Goal: Task Accomplishment & Management: Complete application form

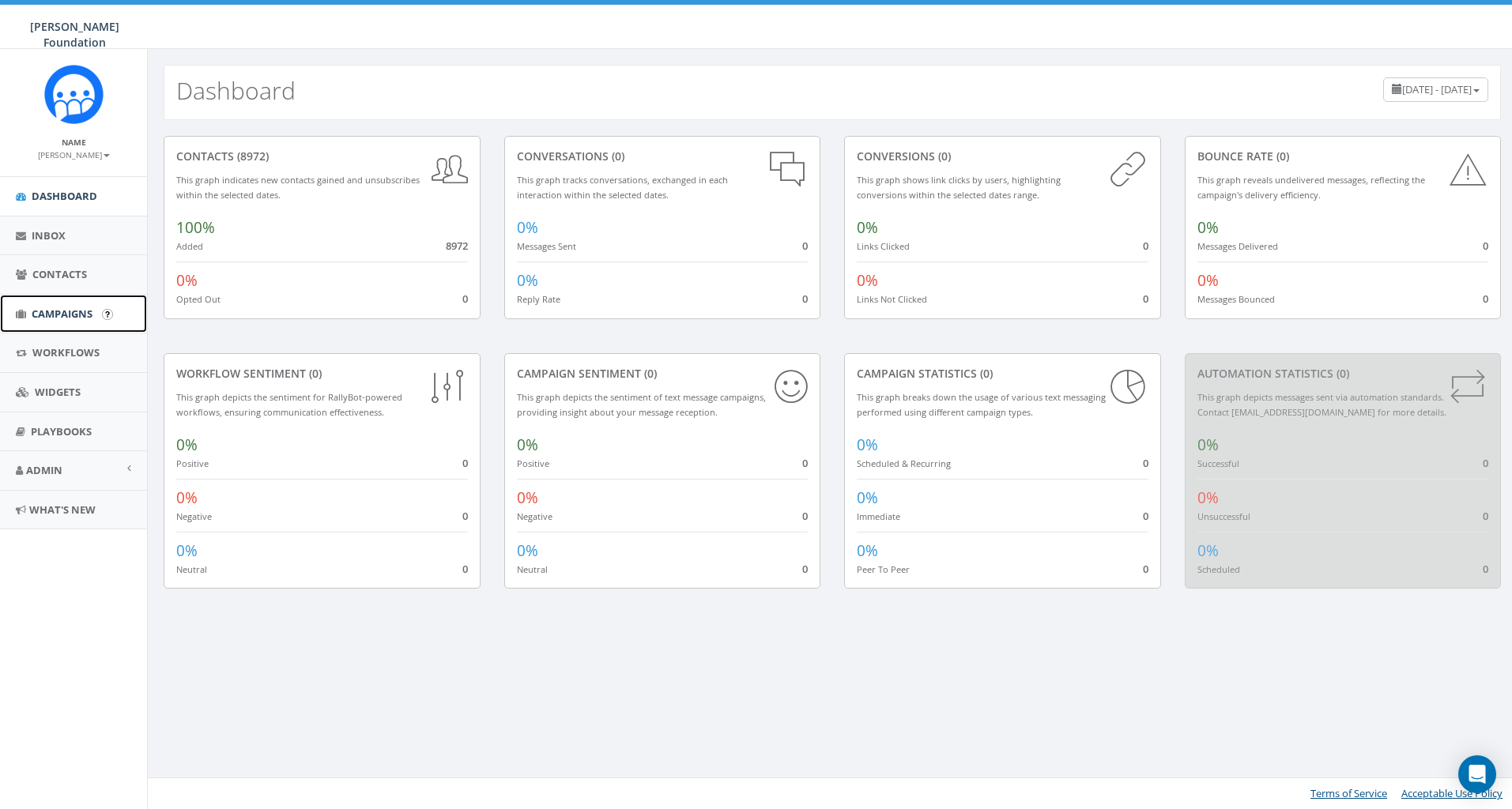
click at [79, 312] on span "Campaigns" at bounding box center [61, 313] width 61 height 15
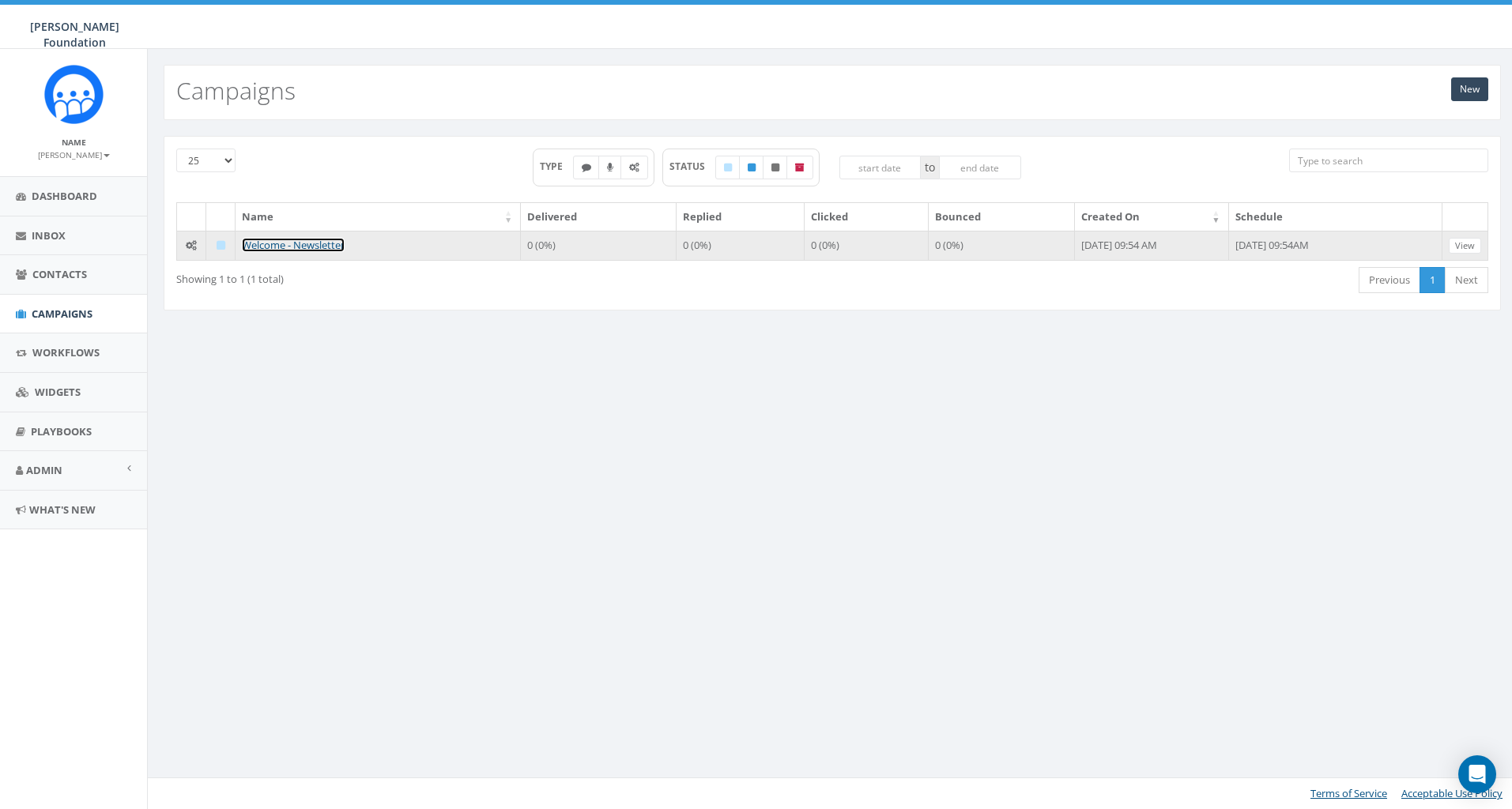
click at [283, 246] on link "Welcome - Newsletter" at bounding box center [293, 245] width 102 height 15
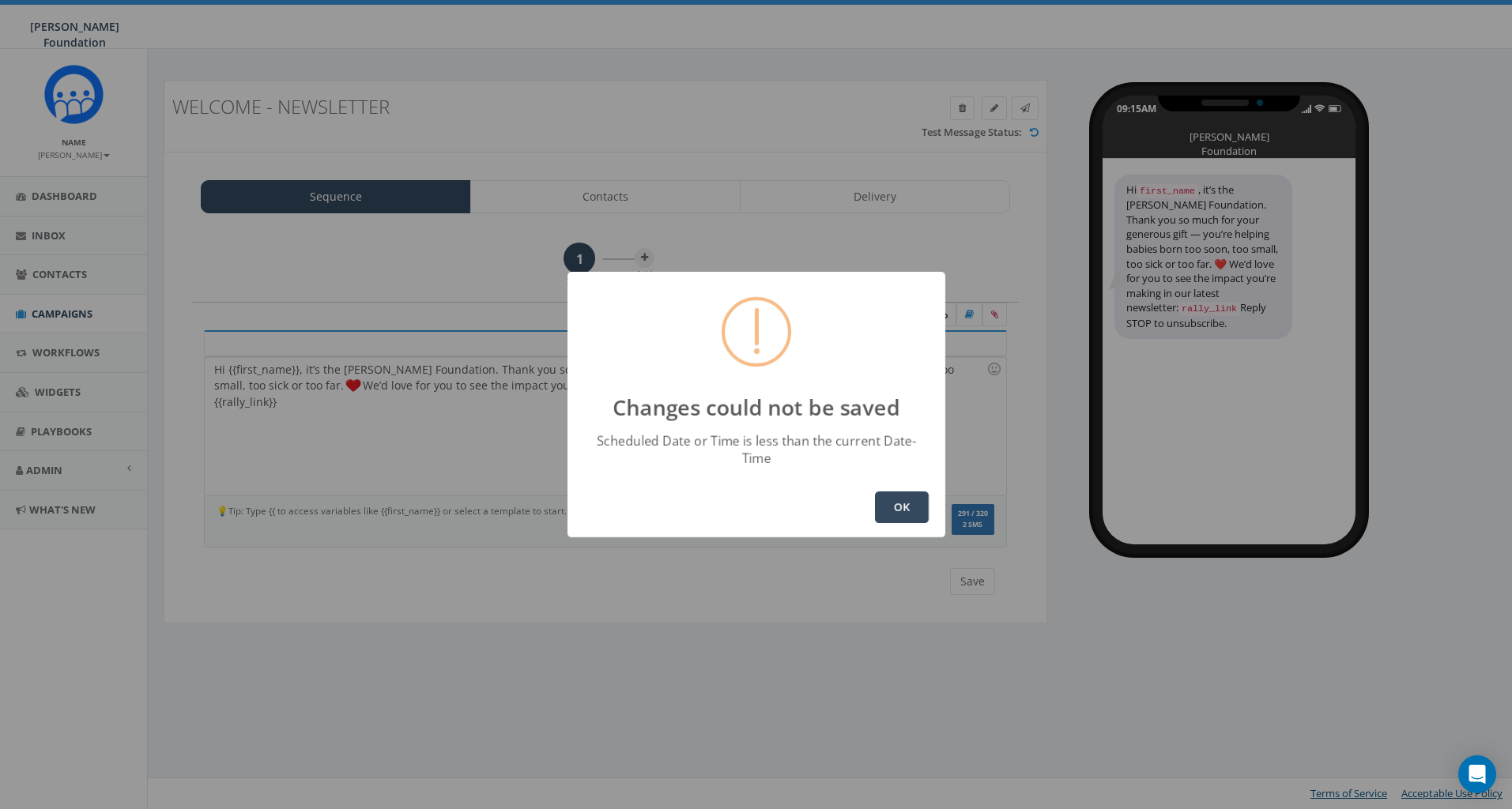
click at [880, 492] on button "OK" at bounding box center [902, 507] width 54 height 32
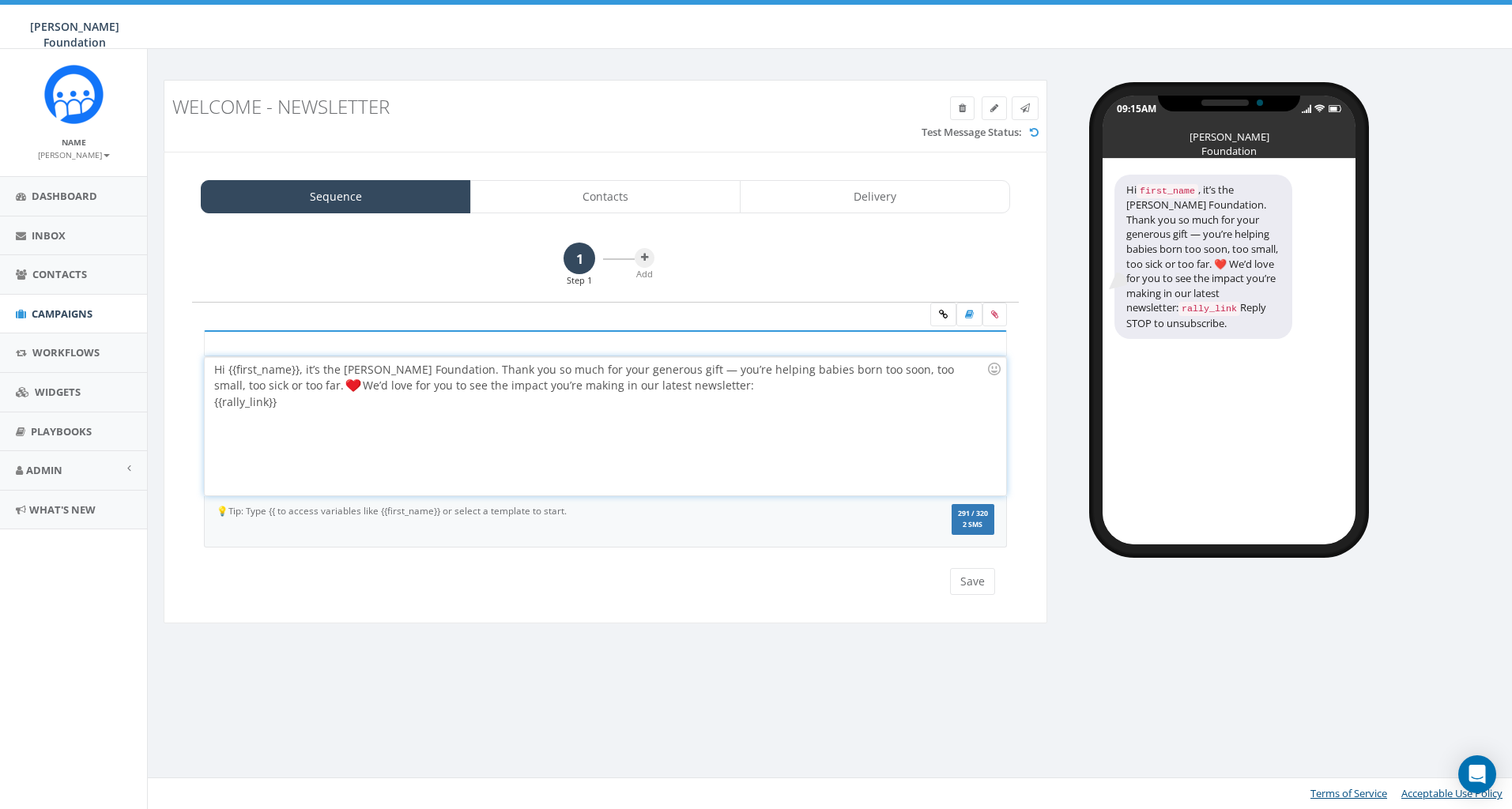
click at [273, 407] on div "Hi {{first_name}}, it’s the Sandra Schmirler Foundation. Thank you so much for …" at bounding box center [605, 426] width 801 height 138
click at [73, 351] on span "Workflows" at bounding box center [66, 352] width 67 height 15
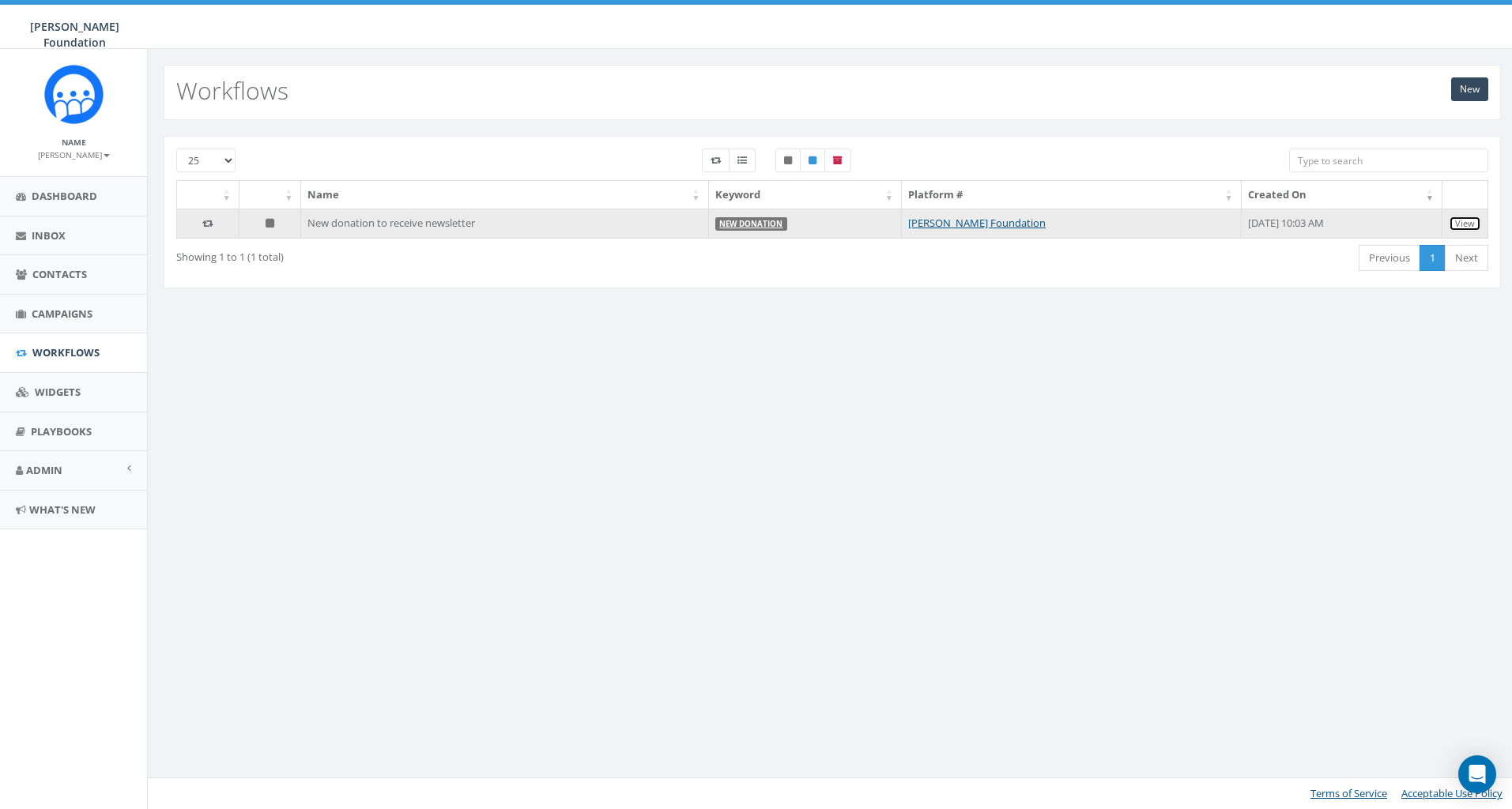
click at [1463, 224] on link "View" at bounding box center [1465, 224] width 32 height 16
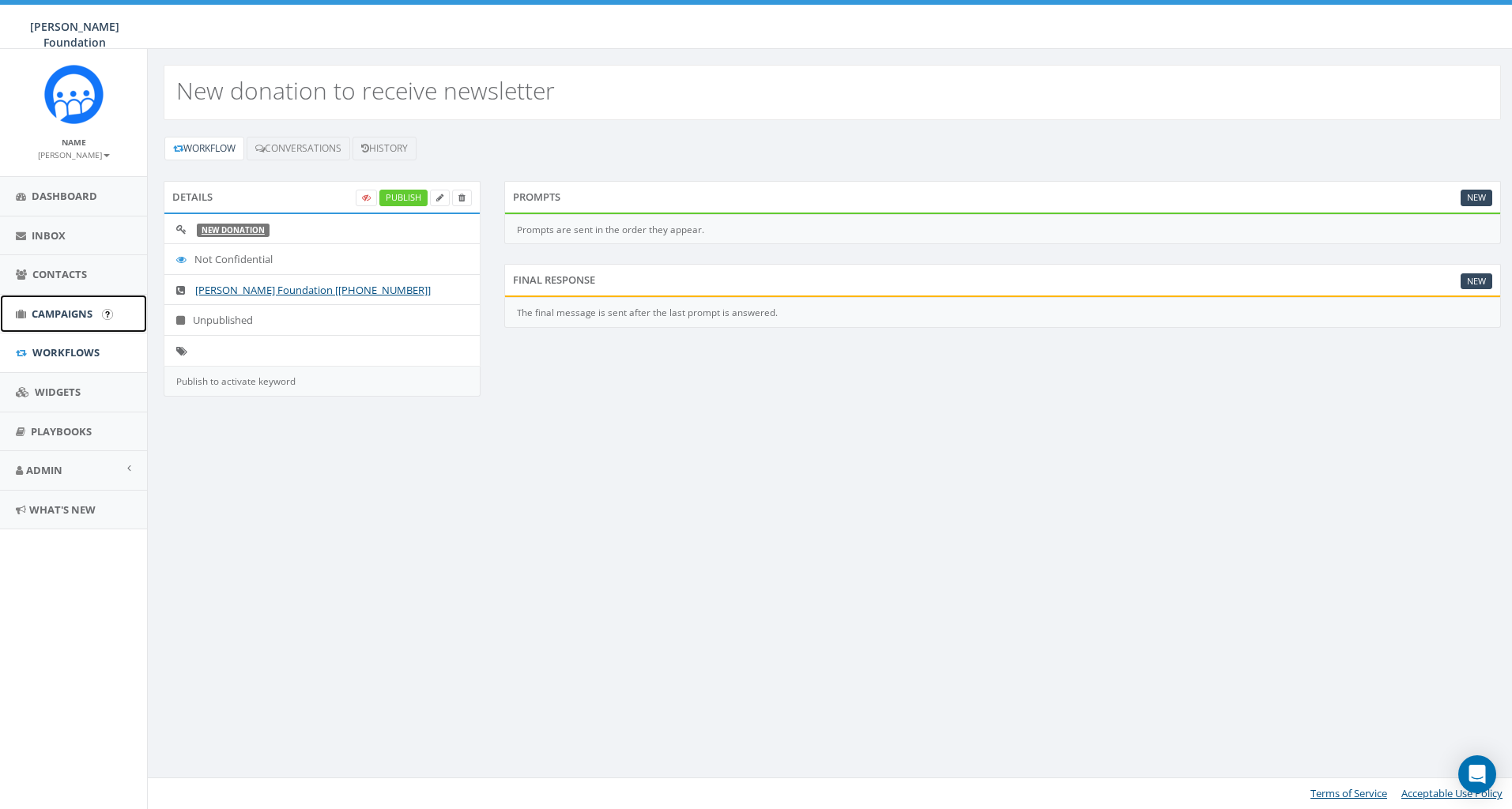
click at [65, 317] on span "Campaigns" at bounding box center [61, 313] width 61 height 15
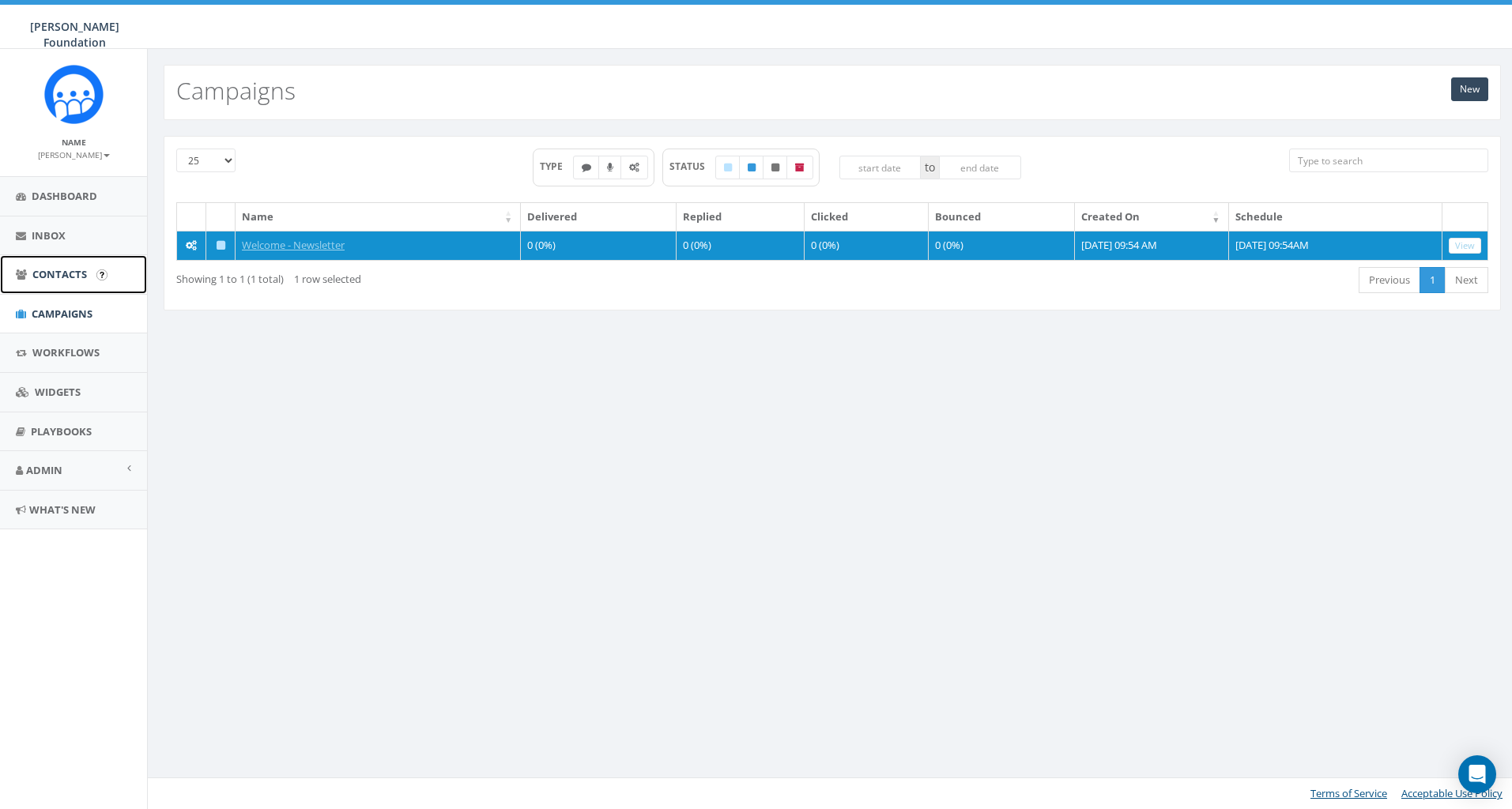
click at [50, 281] on span "Contacts" at bounding box center [60, 274] width 55 height 15
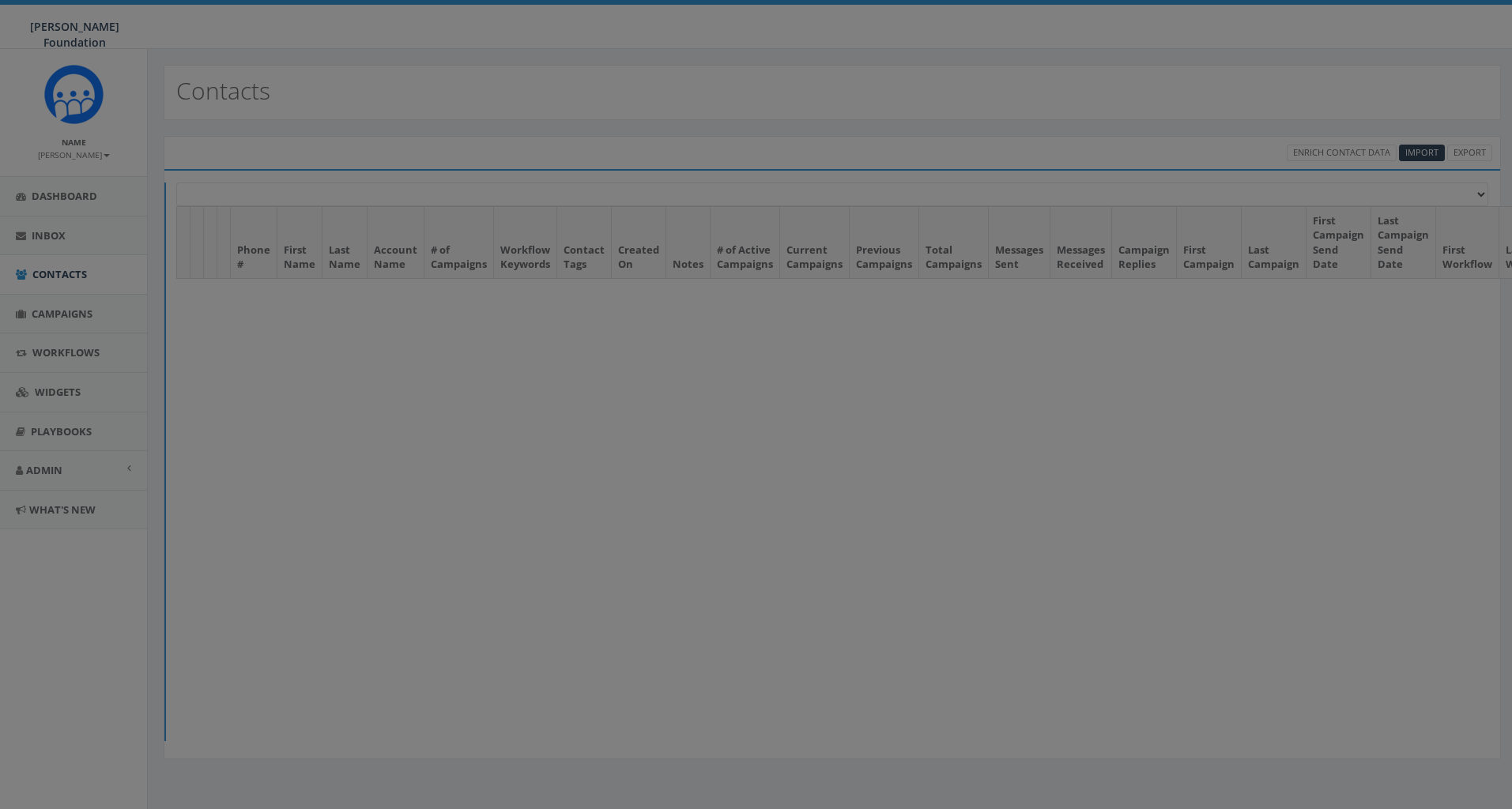
select select
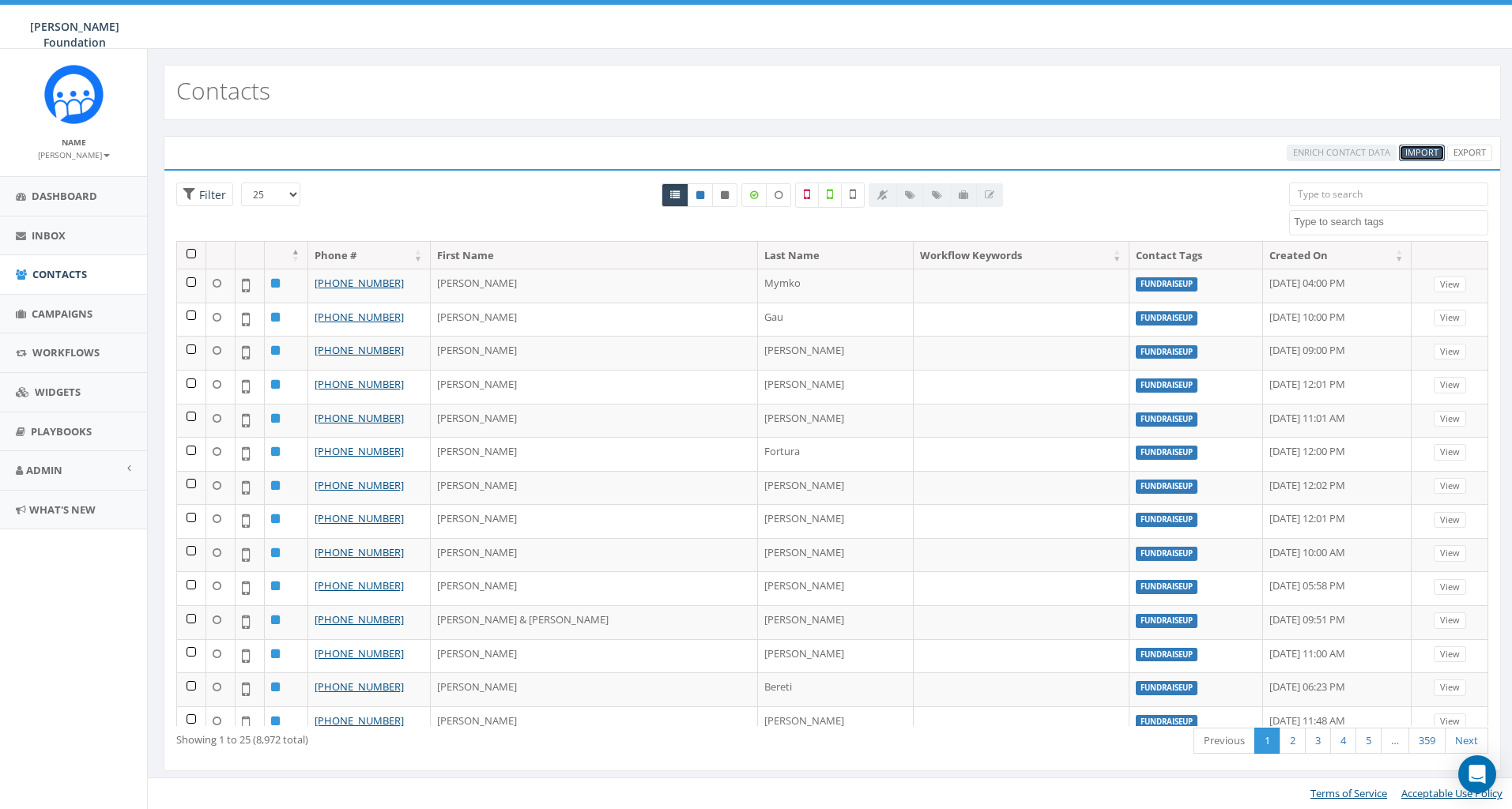
click at [1418, 154] on span "Import" at bounding box center [1422, 152] width 33 height 12
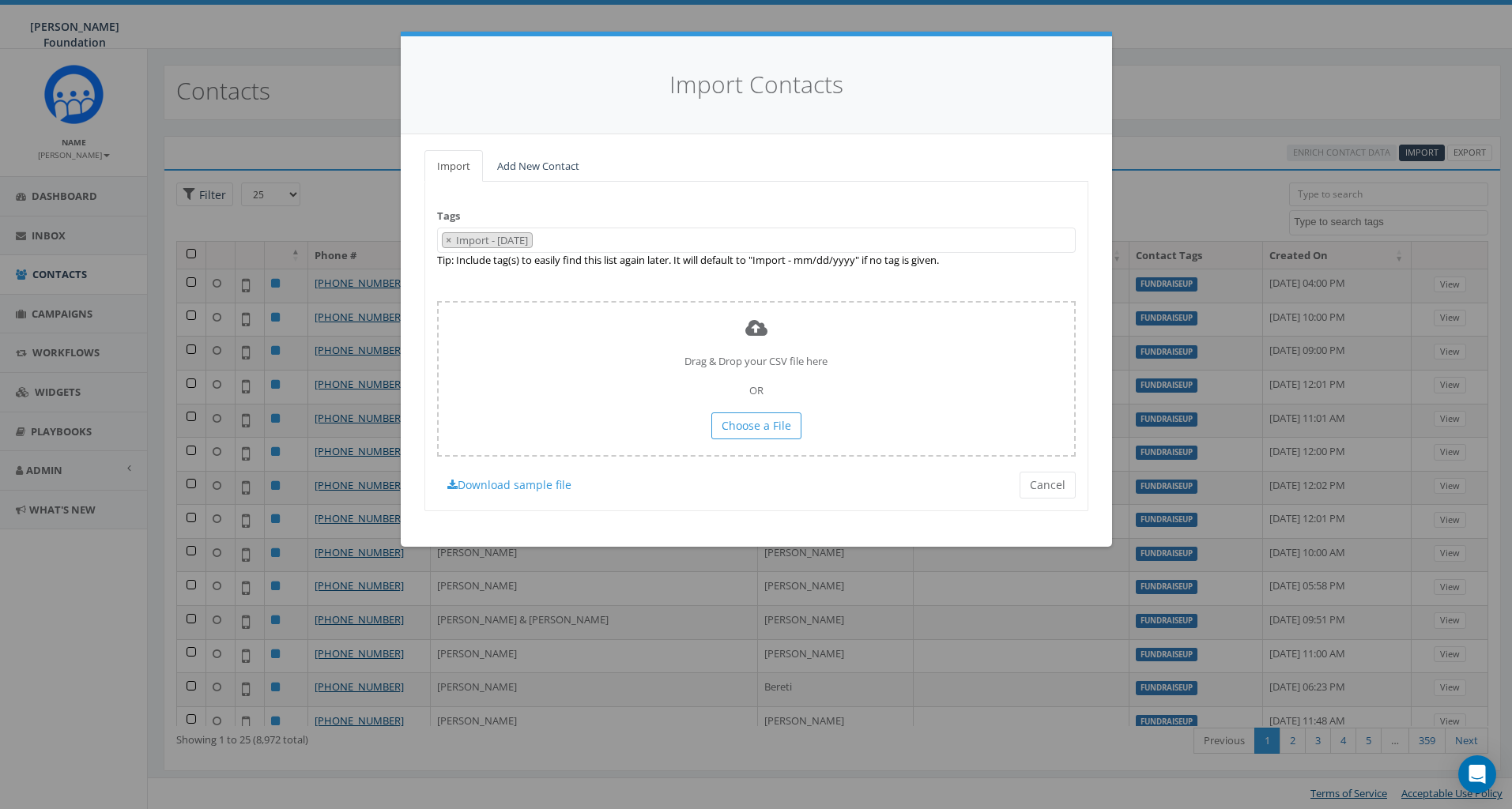
click at [569, 241] on span "× Import - 09/23/2025" at bounding box center [756, 241] width 639 height 26
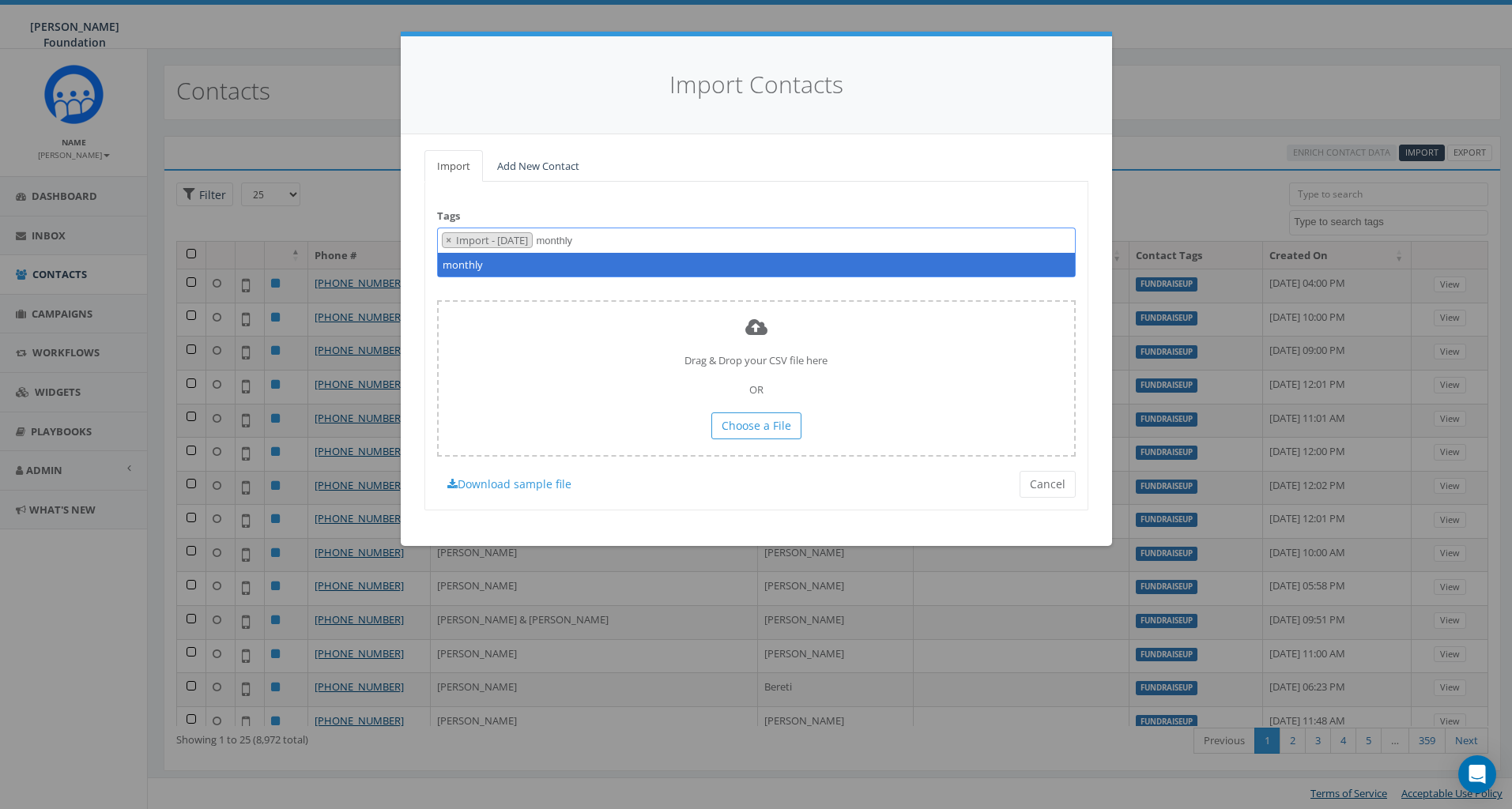
type textarea "monthly"
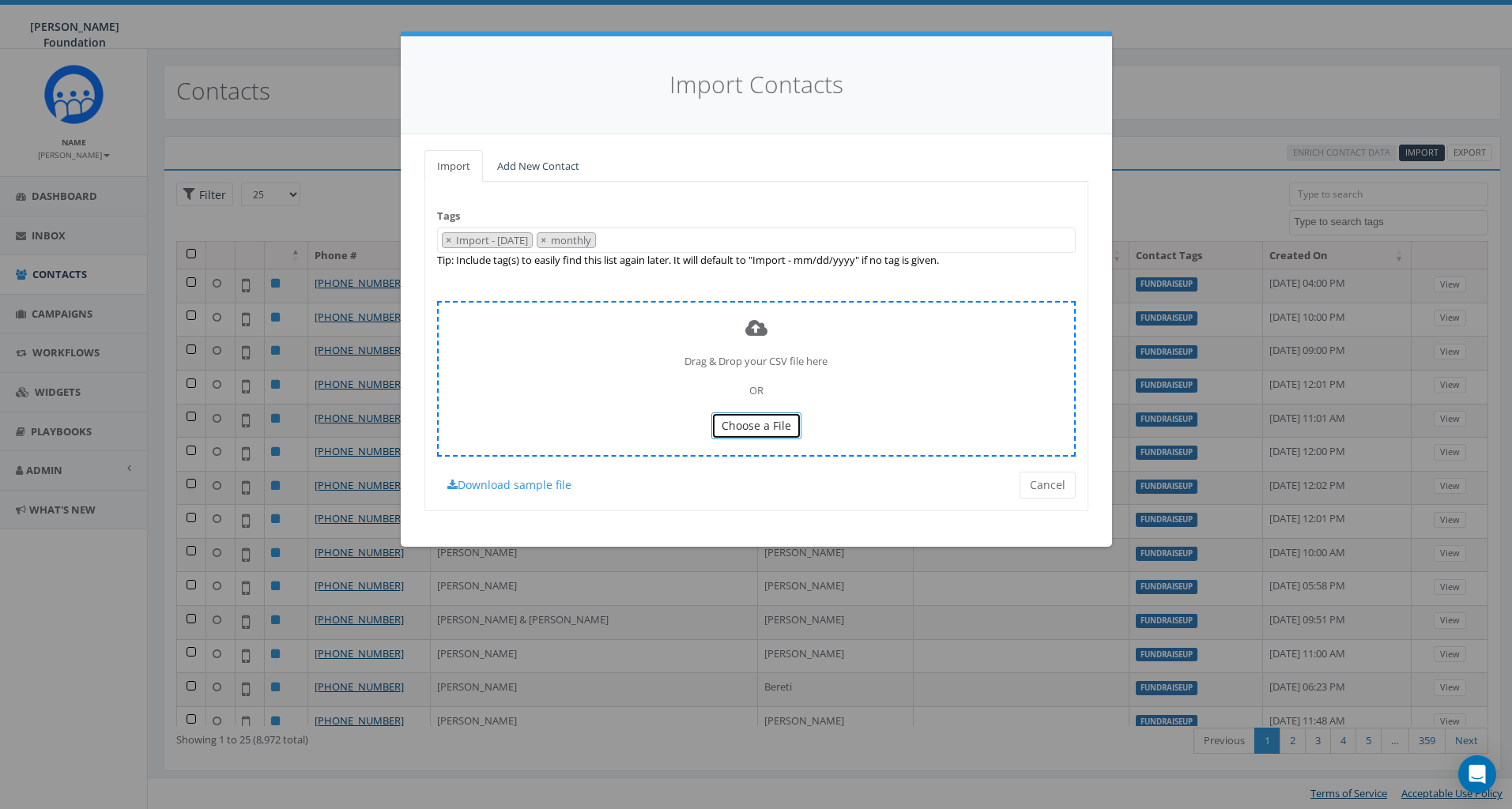
click at [762, 430] on span "Choose a File" at bounding box center [756, 426] width 69 height 15
click at [751, 423] on span "Choose a File" at bounding box center [756, 426] width 69 height 15
click at [733, 429] on span "Choose a File" at bounding box center [756, 426] width 69 height 15
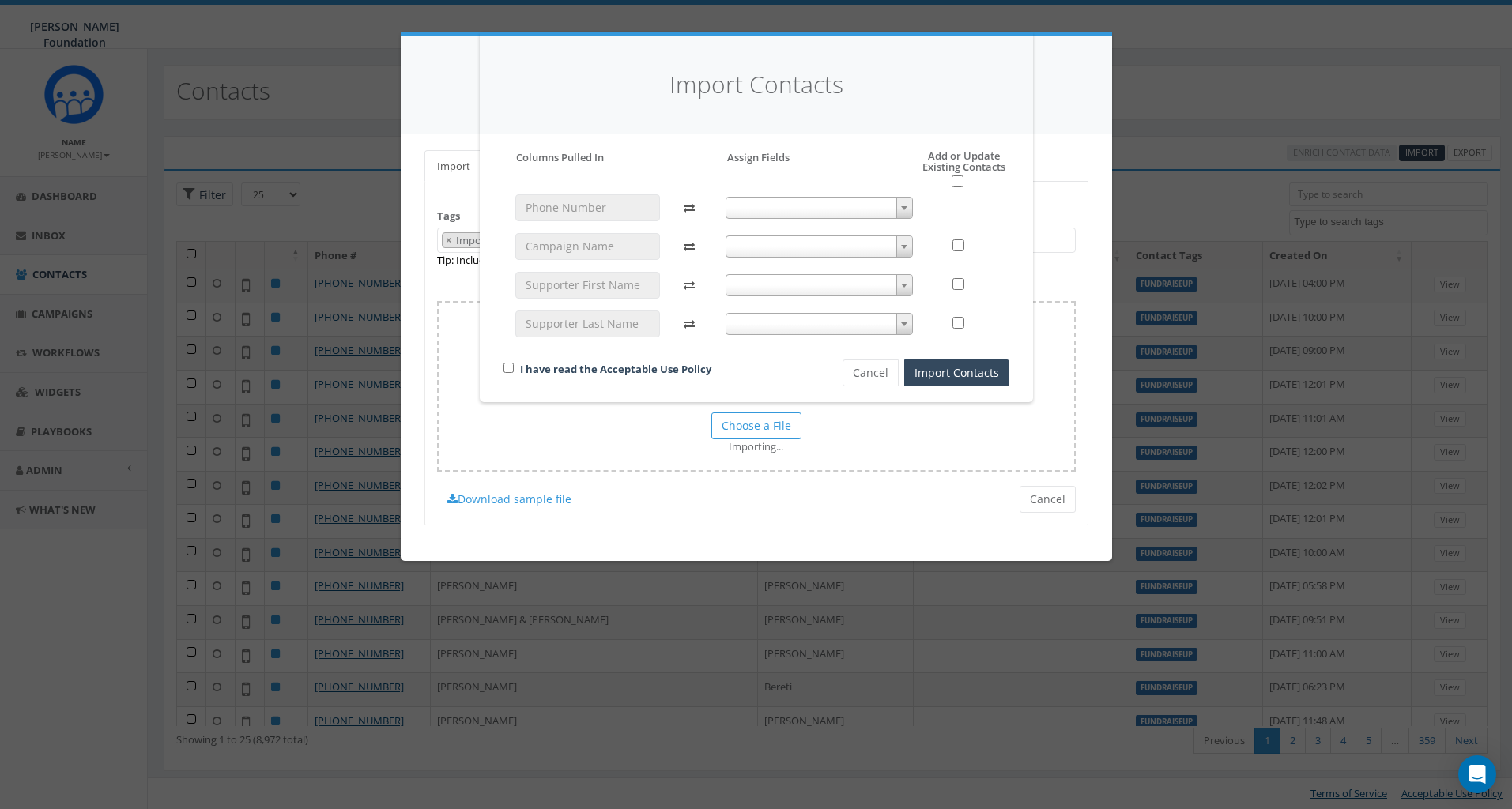
click at [779, 215] on span at bounding box center [819, 207] width 187 height 22
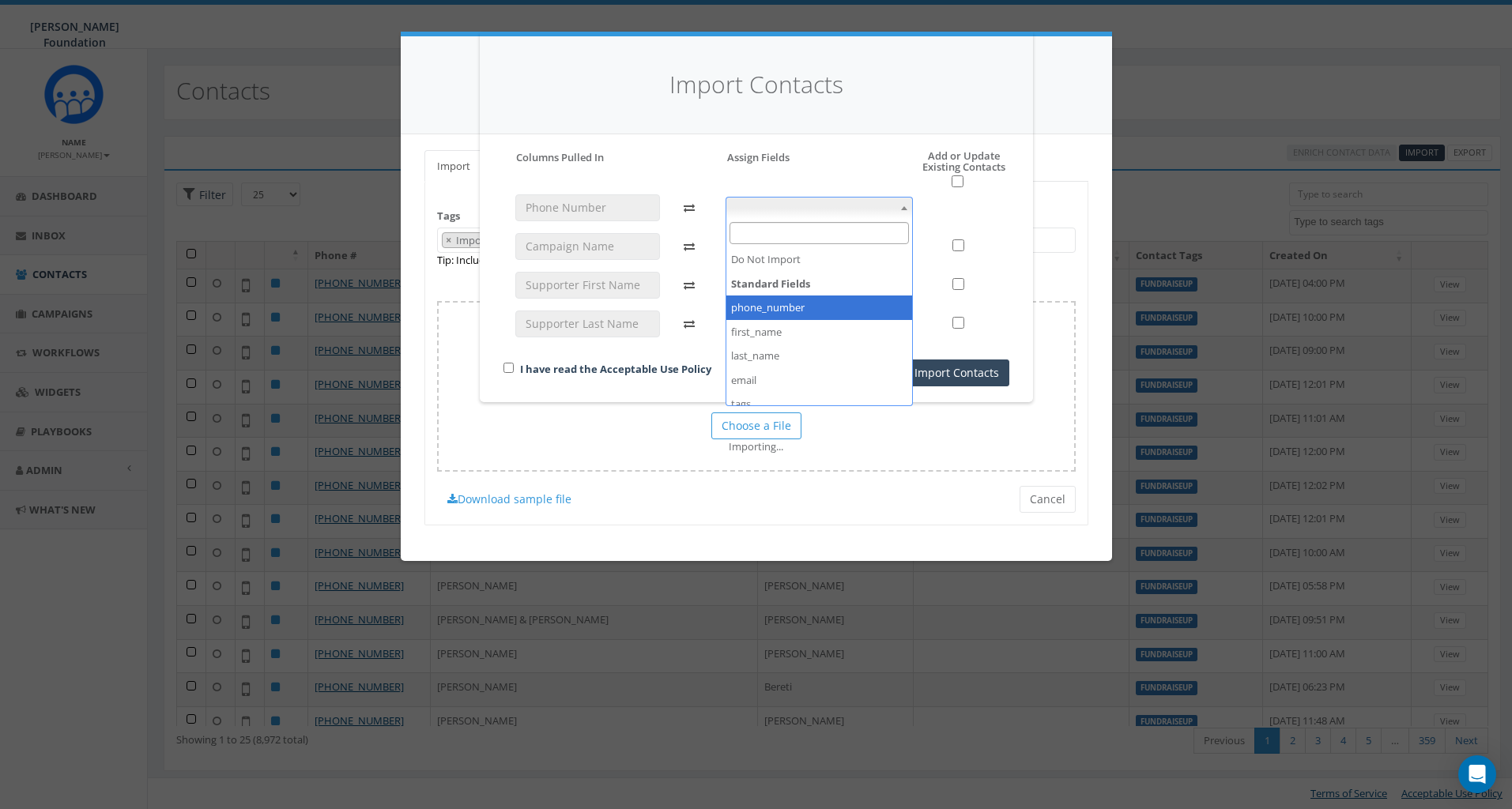
select select "phone_number"
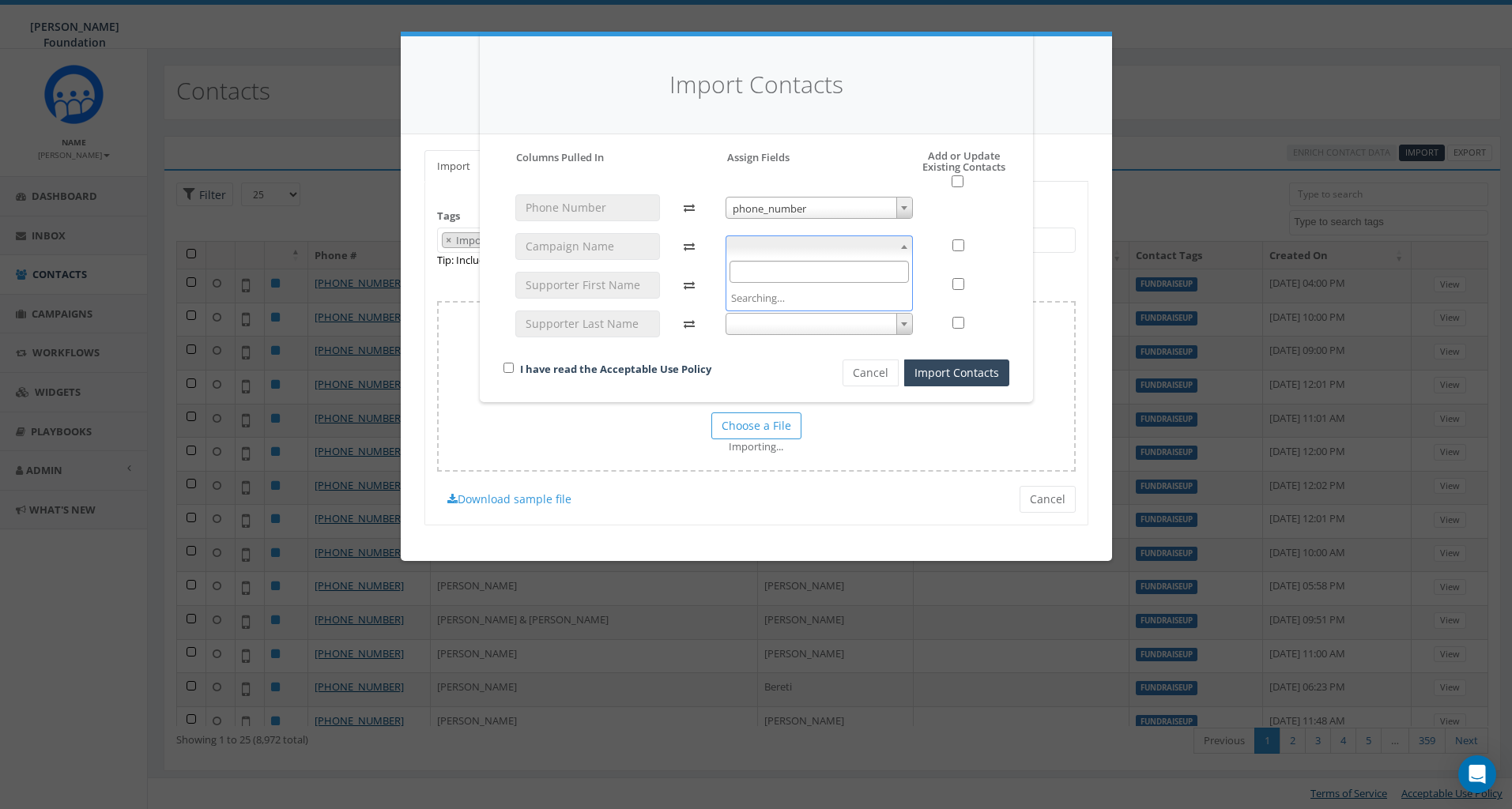
click at [834, 248] on span at bounding box center [819, 247] width 187 height 22
select select "do_not_import_this_field"
click at [768, 292] on span at bounding box center [819, 285] width 187 height 22
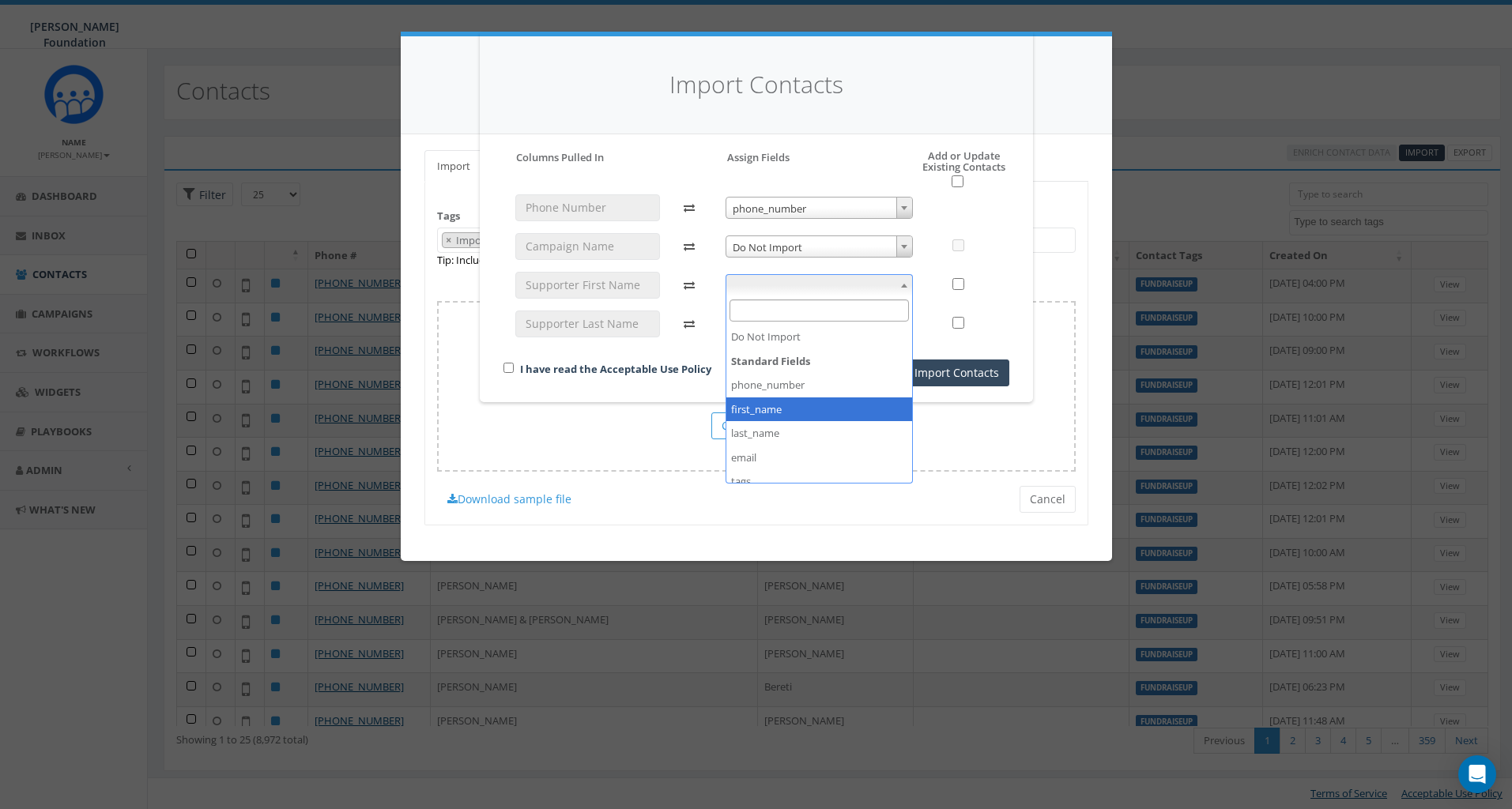
select select "first_name"
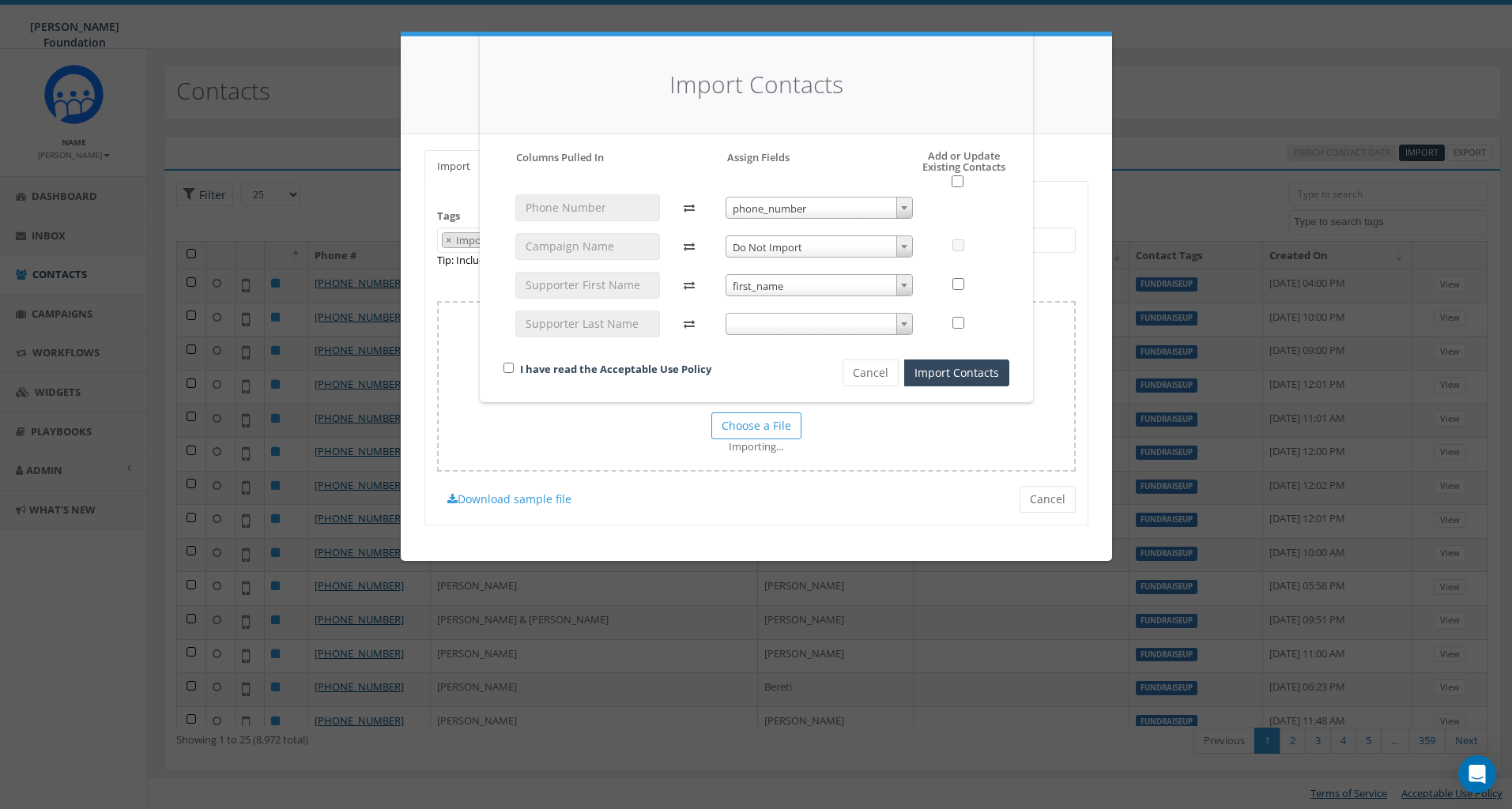
click at [804, 320] on span at bounding box center [819, 324] width 187 height 22
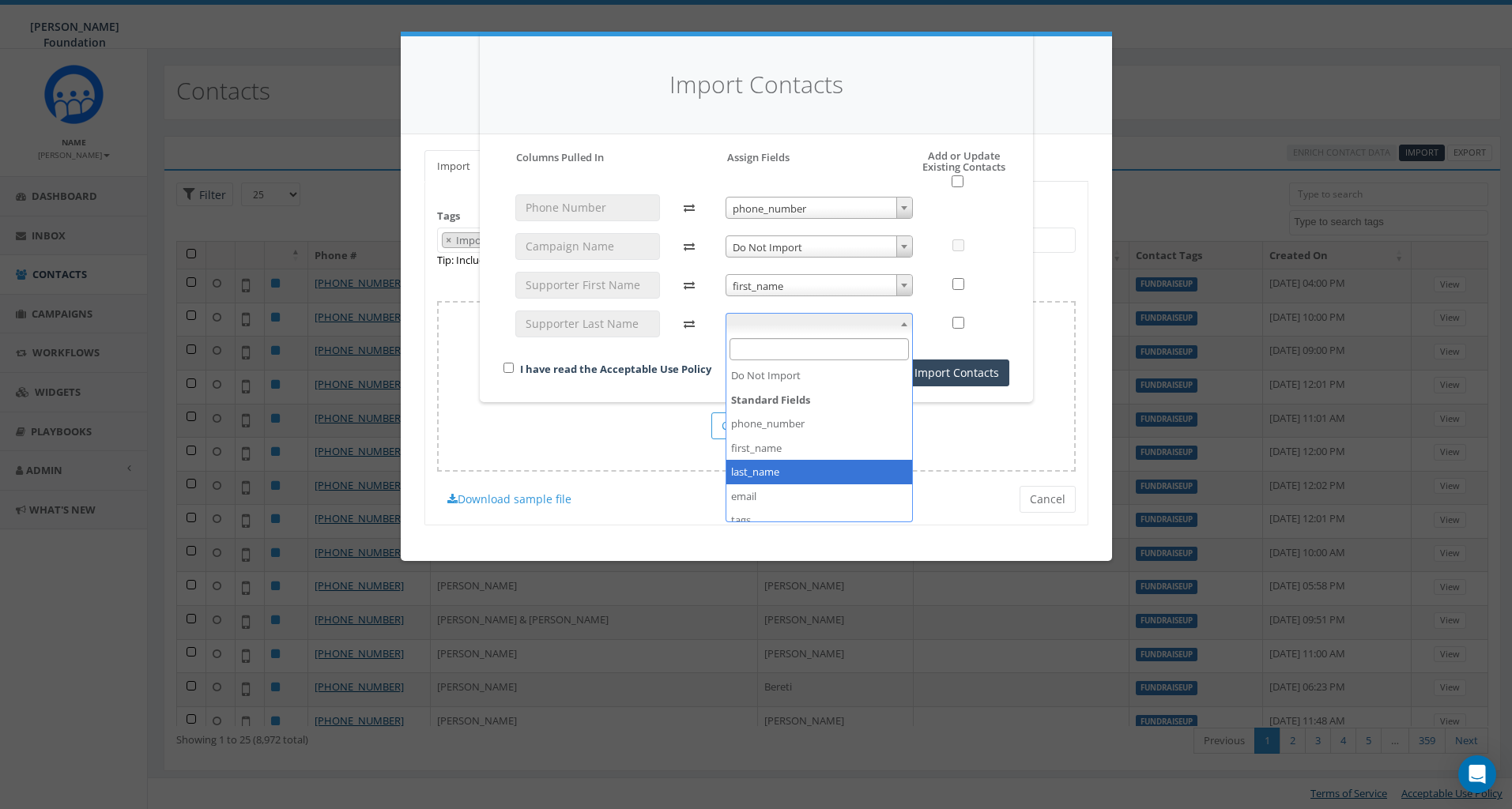
select select "last_name"
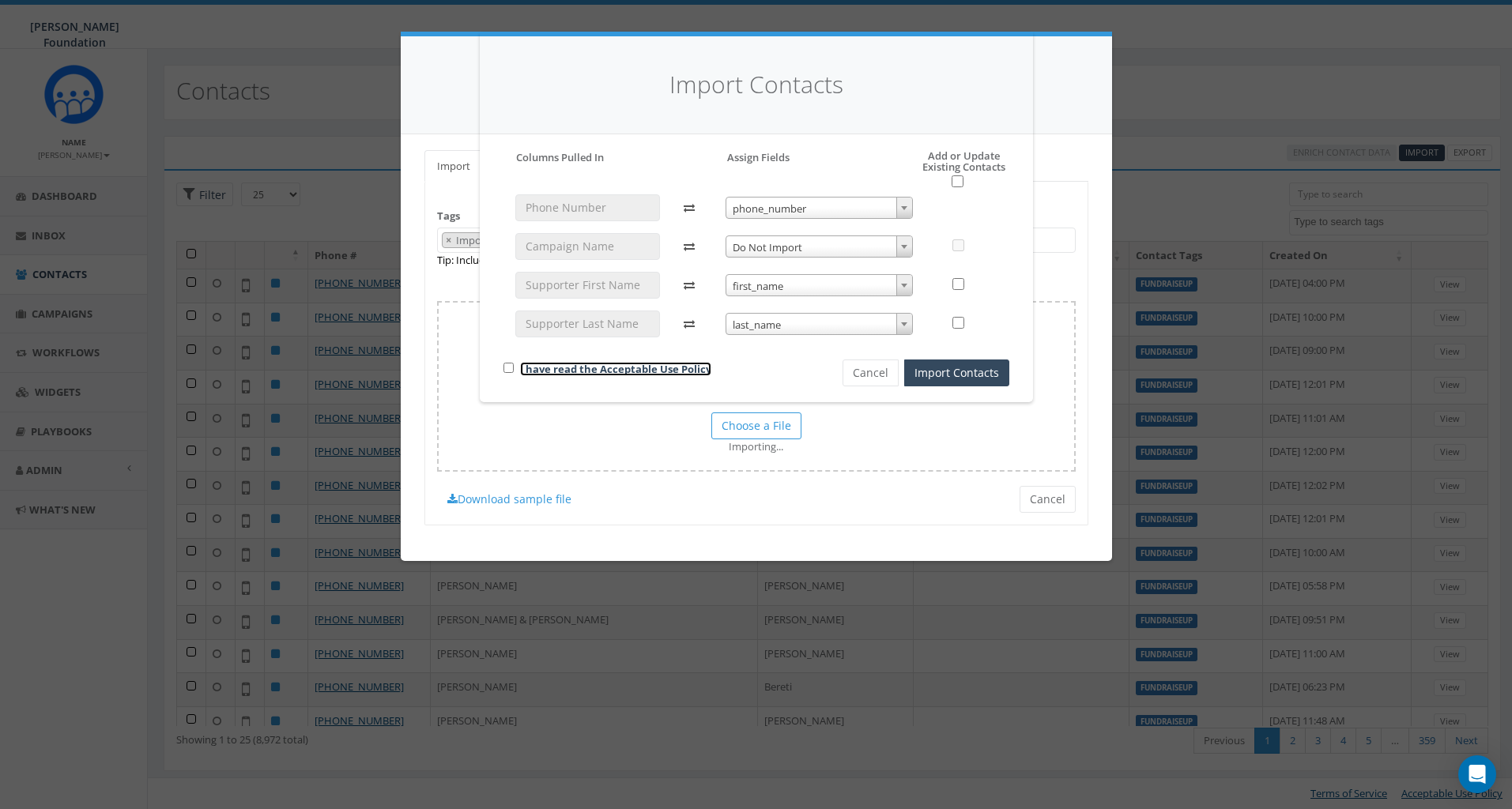
click at [591, 373] on link "I have read the Acceptable Use Policy" at bounding box center [616, 369] width 191 height 15
click at [505, 365] on input "checkbox" at bounding box center [509, 368] width 10 height 10
checkbox input "true"
click at [962, 378] on button "Import Contacts" at bounding box center [956, 372] width 105 height 26
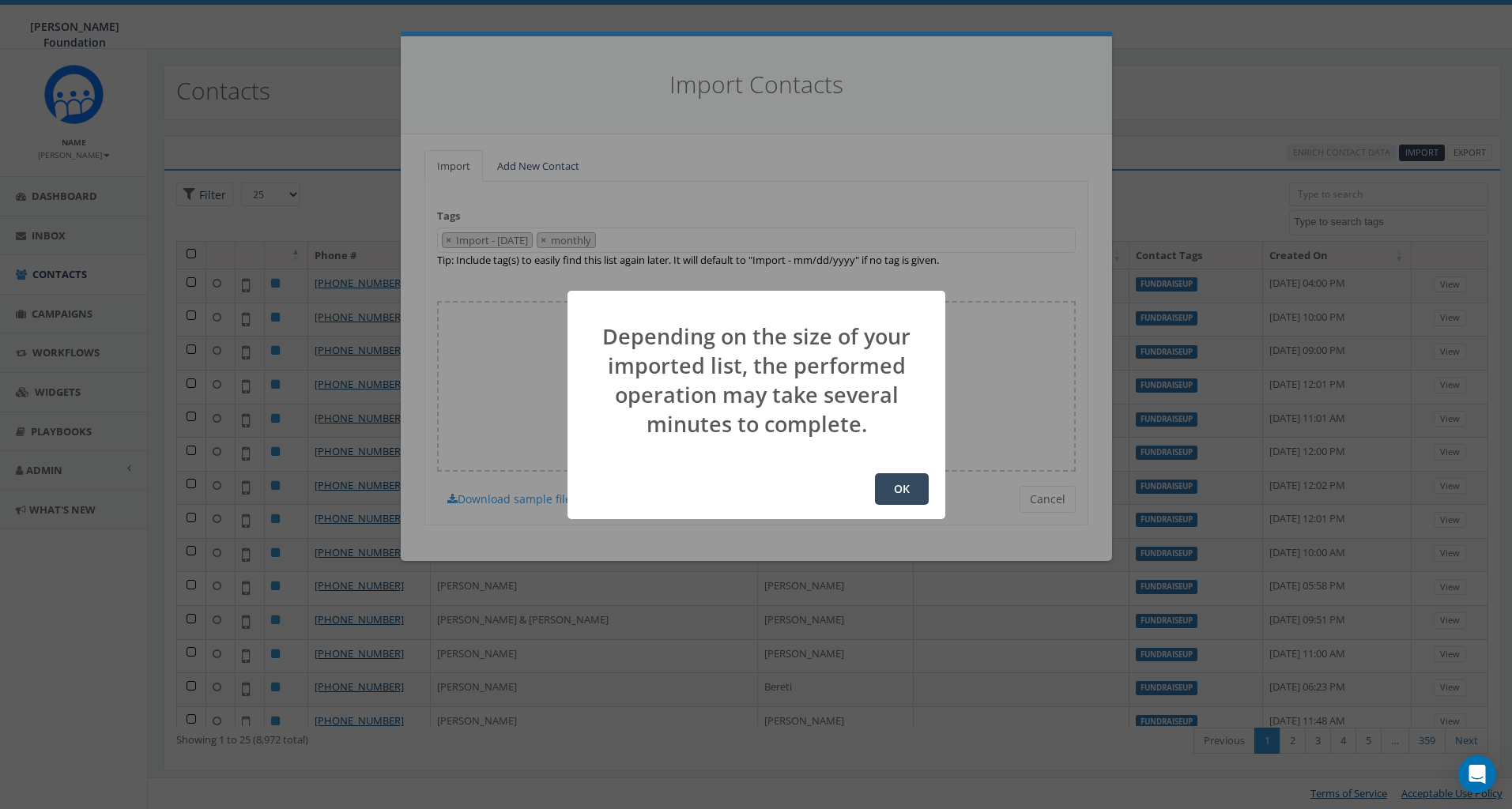
click at [896, 492] on button "OK" at bounding box center [902, 488] width 54 height 32
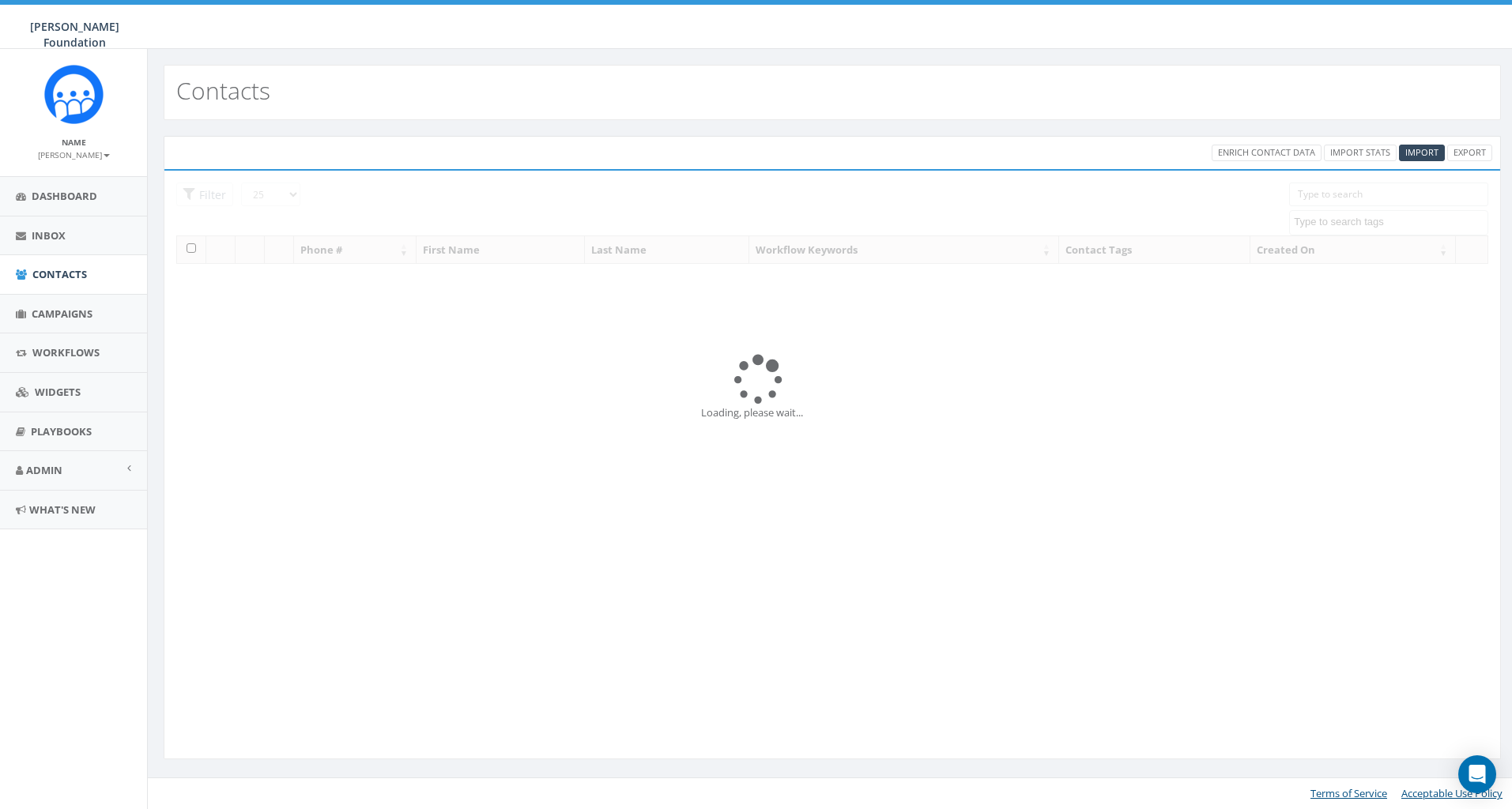
select select
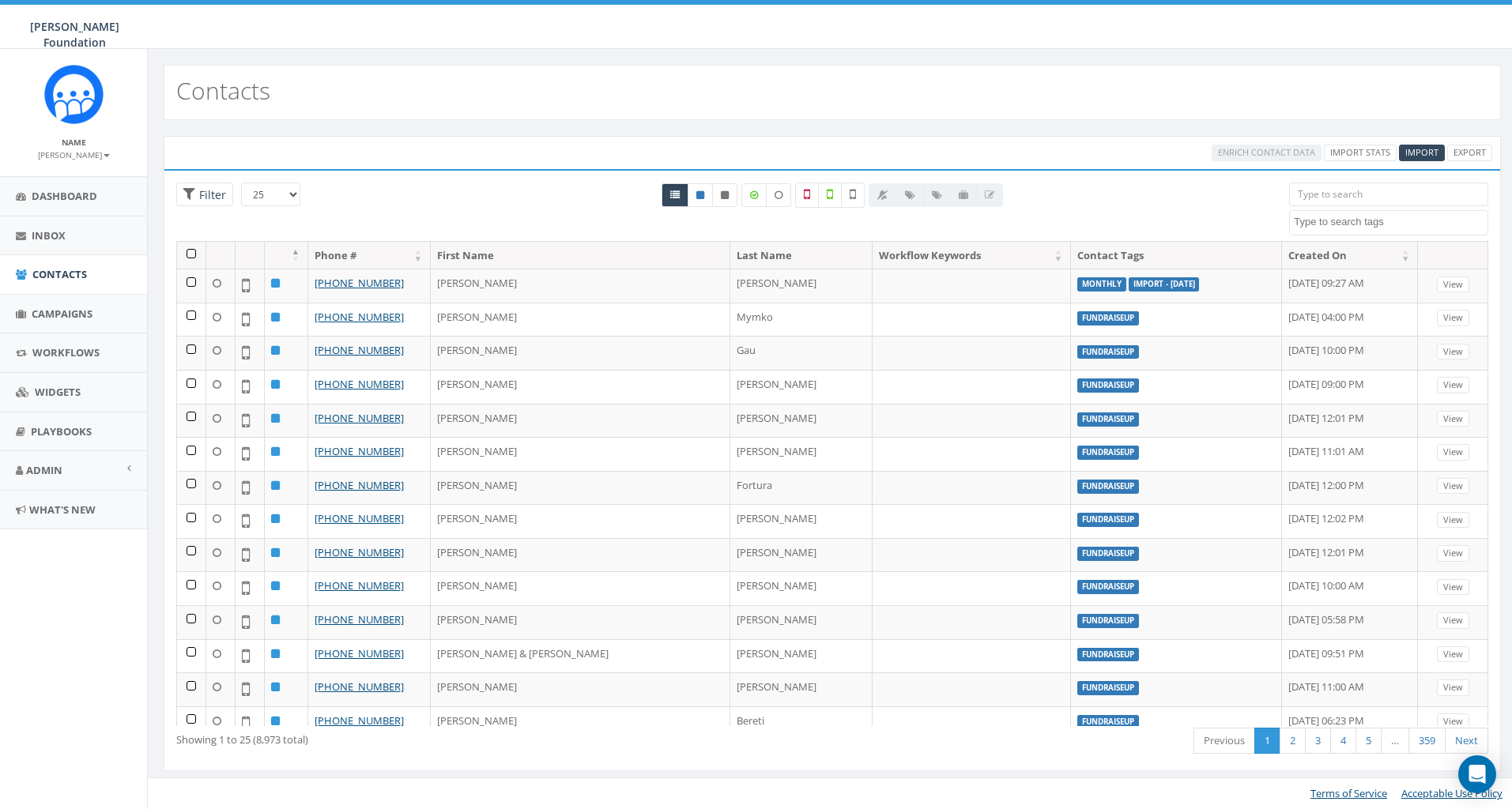
click at [1352, 201] on input "search" at bounding box center [1388, 195] width 199 height 24
type input "mcewen"
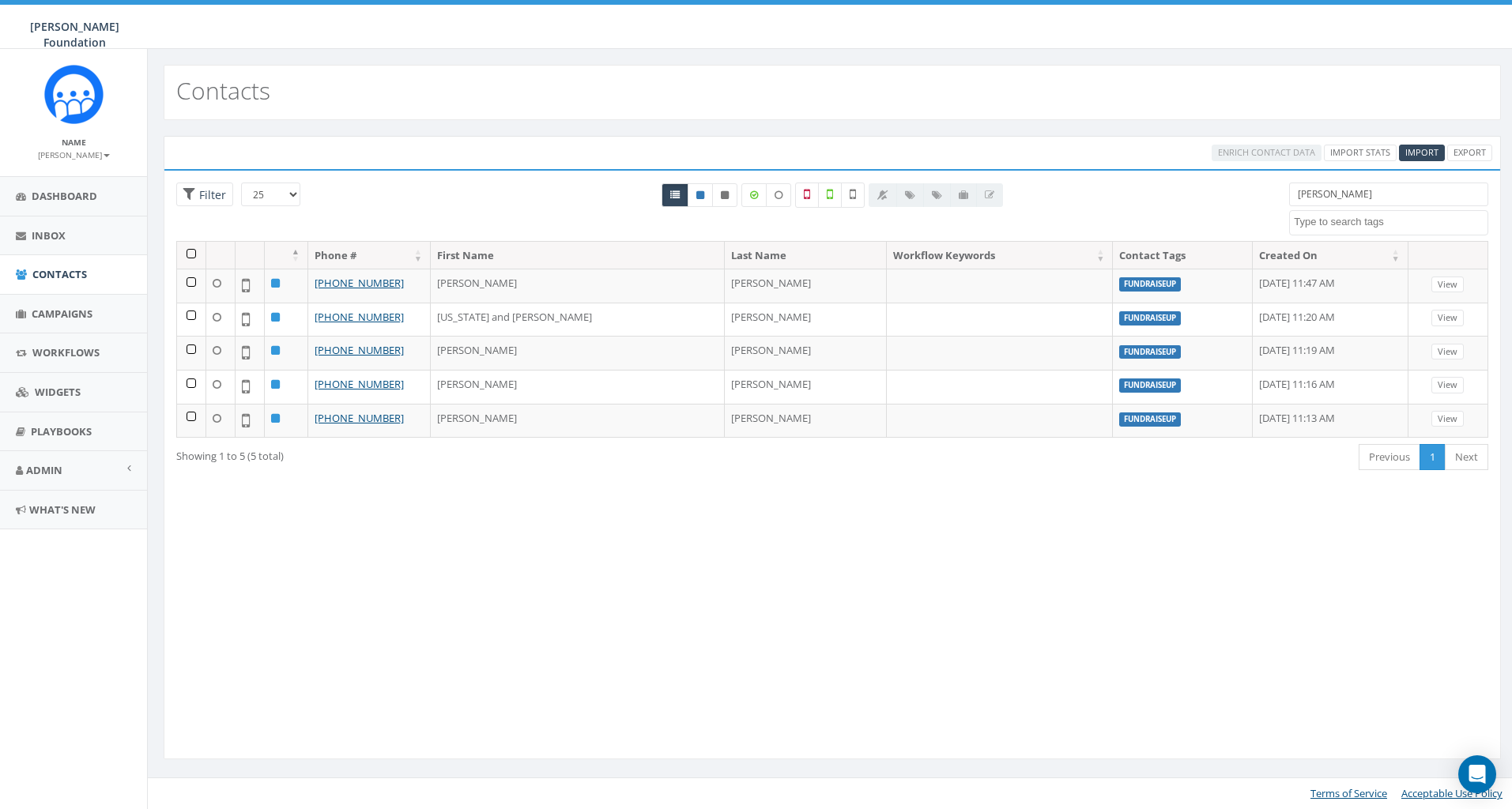
drag, startPoint x: 1336, startPoint y: 196, endPoint x: 1189, endPoint y: 196, distance: 147.0
click at [1189, 196] on div "25 50 100 Filter All 0 contact(s) on current page All 5 contact(s) filtered mce…" at bounding box center [832, 212] width 1335 height 58
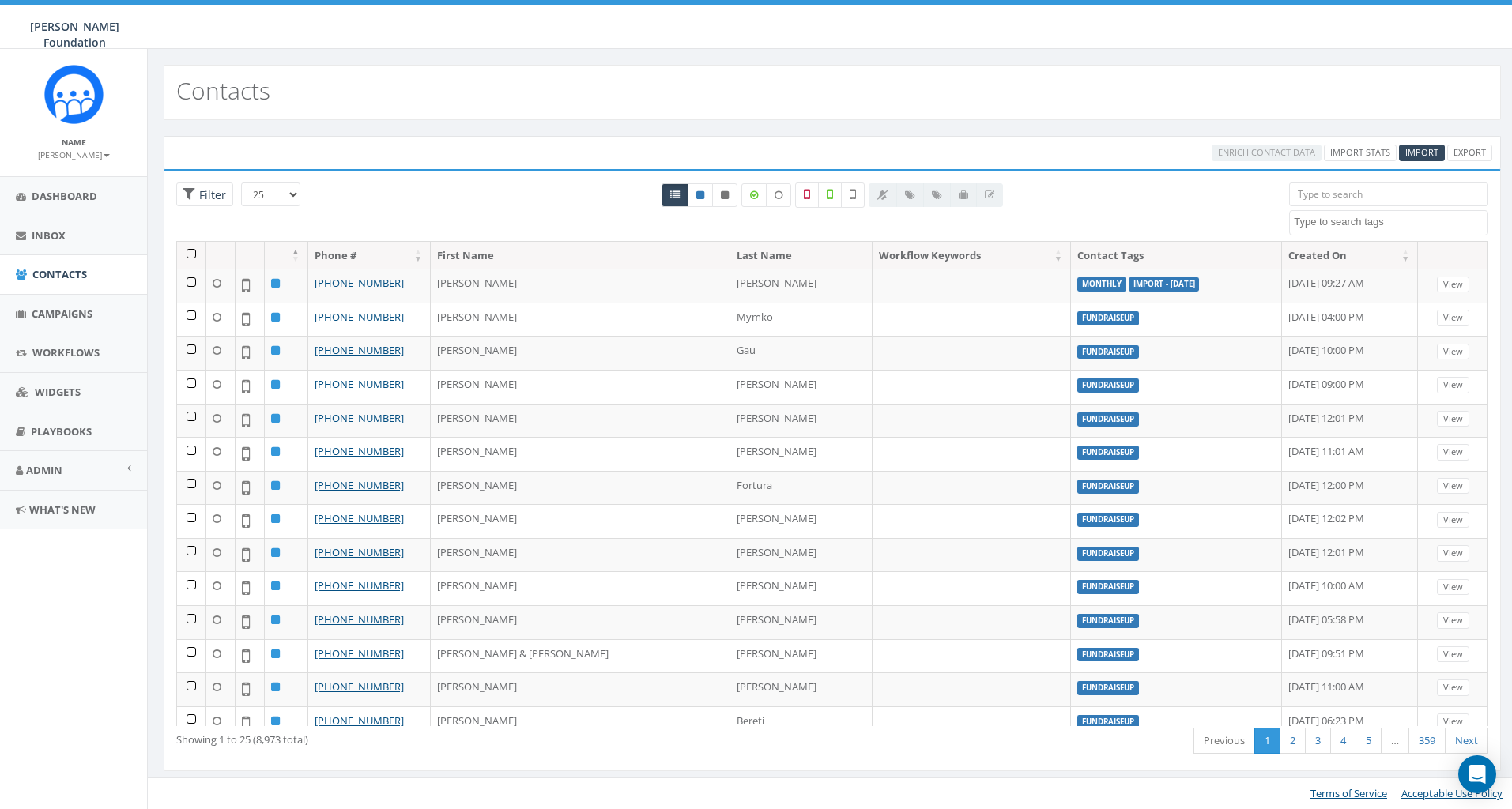
click at [1340, 220] on textarea "Search" at bounding box center [1390, 222] width 194 height 15
select select "monthly"
click at [1374, 223] on textarea "Search" at bounding box center [1390, 222] width 194 height 15
select select "monthly"
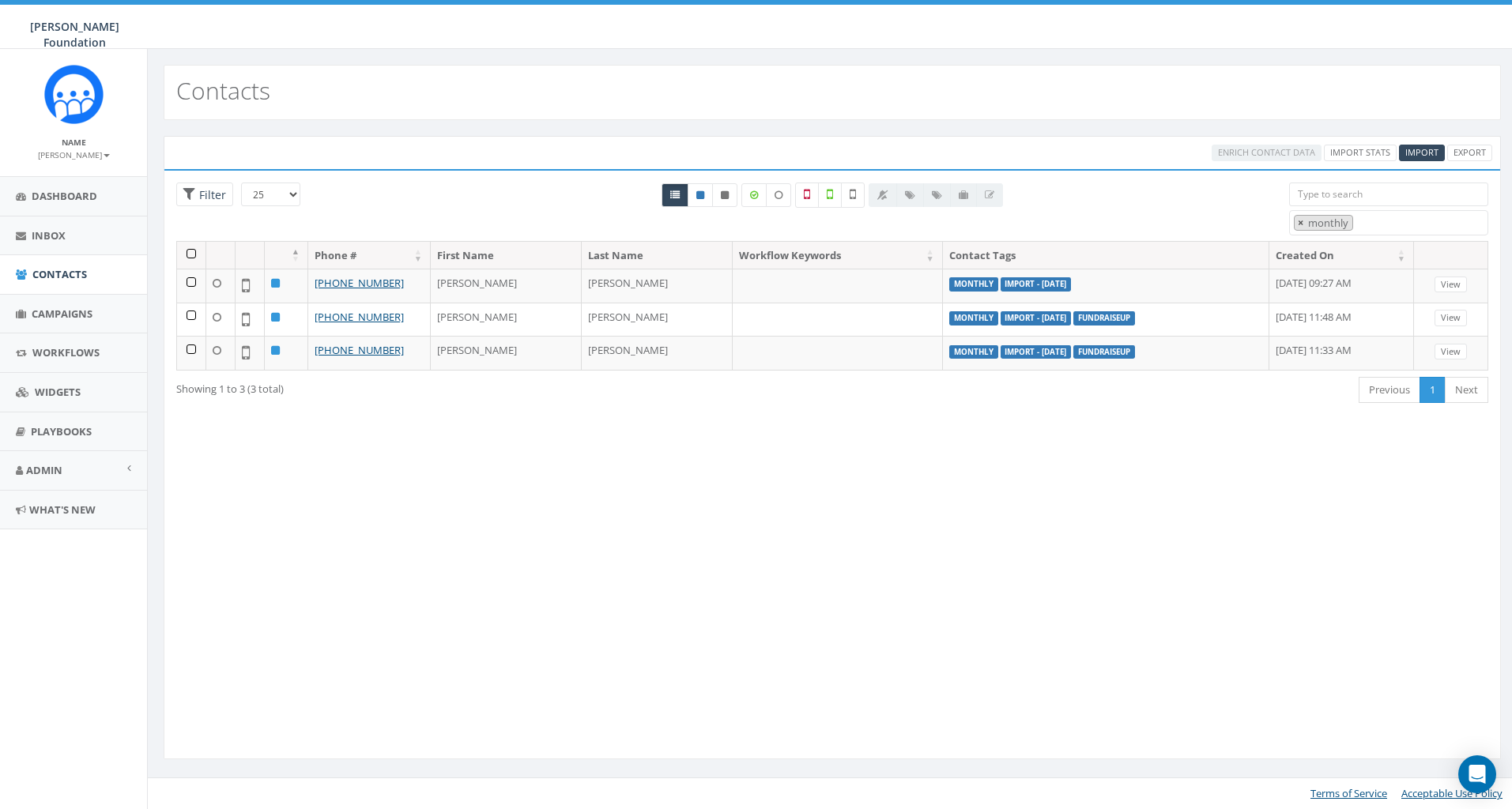
click at [1300, 223] on span "×" at bounding box center [1300, 223] width 5 height 15
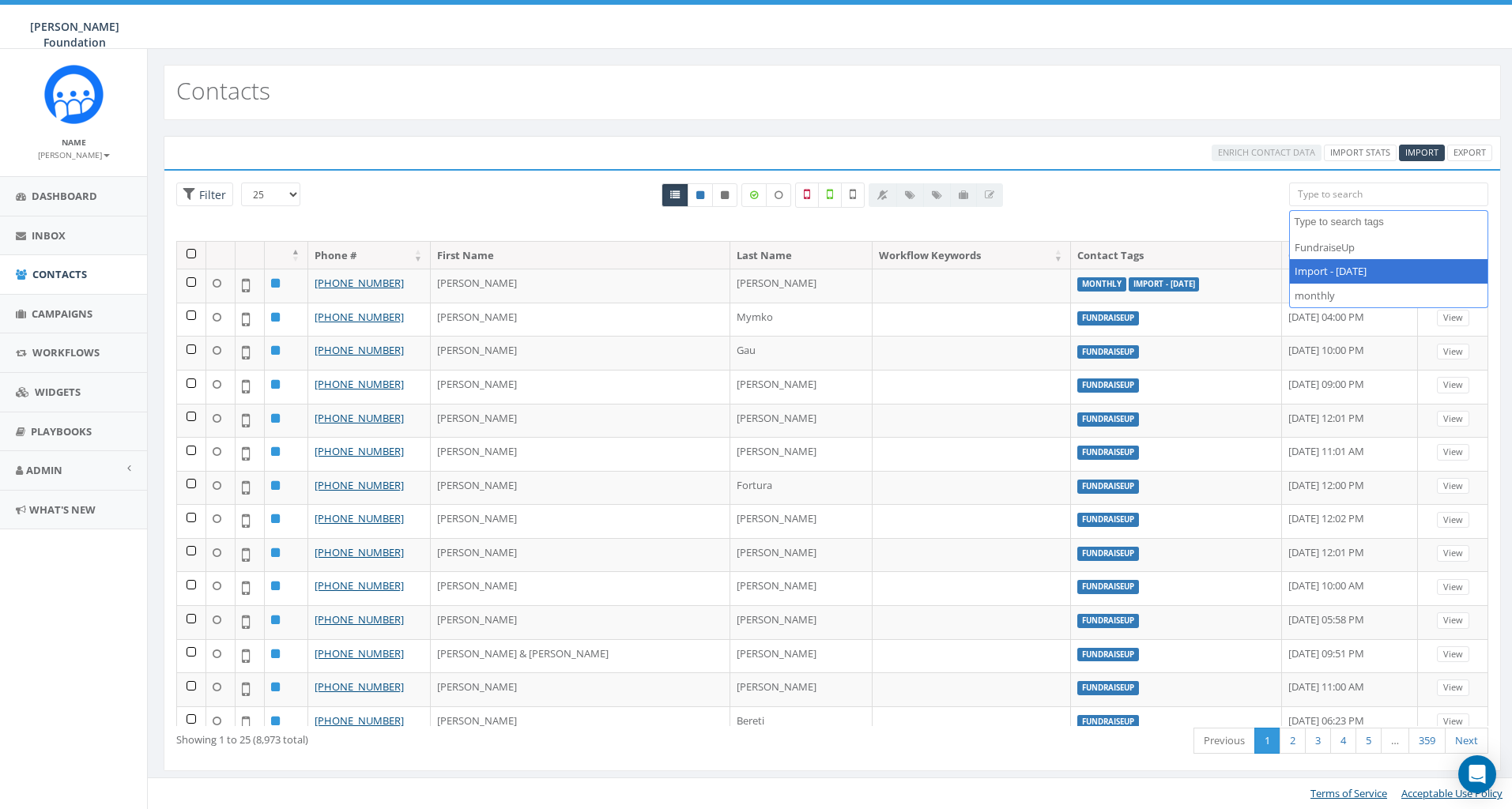
select select "Import - [DATE]"
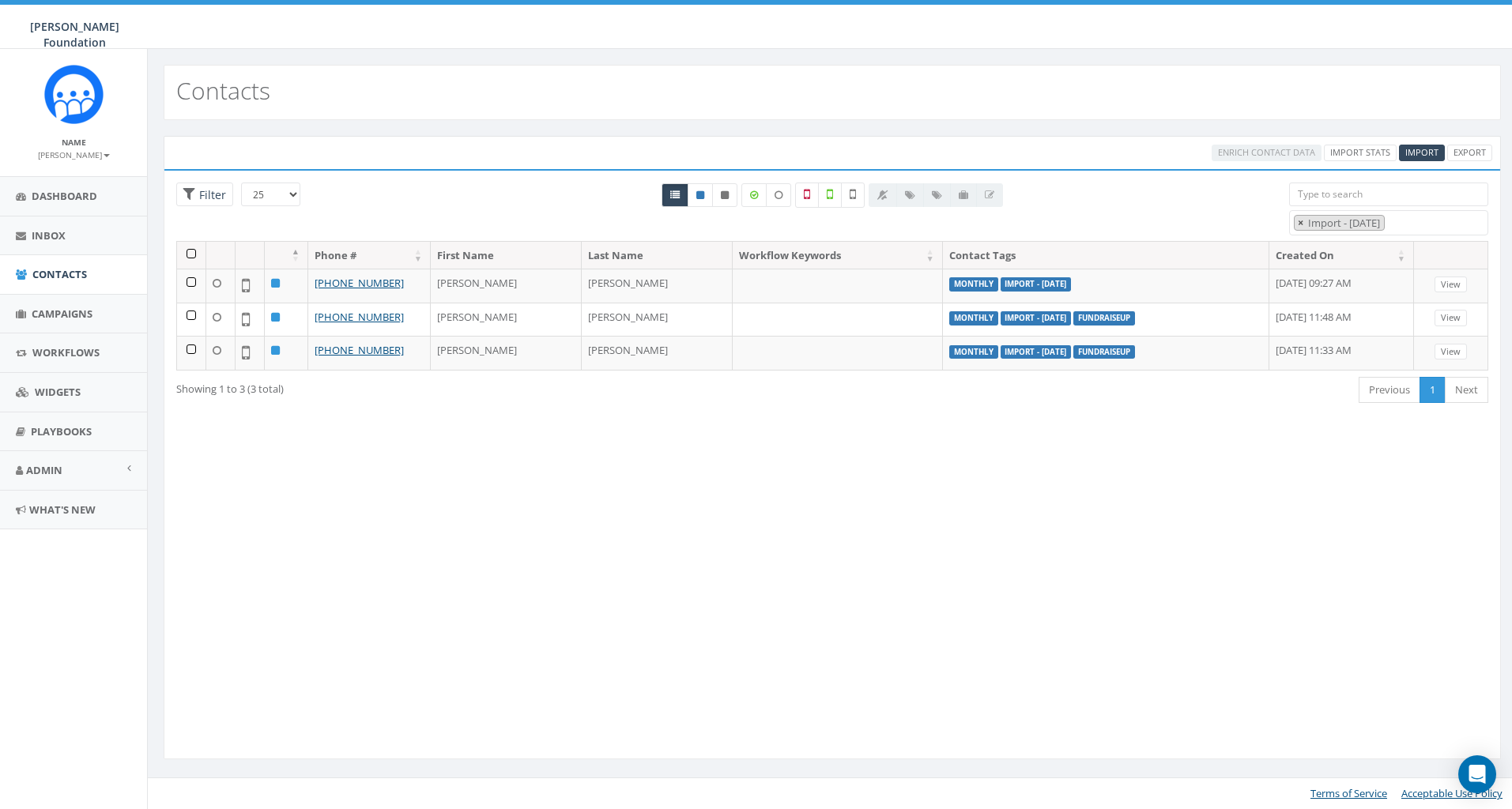
click at [1302, 224] on span "×" at bounding box center [1300, 223] width 5 height 15
select select
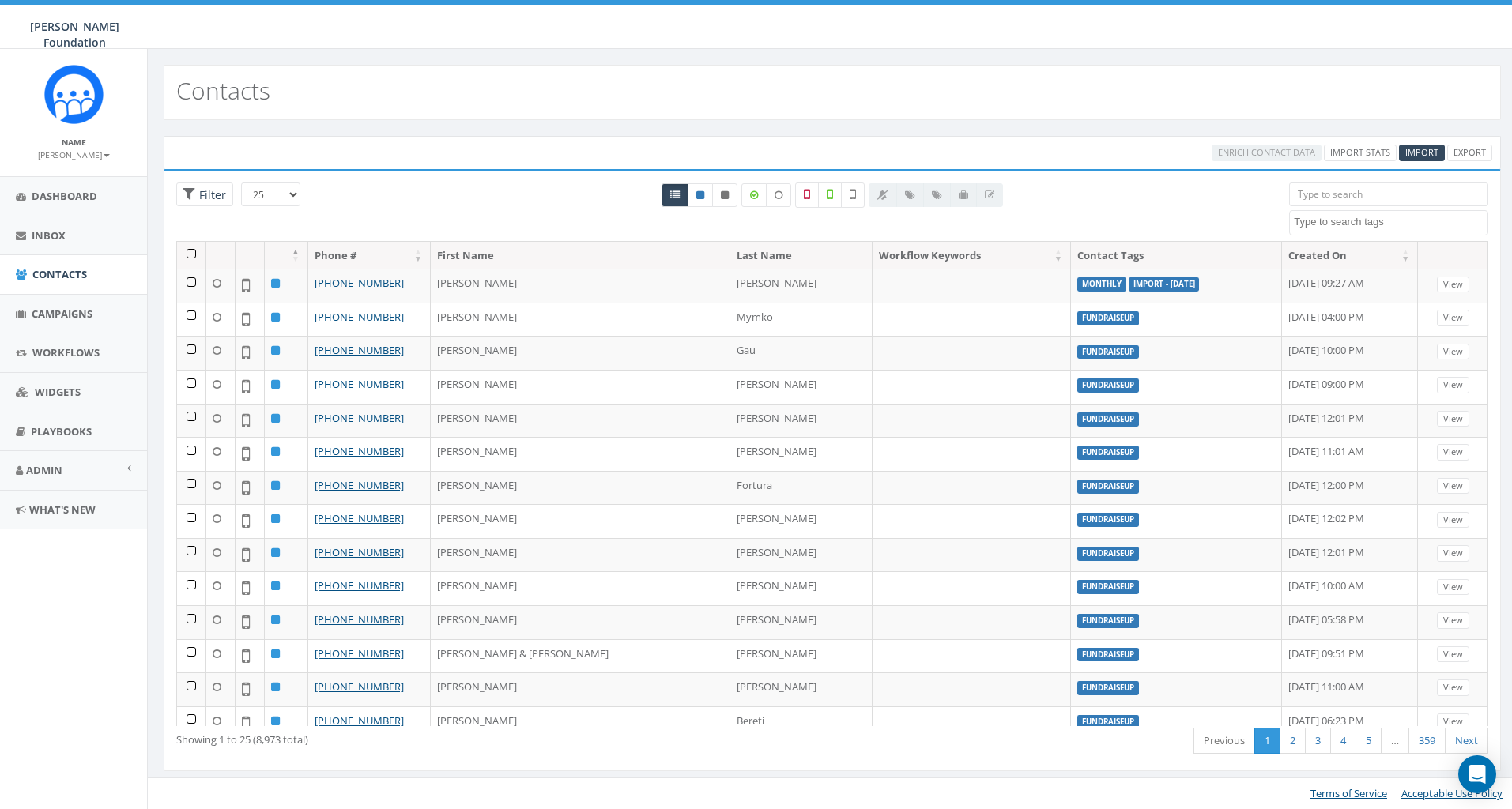
click at [1147, 178] on div "Loading the filters, please wait!! Phone Number is is not First Name is is not …" at bounding box center [832, 470] width 1337 height 602
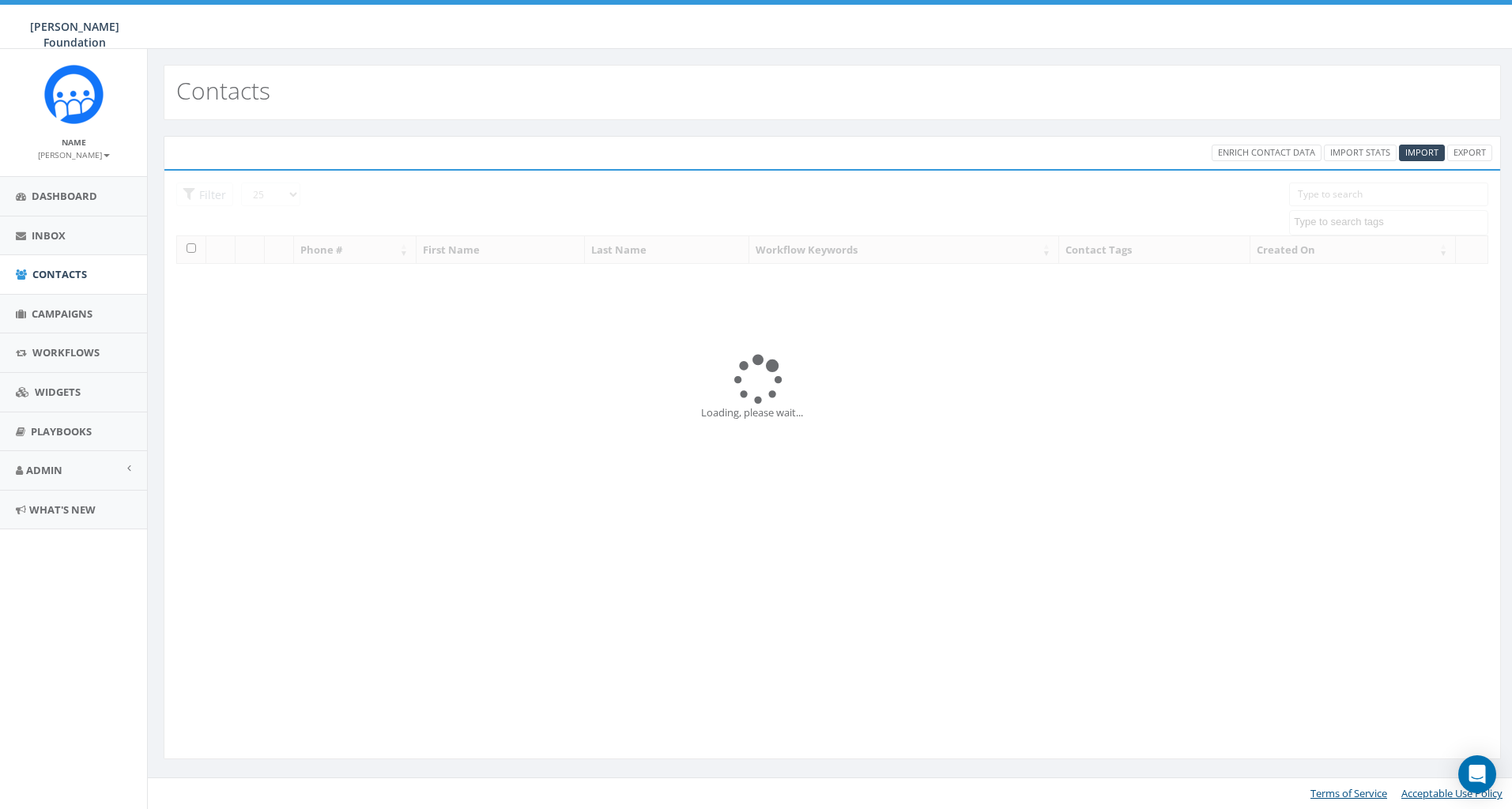
select select
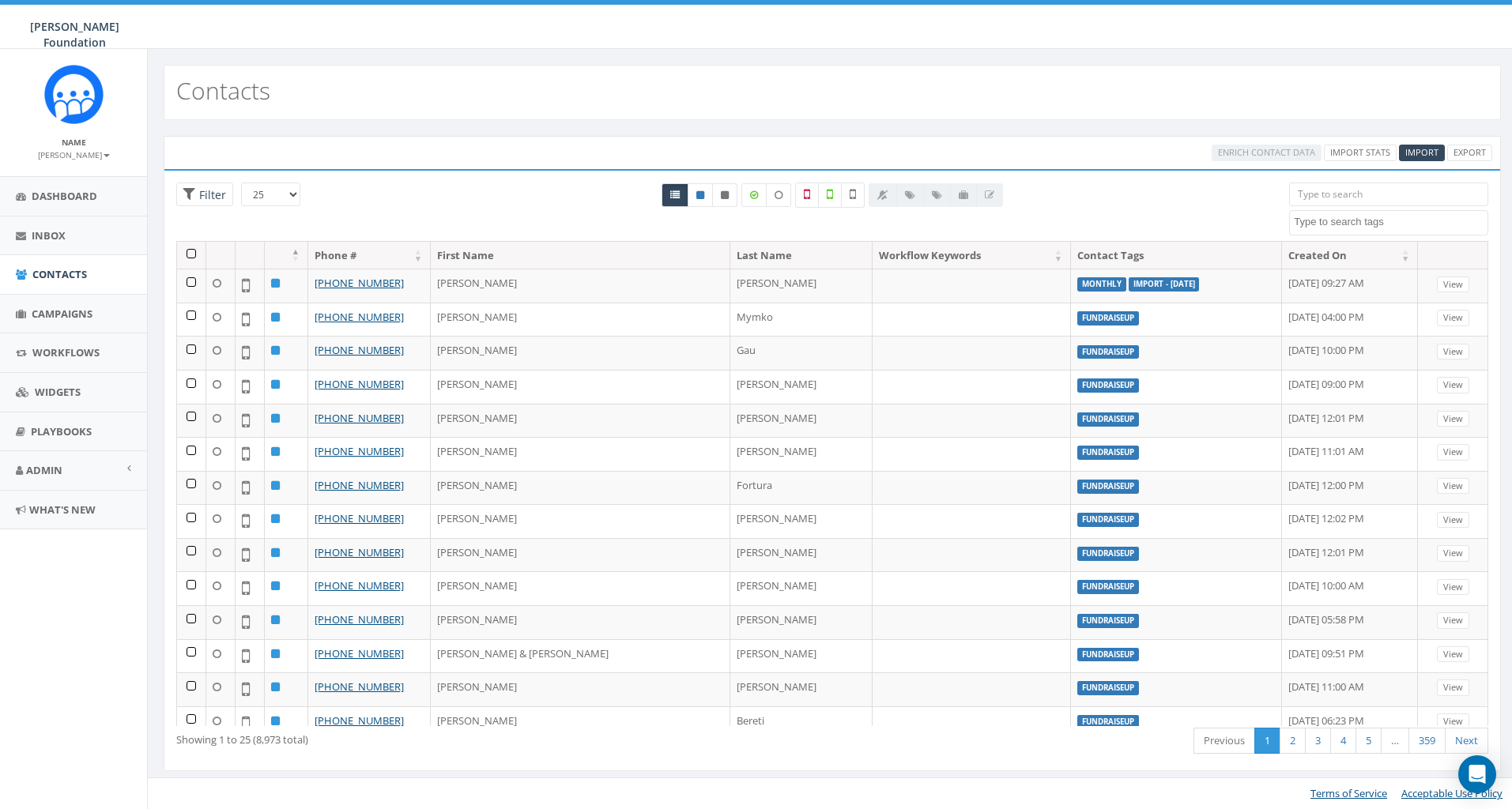
click at [1330, 224] on textarea "Search" at bounding box center [1390, 222] width 194 height 15
type textarea "m"
select select "monthly"
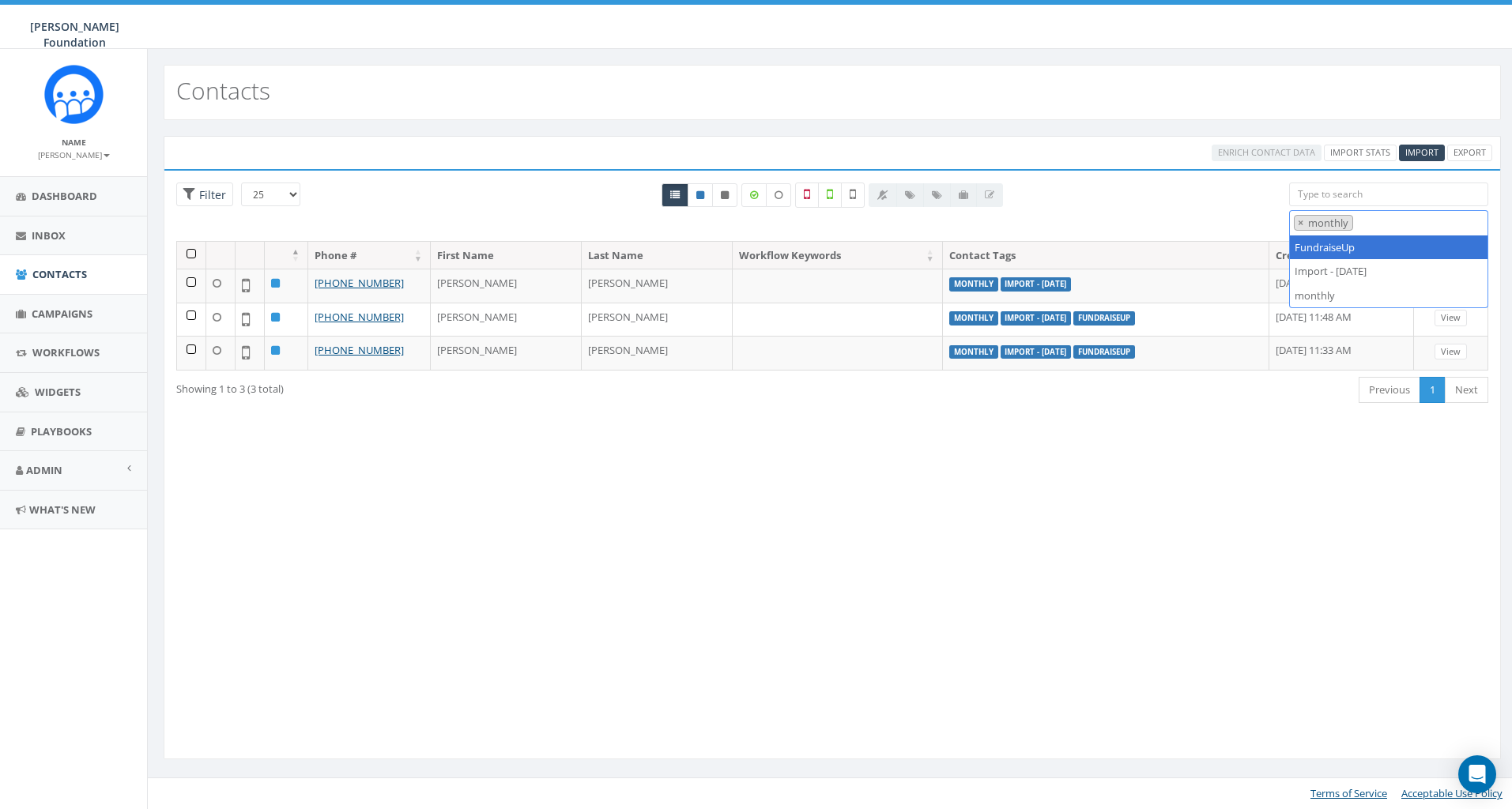
type textarea "monthly"
select select
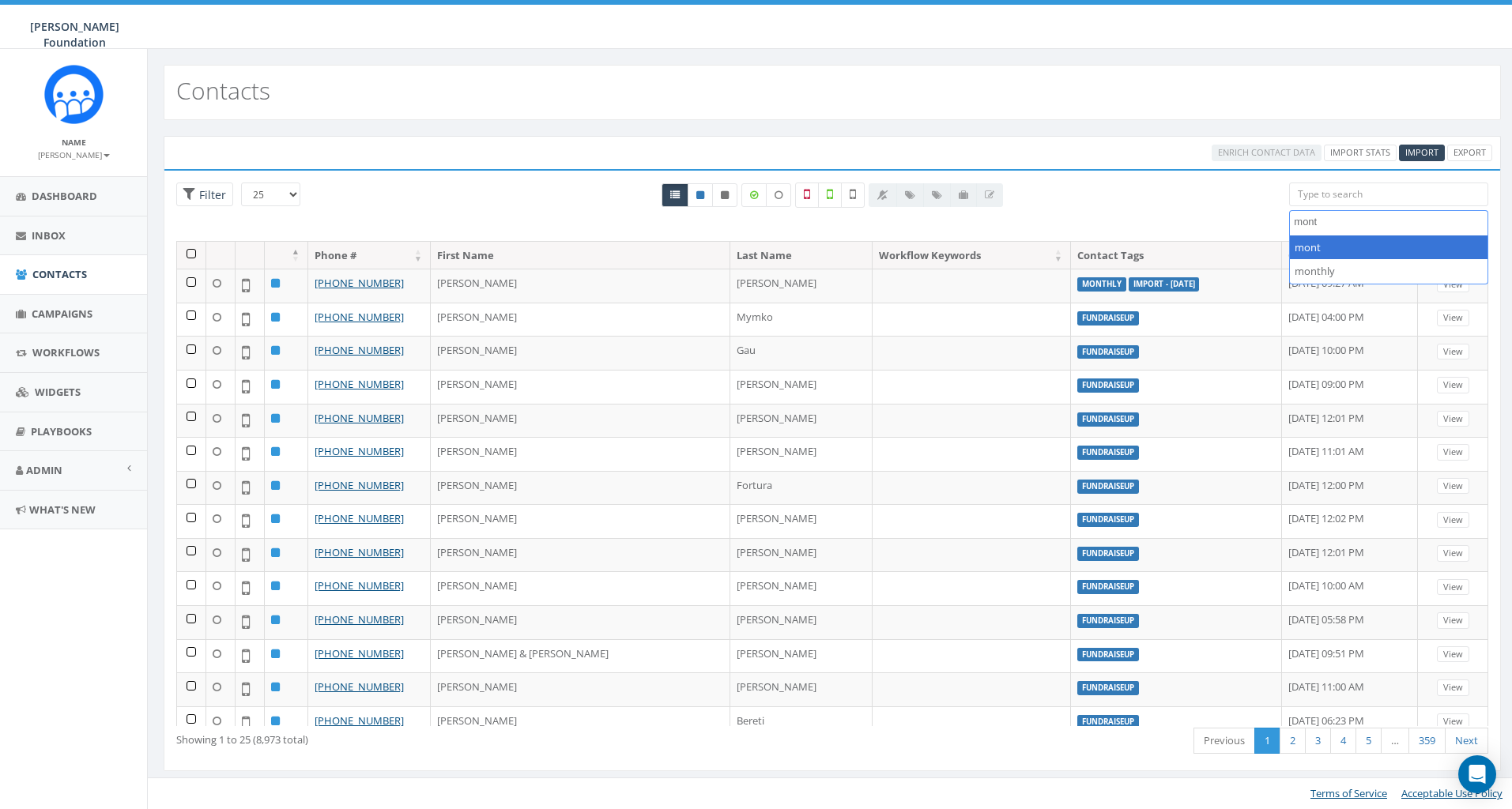
type textarea "mont"
click at [1168, 191] on div "All 0 contact(s) on current page All 3 contact(s) filtered" at bounding box center [832, 212] width 890 height 58
click at [1361, 220] on textarea "Search" at bounding box center [1390, 222] width 194 height 15
select select "Import - [DATE]"
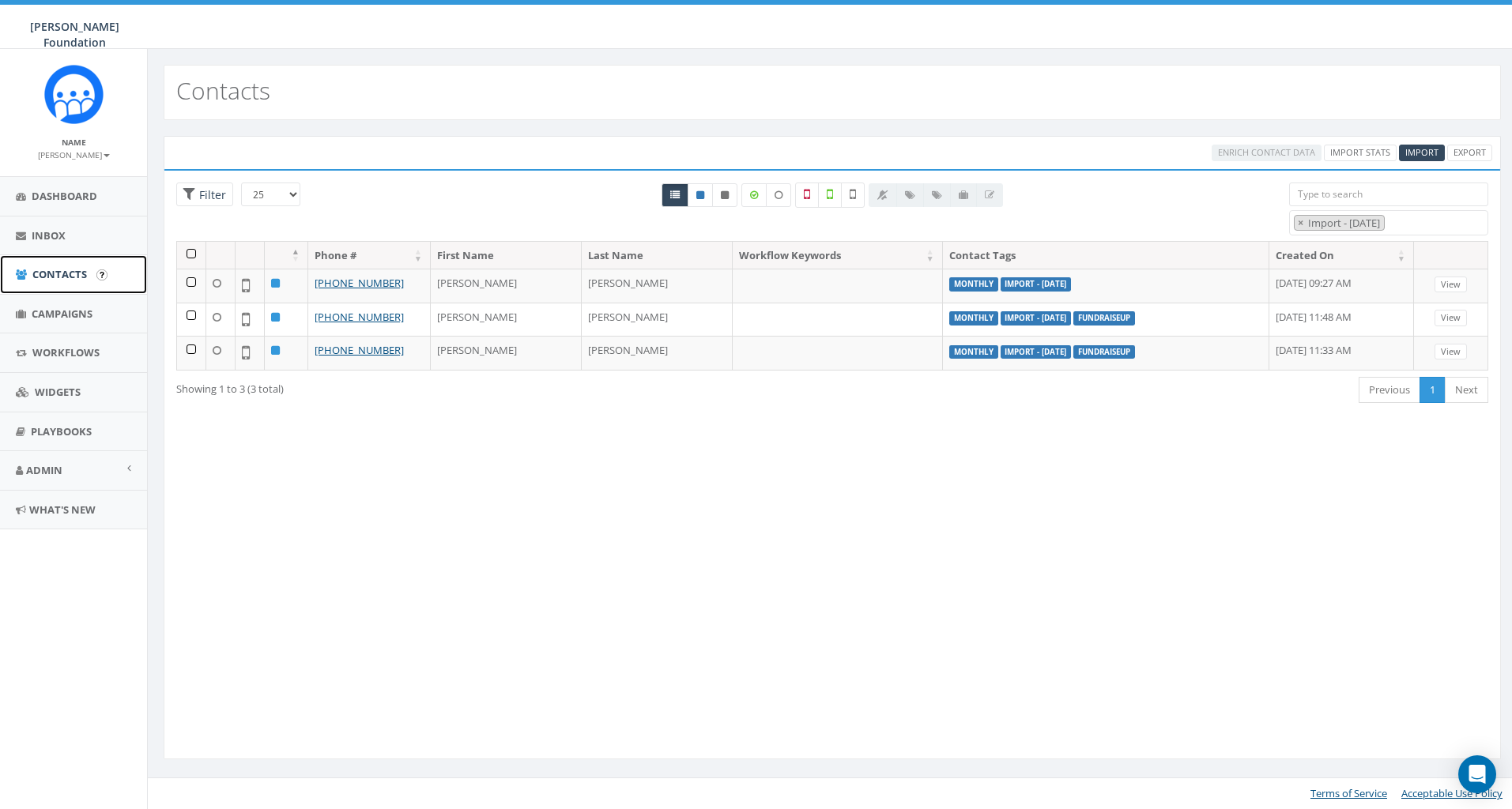
click at [68, 273] on span "Contacts" at bounding box center [60, 274] width 55 height 15
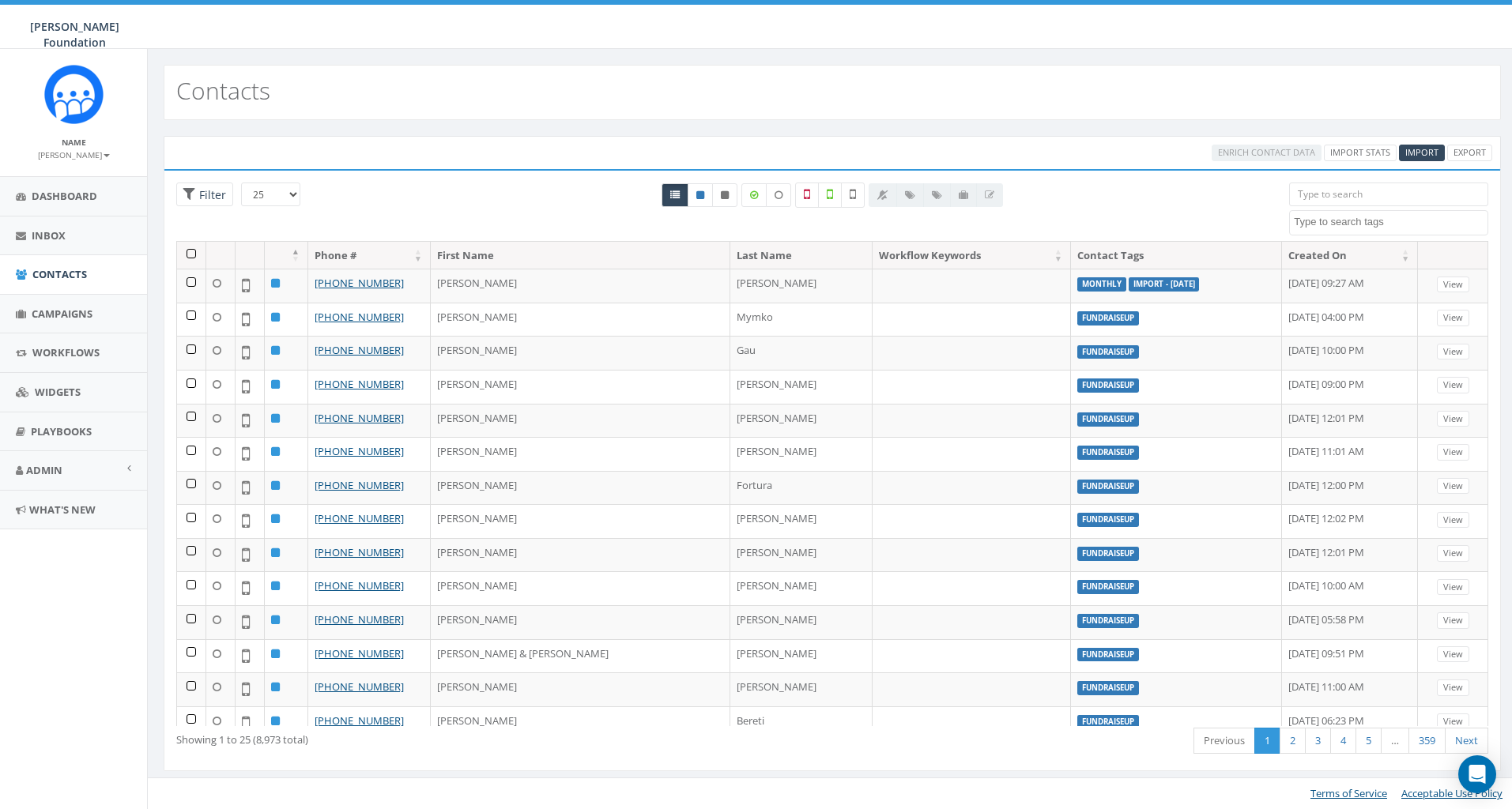
click at [1351, 224] on textarea "Search" at bounding box center [1390, 222] width 194 height 15
select select "Import - 09/23/2025"
click at [1346, 218] on textarea "Search" at bounding box center [1390, 222] width 194 height 15
select select "Import - [DATE]"
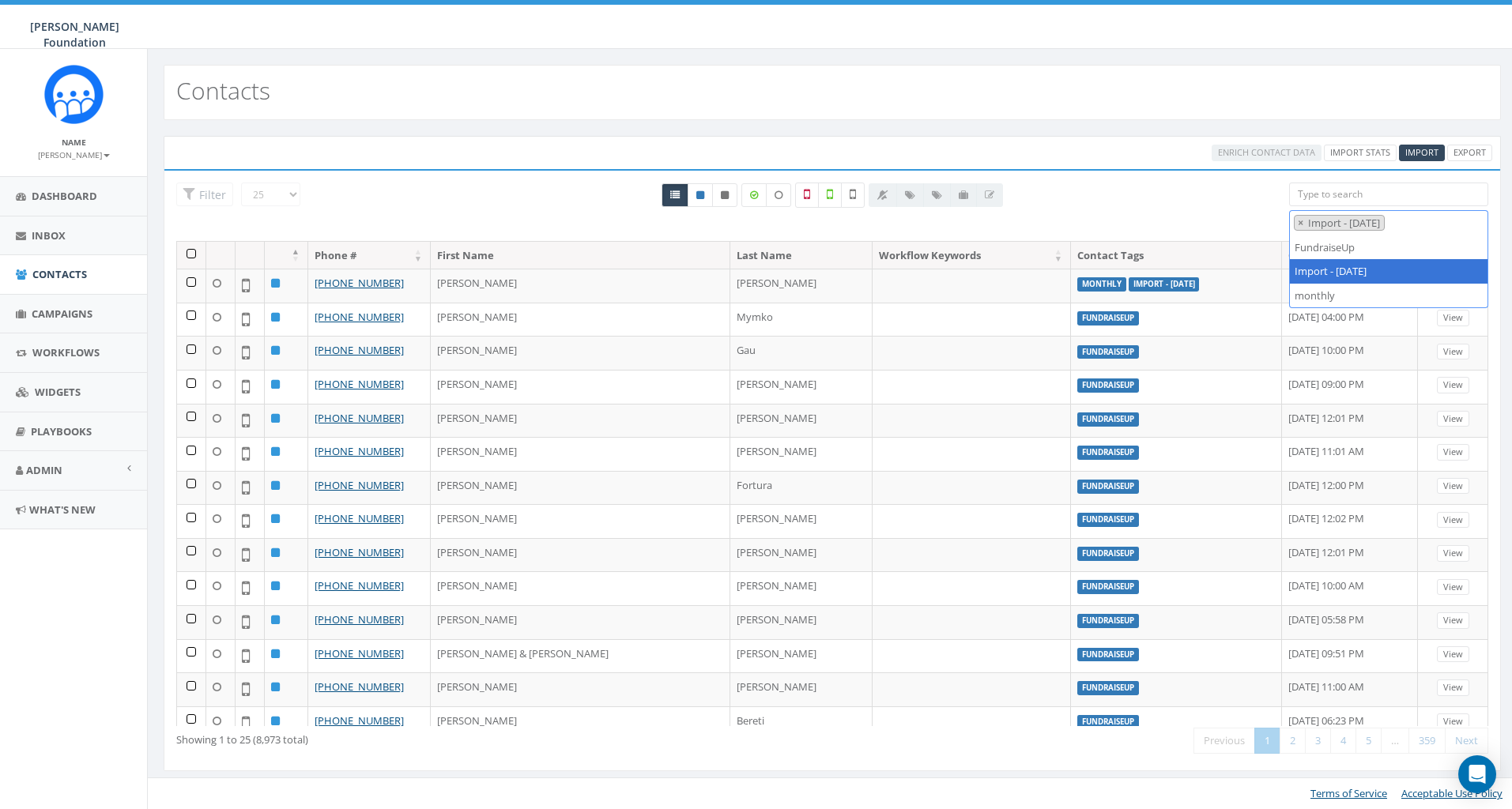
click at [1092, 192] on div "All 0 contact(s) on current page All 8973 contact(s) filtered" at bounding box center [832, 212] width 890 height 58
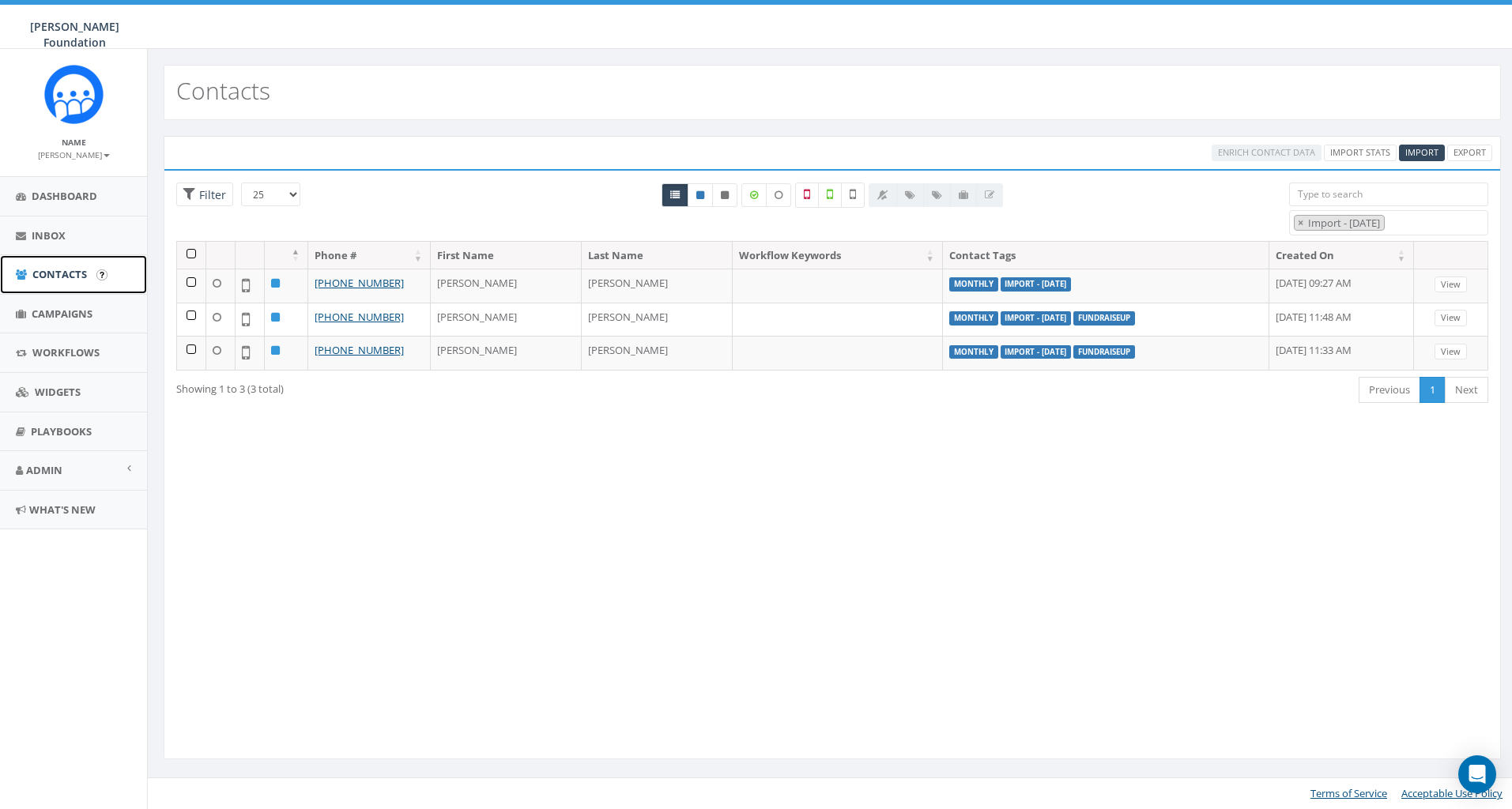
click at [67, 273] on span "Contacts" at bounding box center [60, 274] width 55 height 15
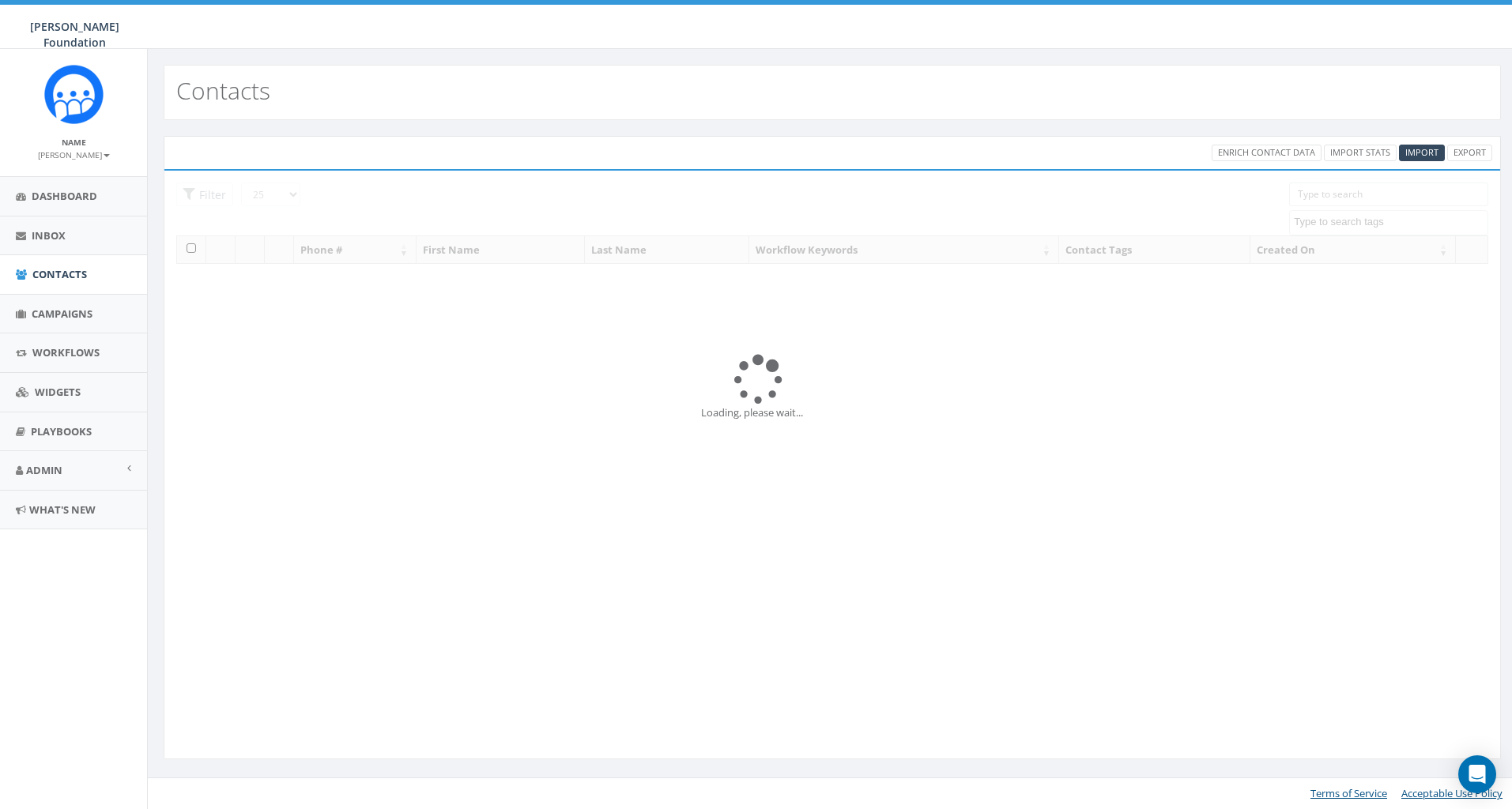
select select
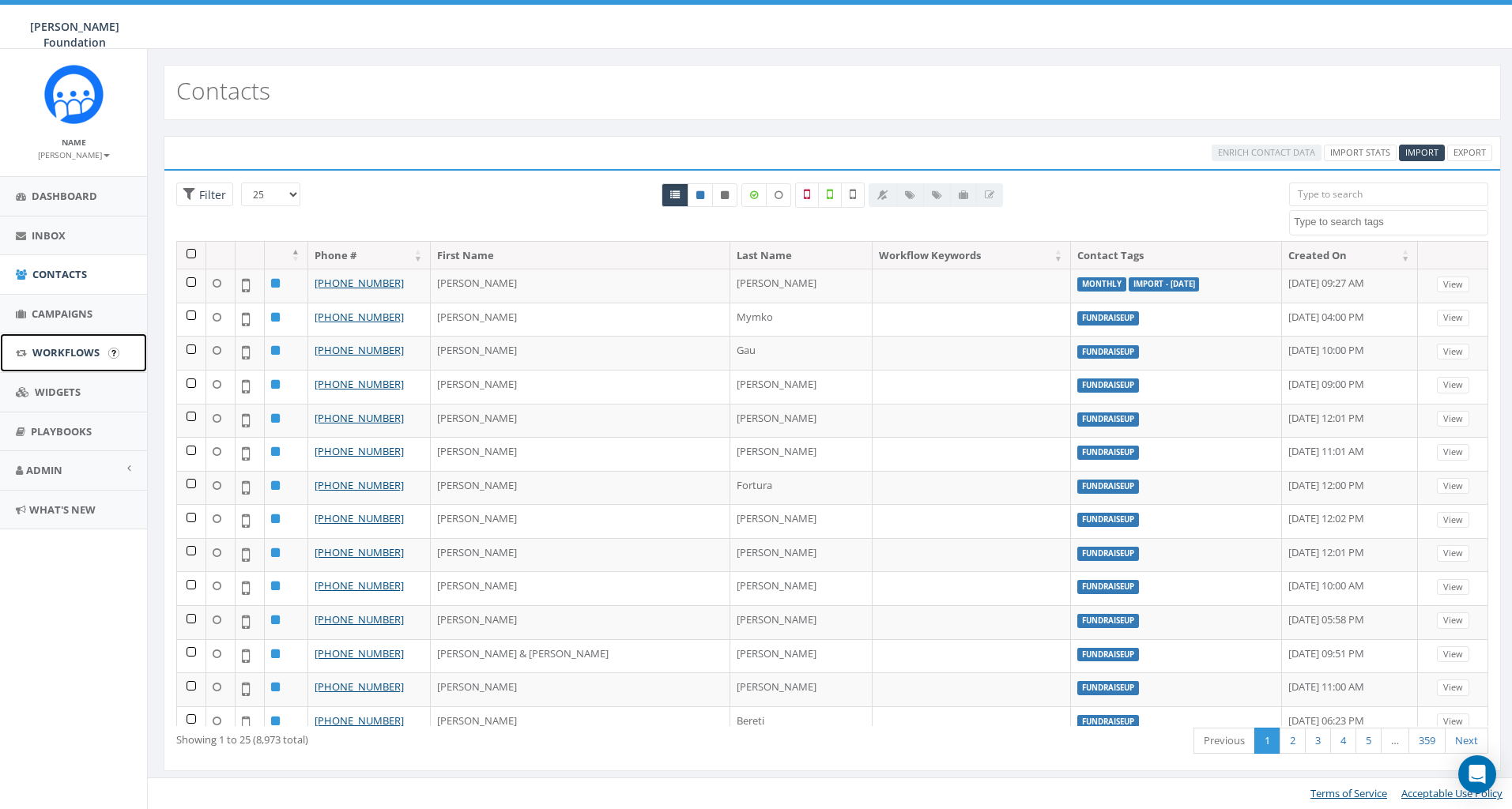
click at [58, 353] on span "Workflows" at bounding box center [66, 352] width 67 height 15
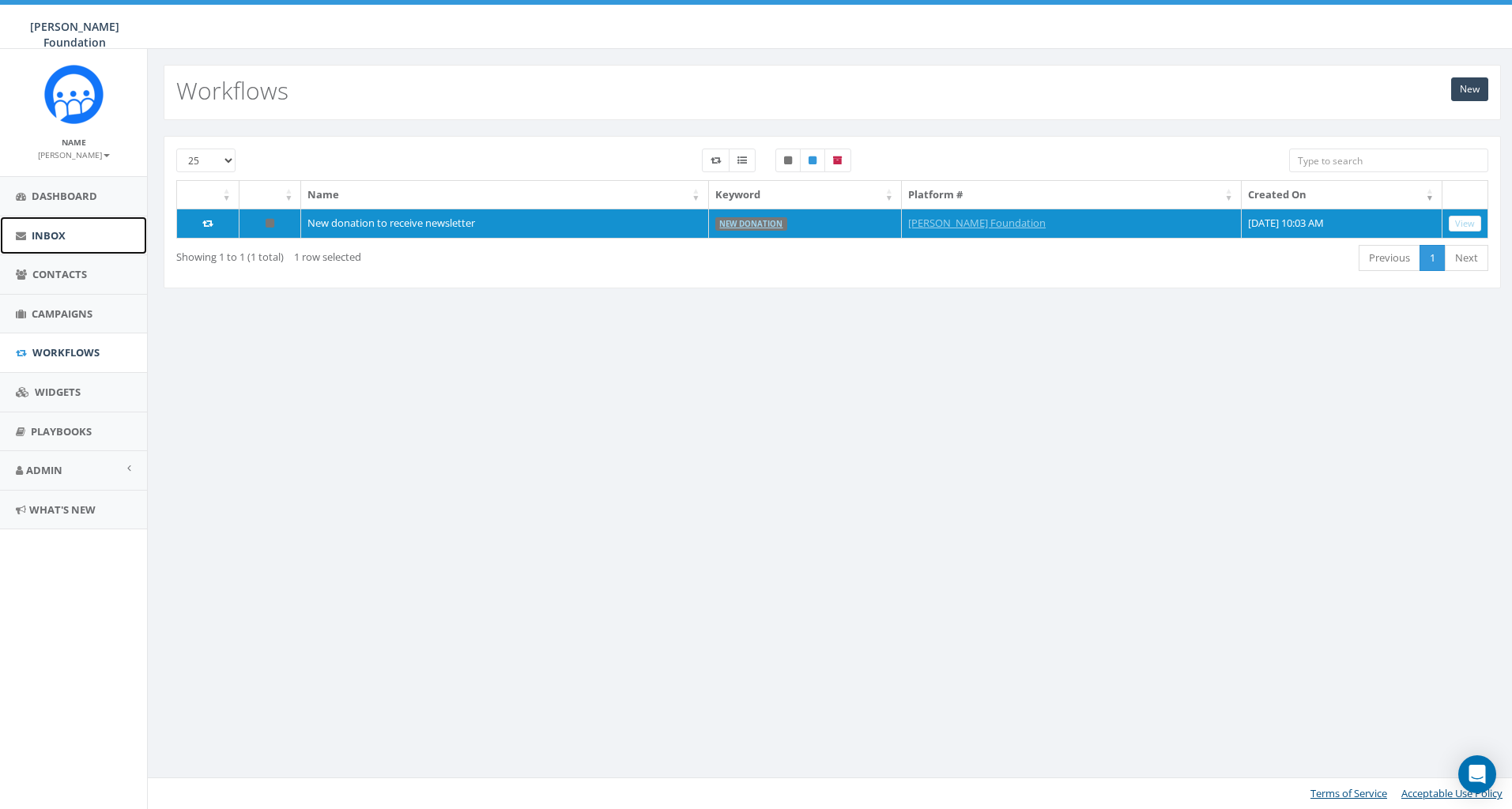
click at [48, 240] on span "Inbox" at bounding box center [49, 236] width 34 height 15
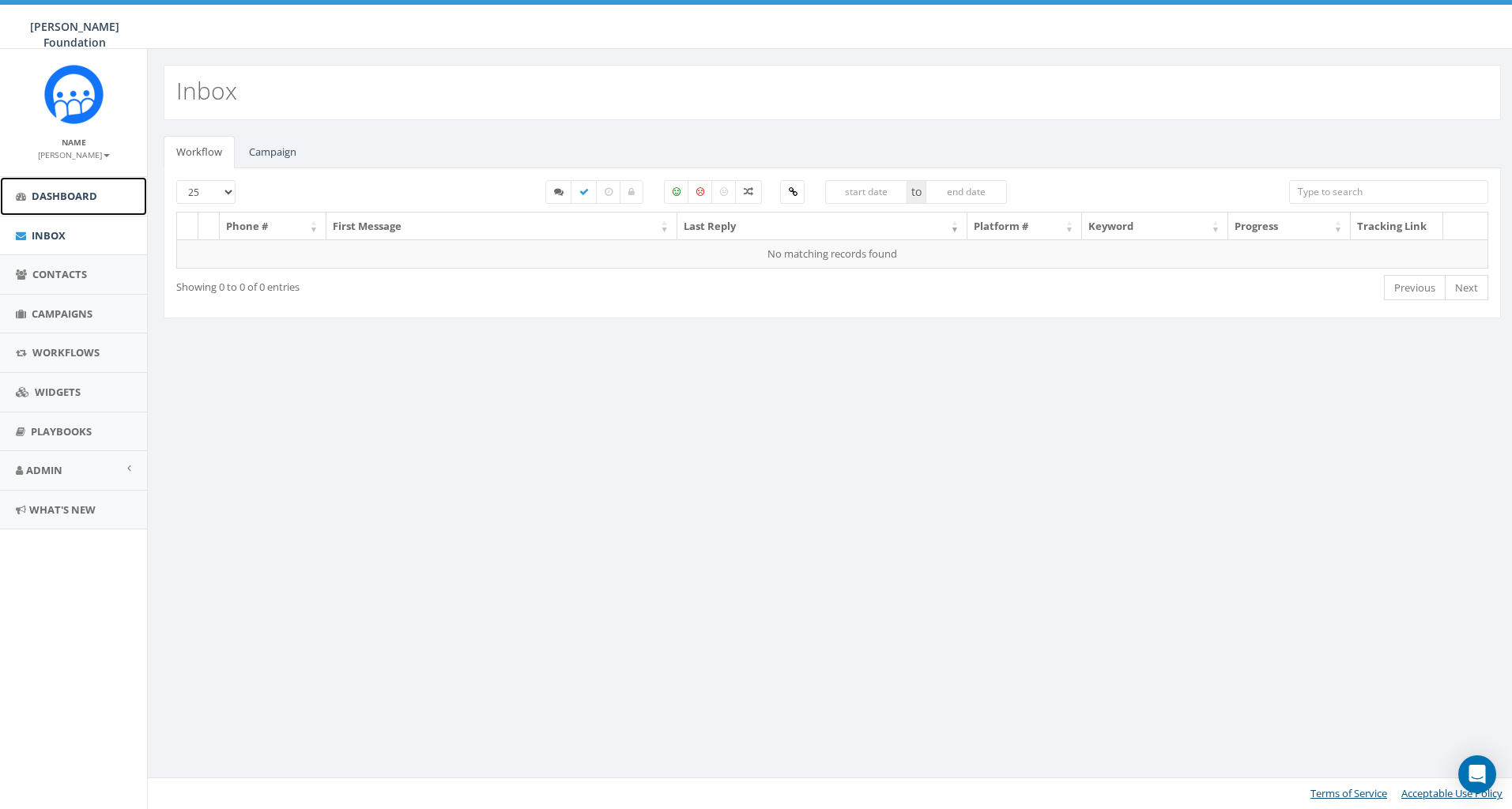
click at [96, 196] on span "Dashboard" at bounding box center [64, 195] width 66 height 15
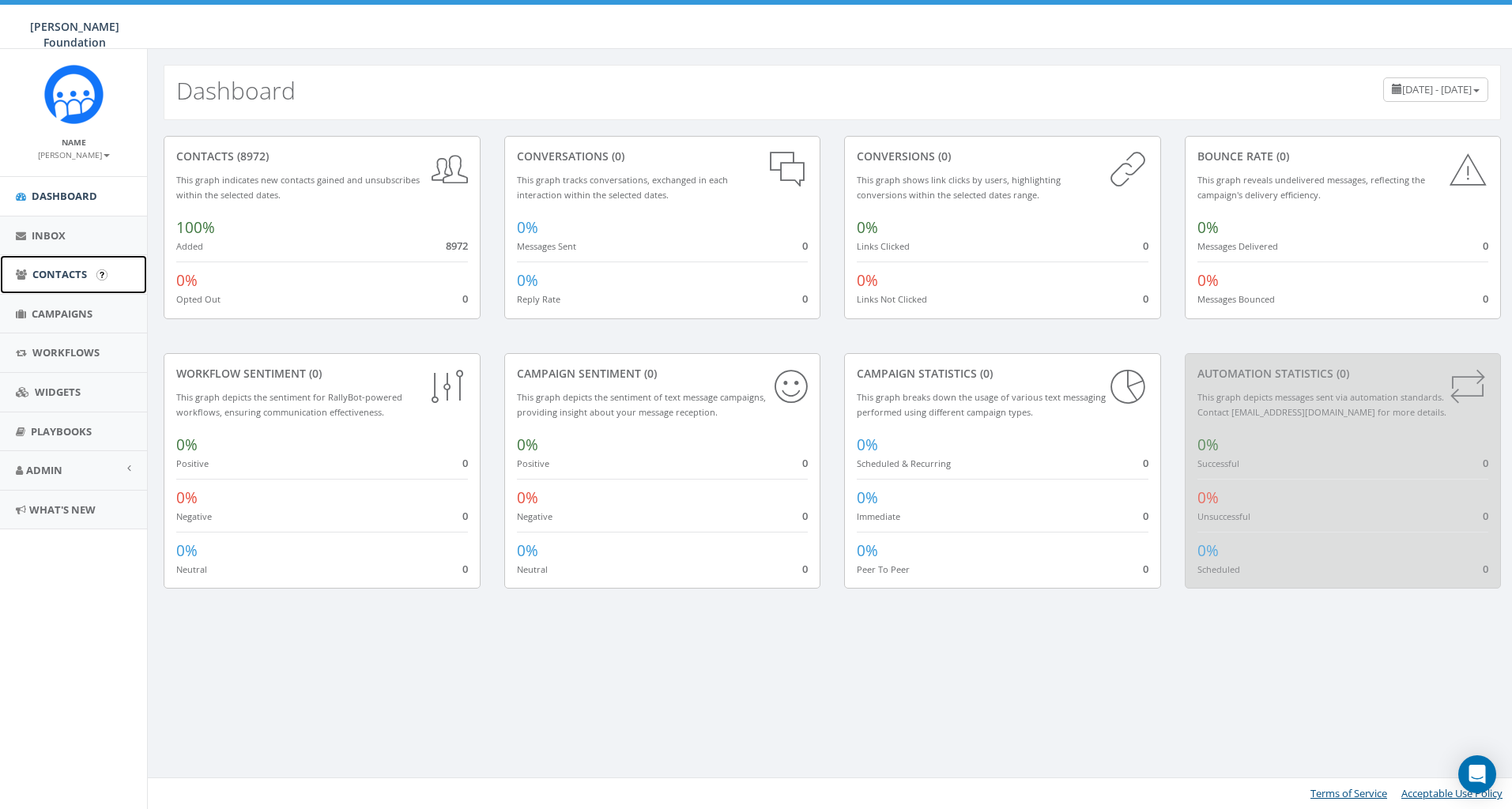
click at [69, 276] on span "Contacts" at bounding box center [60, 274] width 55 height 15
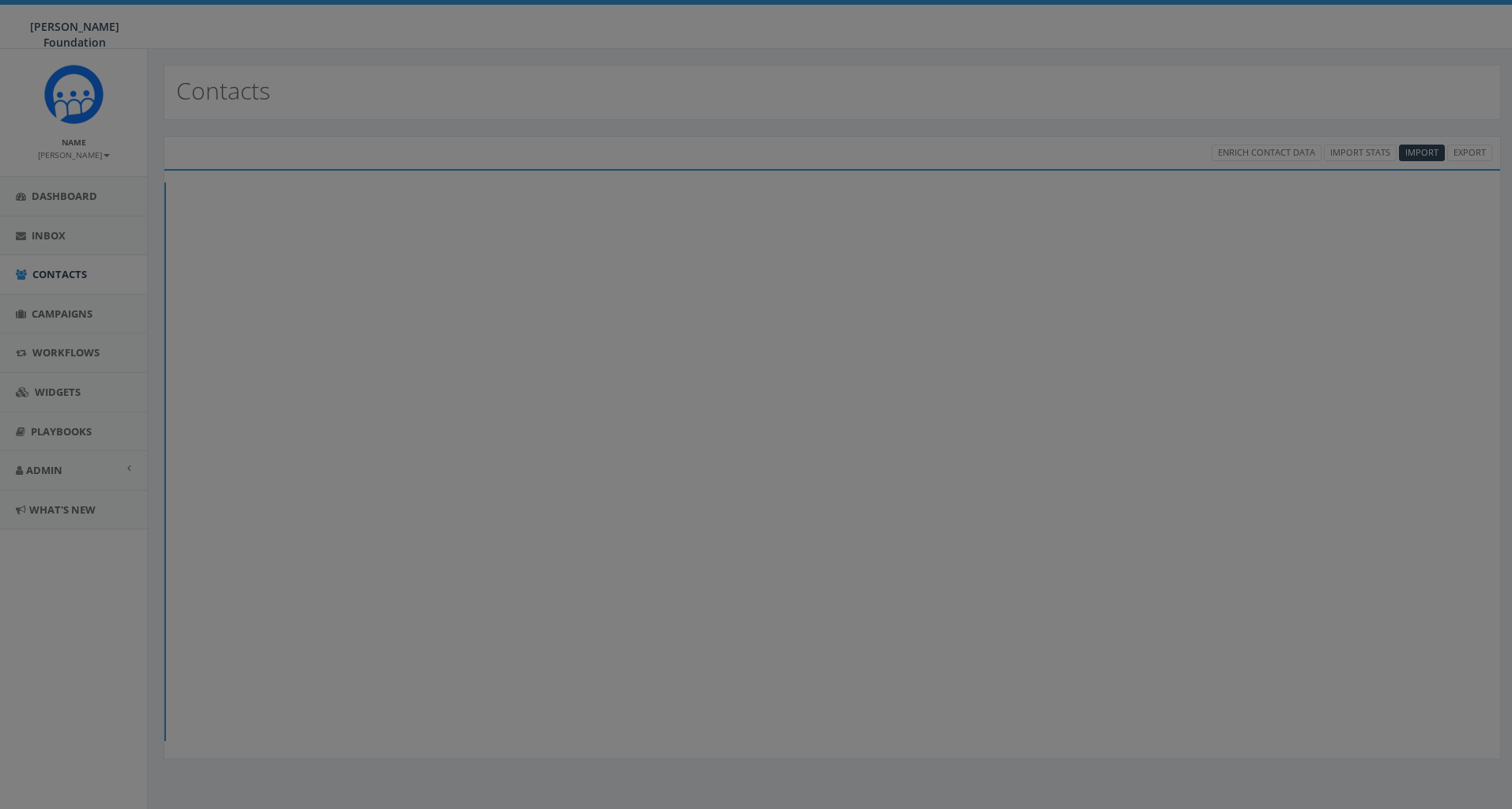
select select
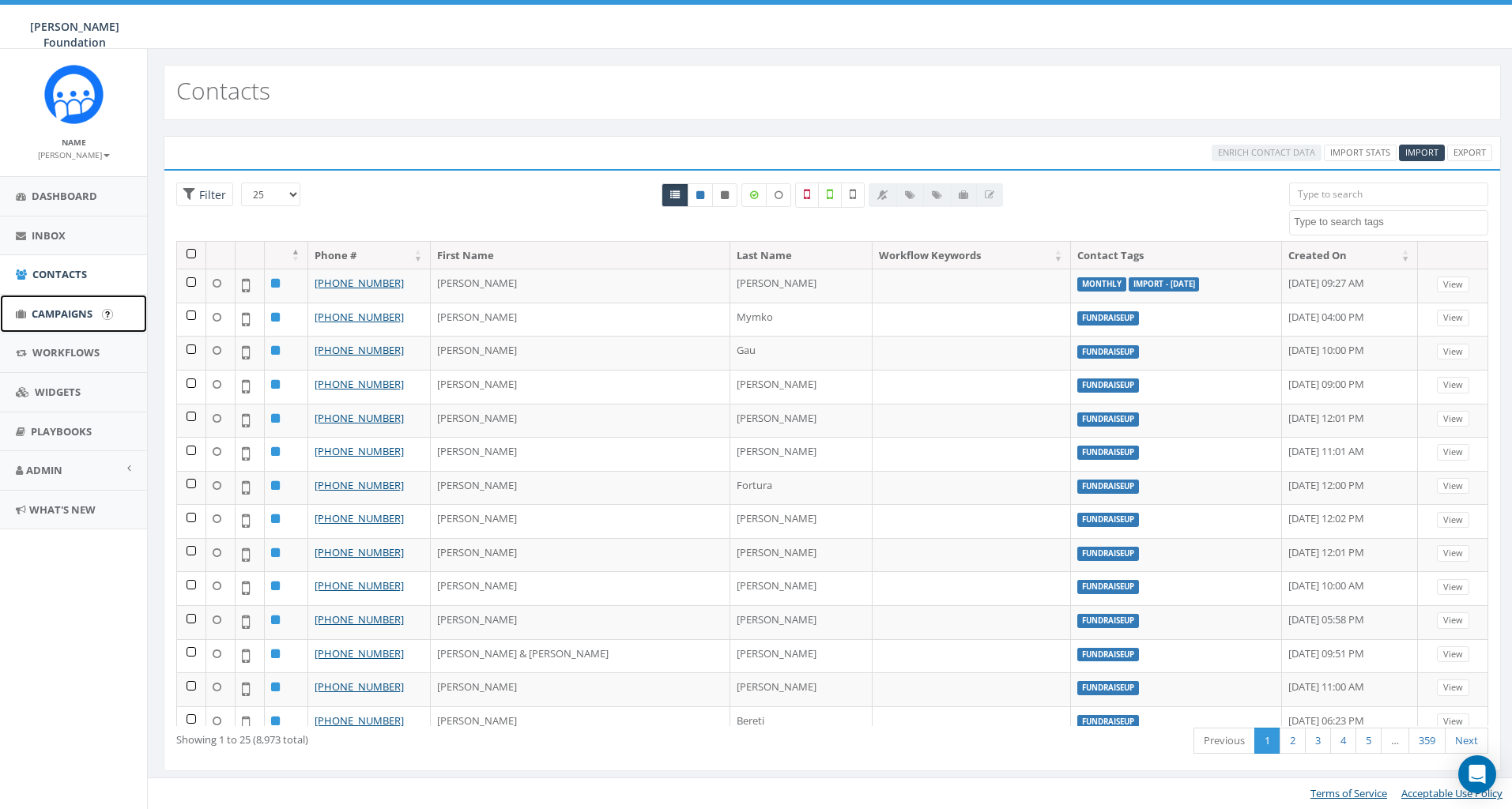
click at [54, 305] on link "Campaigns" at bounding box center [73, 313] width 147 height 38
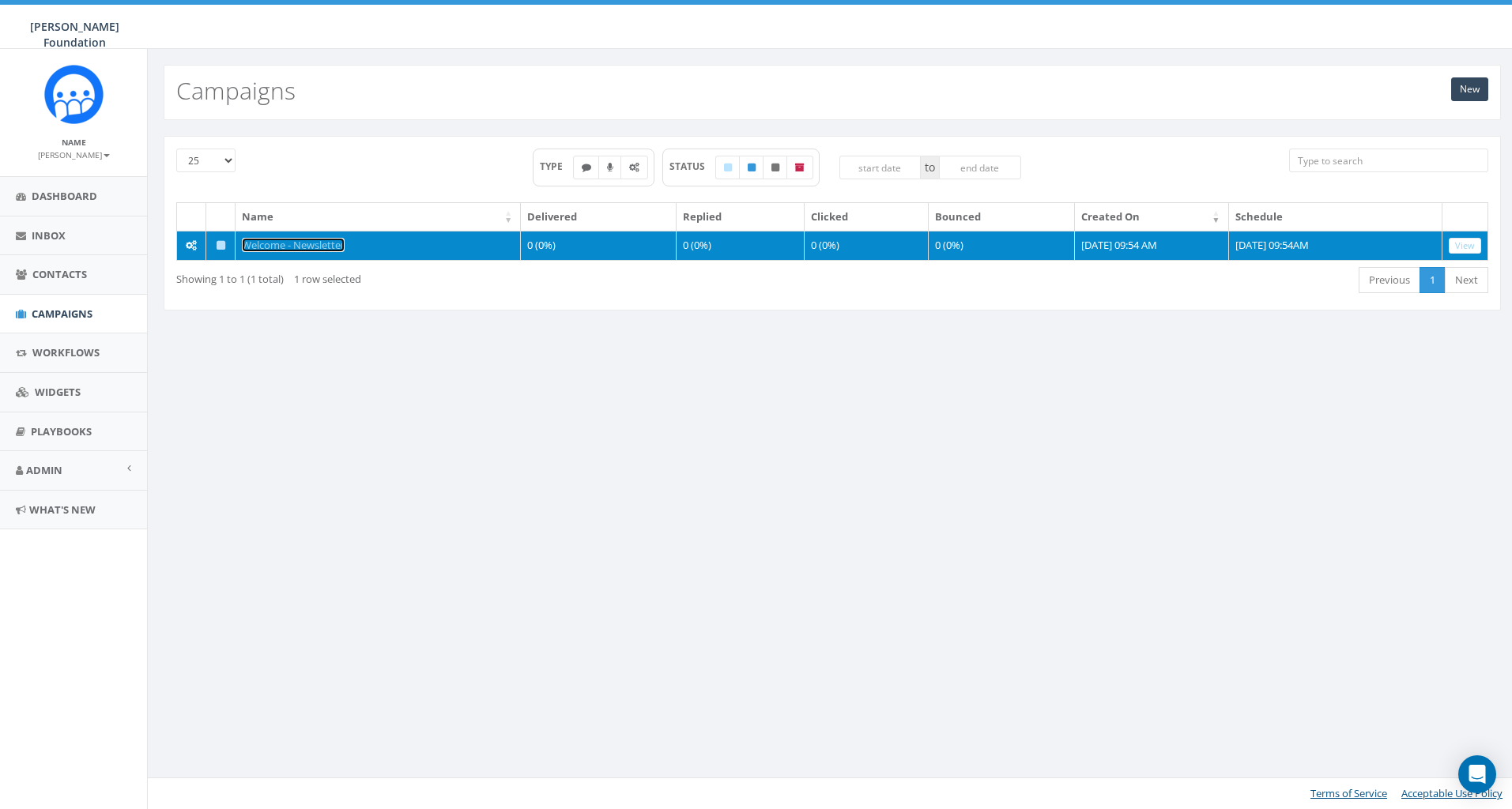
click at [289, 242] on link "Welcome - Newsletter" at bounding box center [293, 245] width 102 height 15
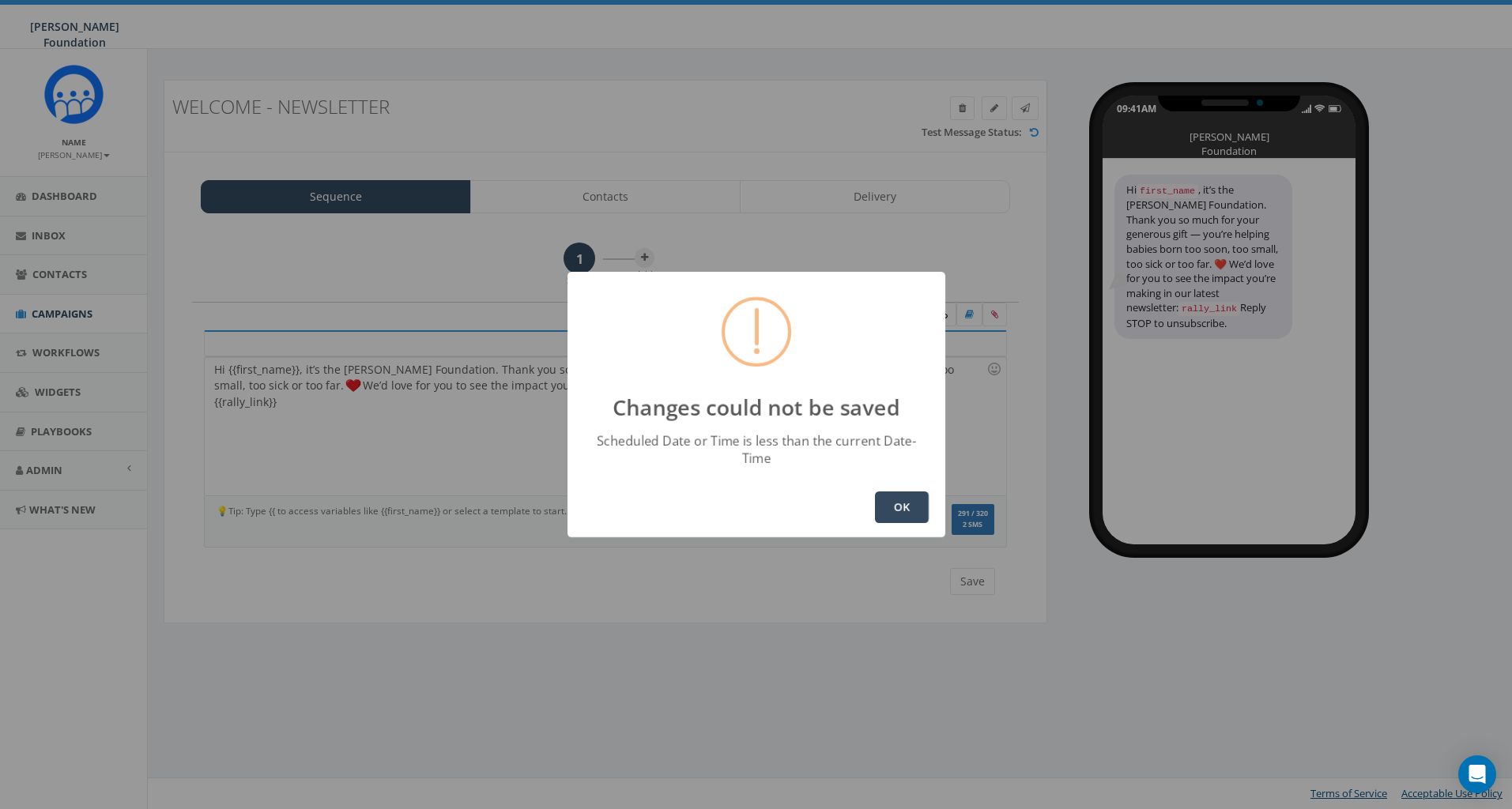
click at [899, 495] on button "OK" at bounding box center [902, 507] width 54 height 32
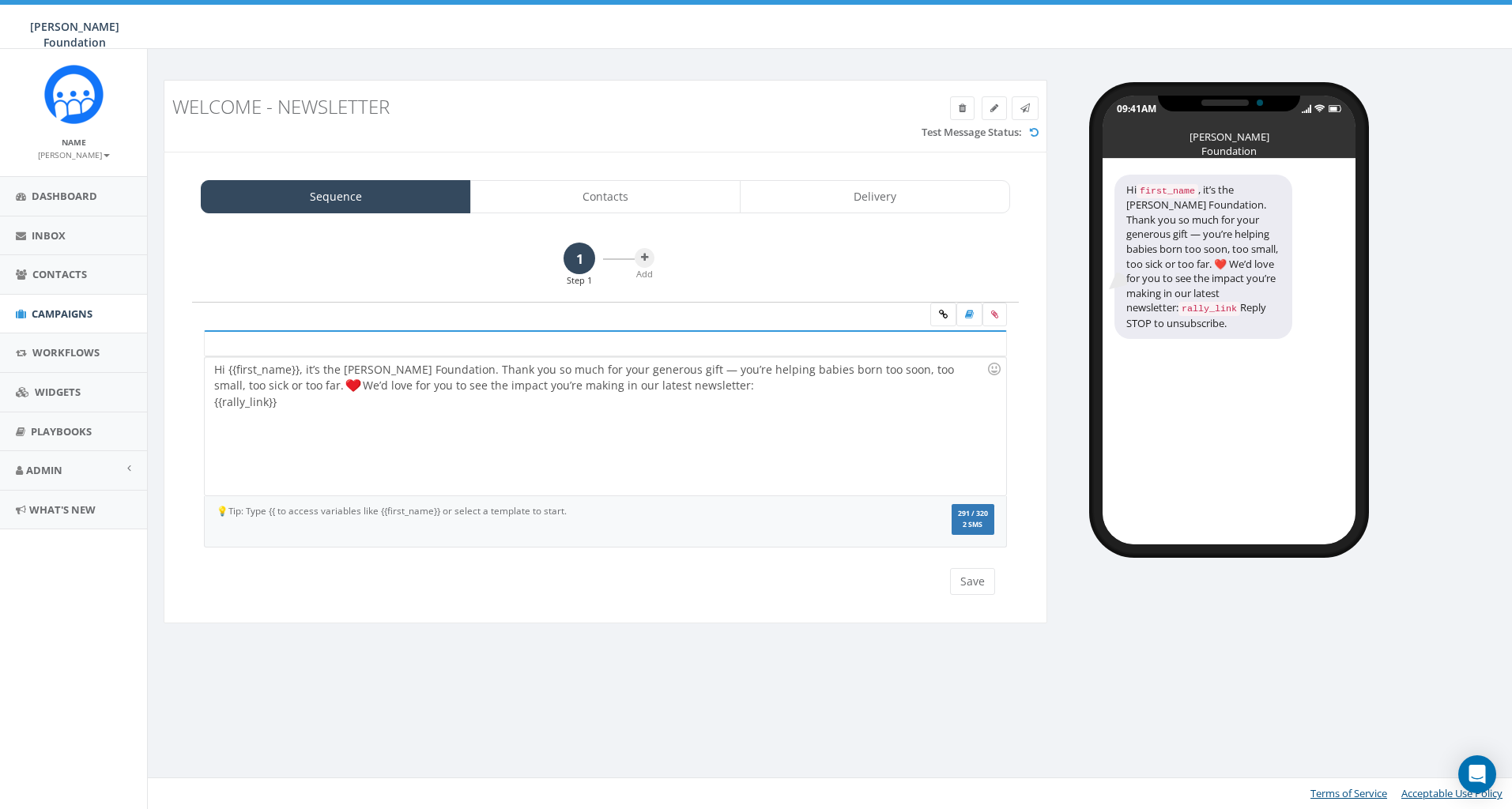
click at [384, 422] on div "Hi {{first_name}}, it’s the Sandra Schmirler Foundation. Thank you so much for …" at bounding box center [605, 426] width 801 height 138
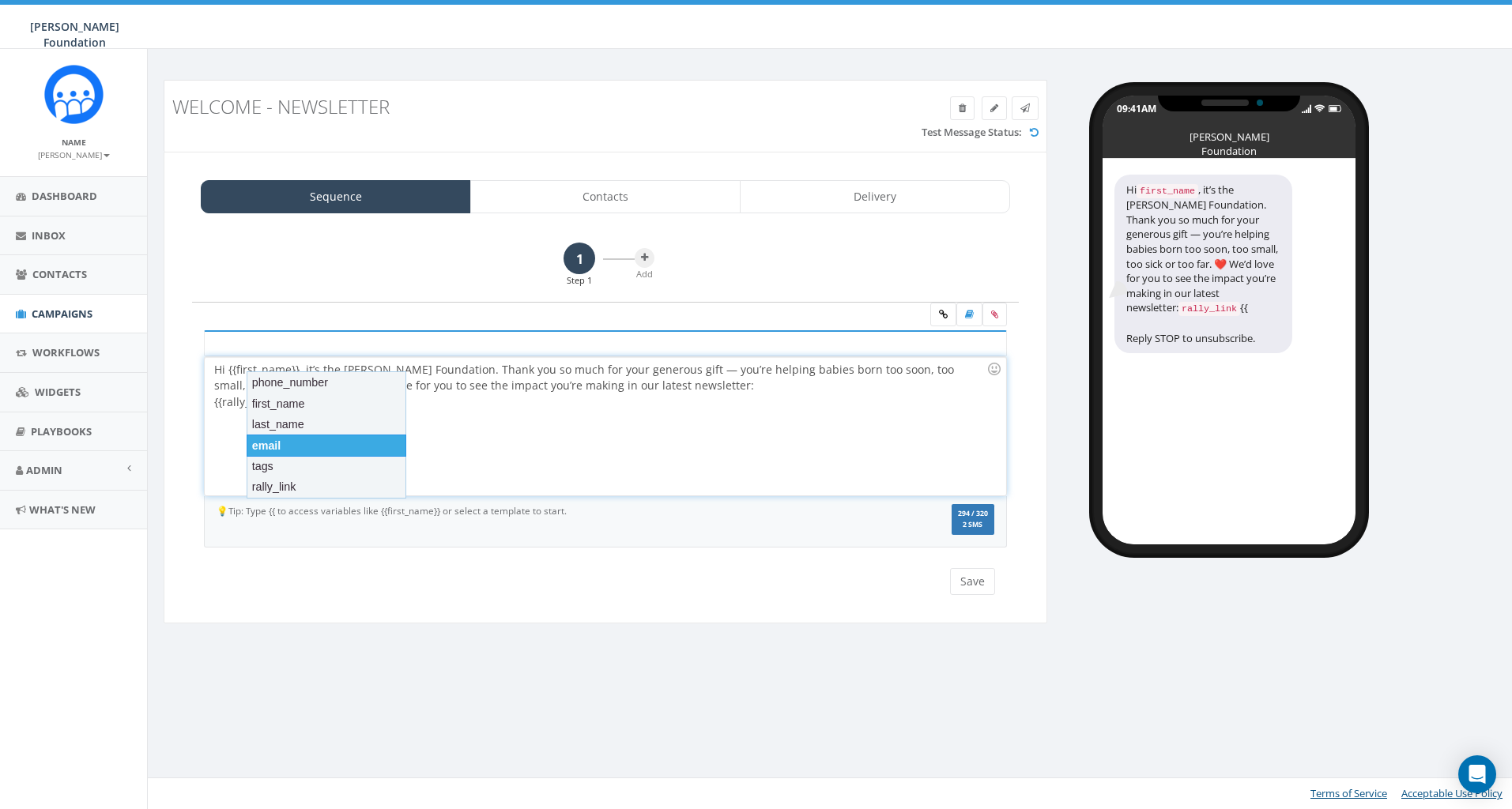
click at [508, 445] on div "Hi {{first_name}}, it’s the Sandra Schmirler Foundation. Thank you so much for …" at bounding box center [605, 426] width 801 height 138
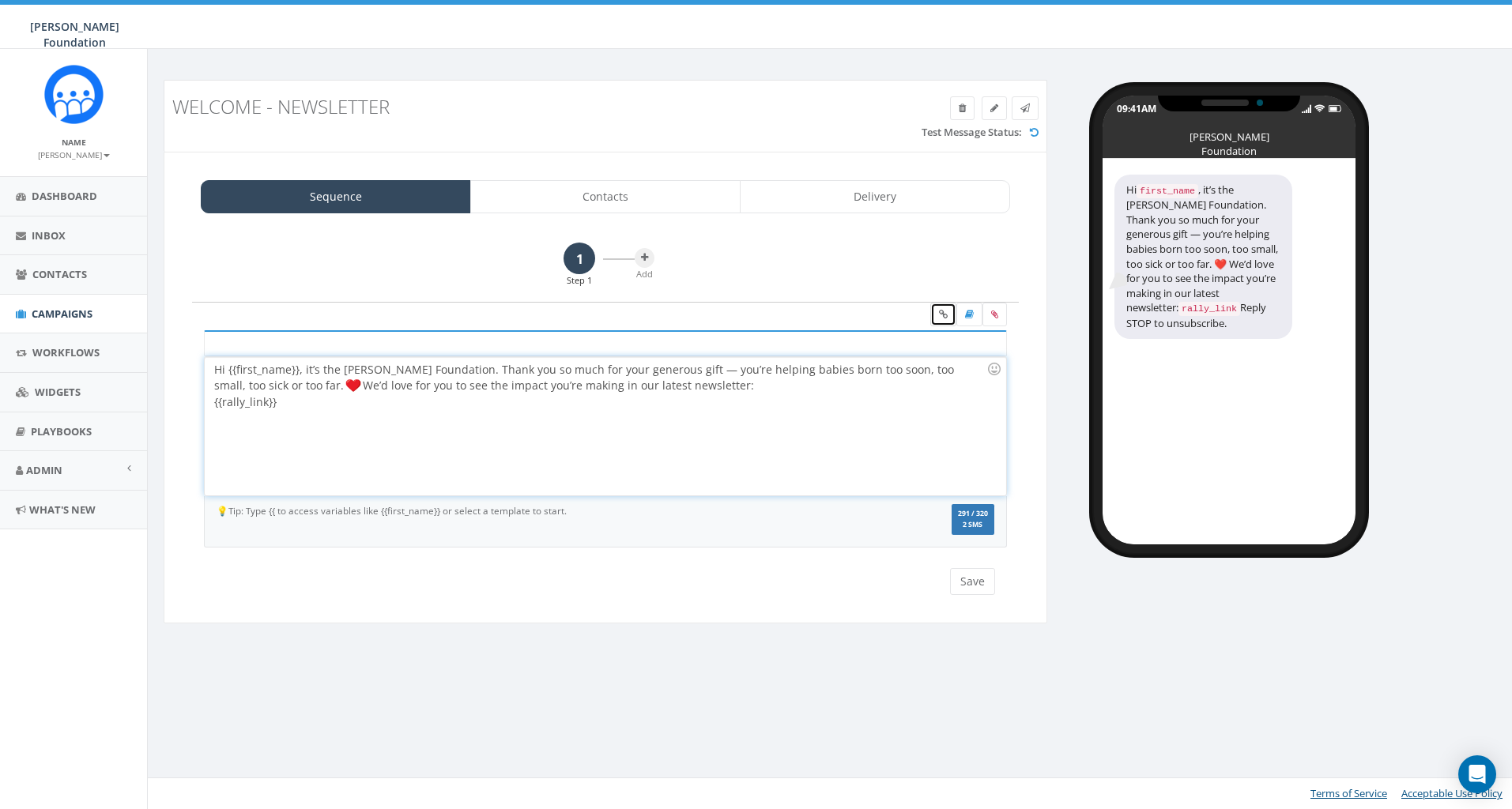
click at [941, 312] on icon at bounding box center [943, 314] width 9 height 9
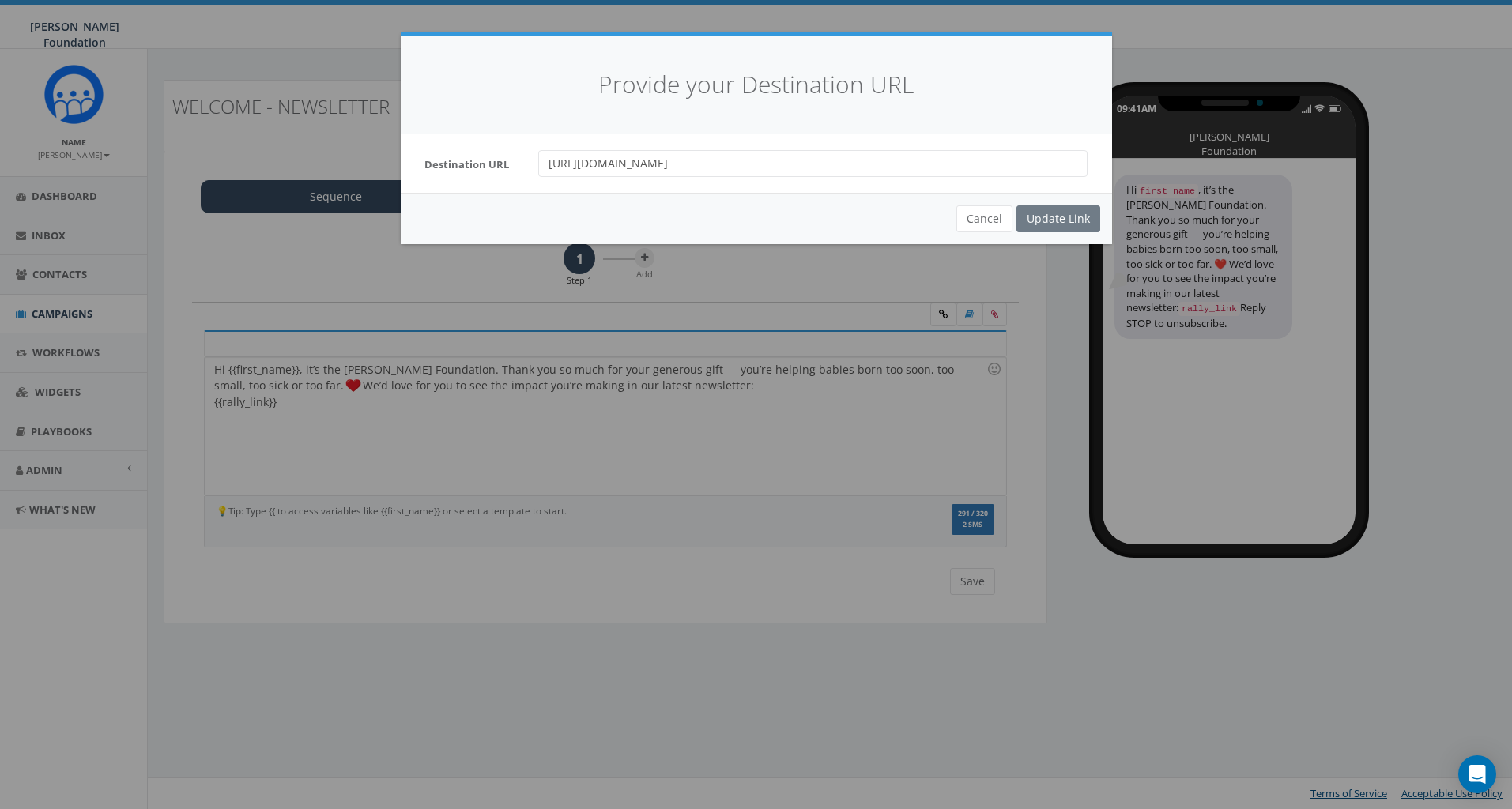
drag, startPoint x: 686, startPoint y: 166, endPoint x: 517, endPoint y: 166, distance: 169.0
click at [517, 166] on div "Destination URL https://conta.cc/4jA4tG8" at bounding box center [756, 163] width 687 height 26
paste input "5Pv1ig"
type input "https://conta.cc/45Pv1ig"
click at [1060, 218] on div "Update Link" at bounding box center [1058, 218] width 84 height 26
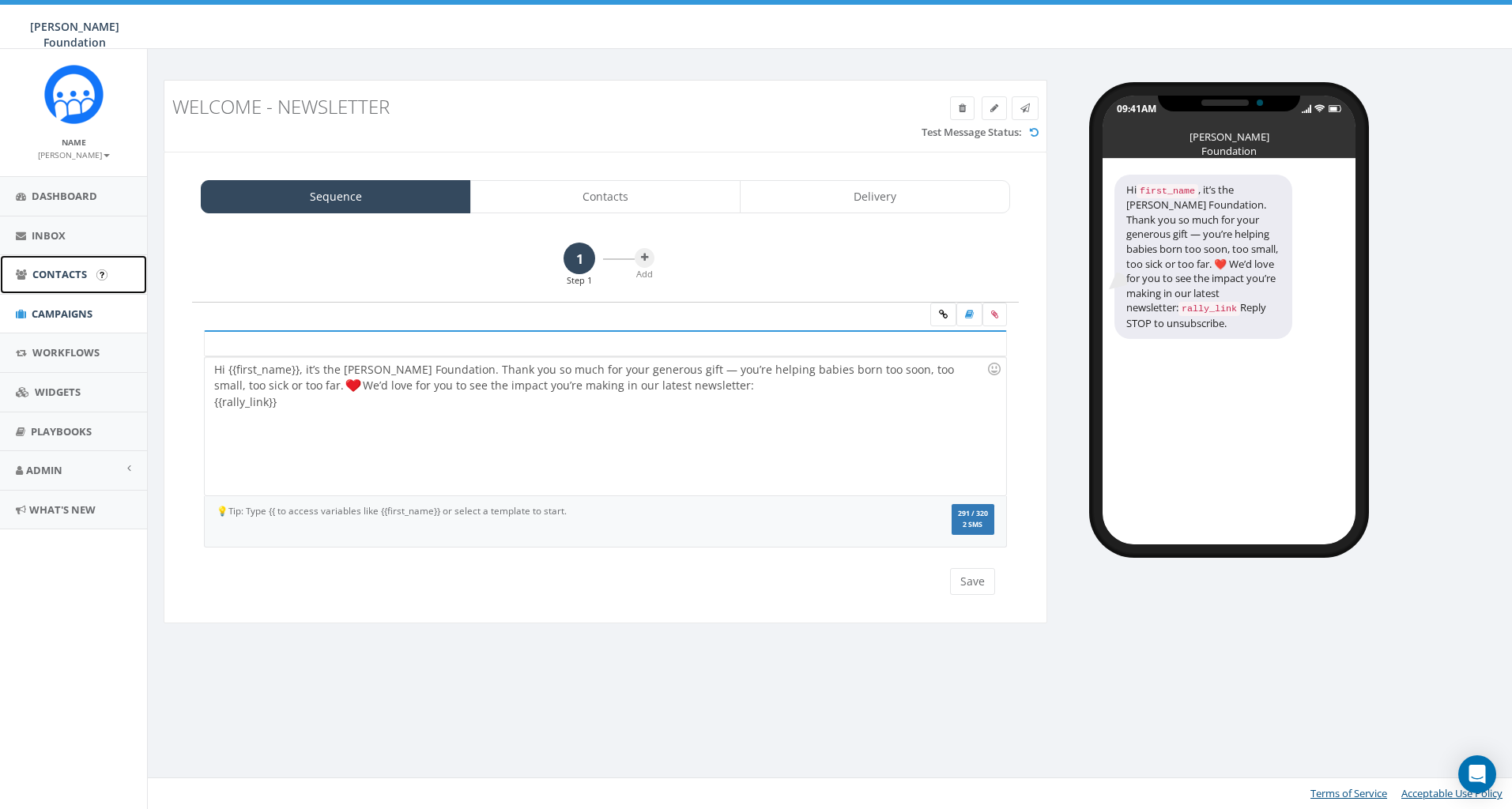
click at [50, 271] on span "Contacts" at bounding box center [60, 274] width 55 height 15
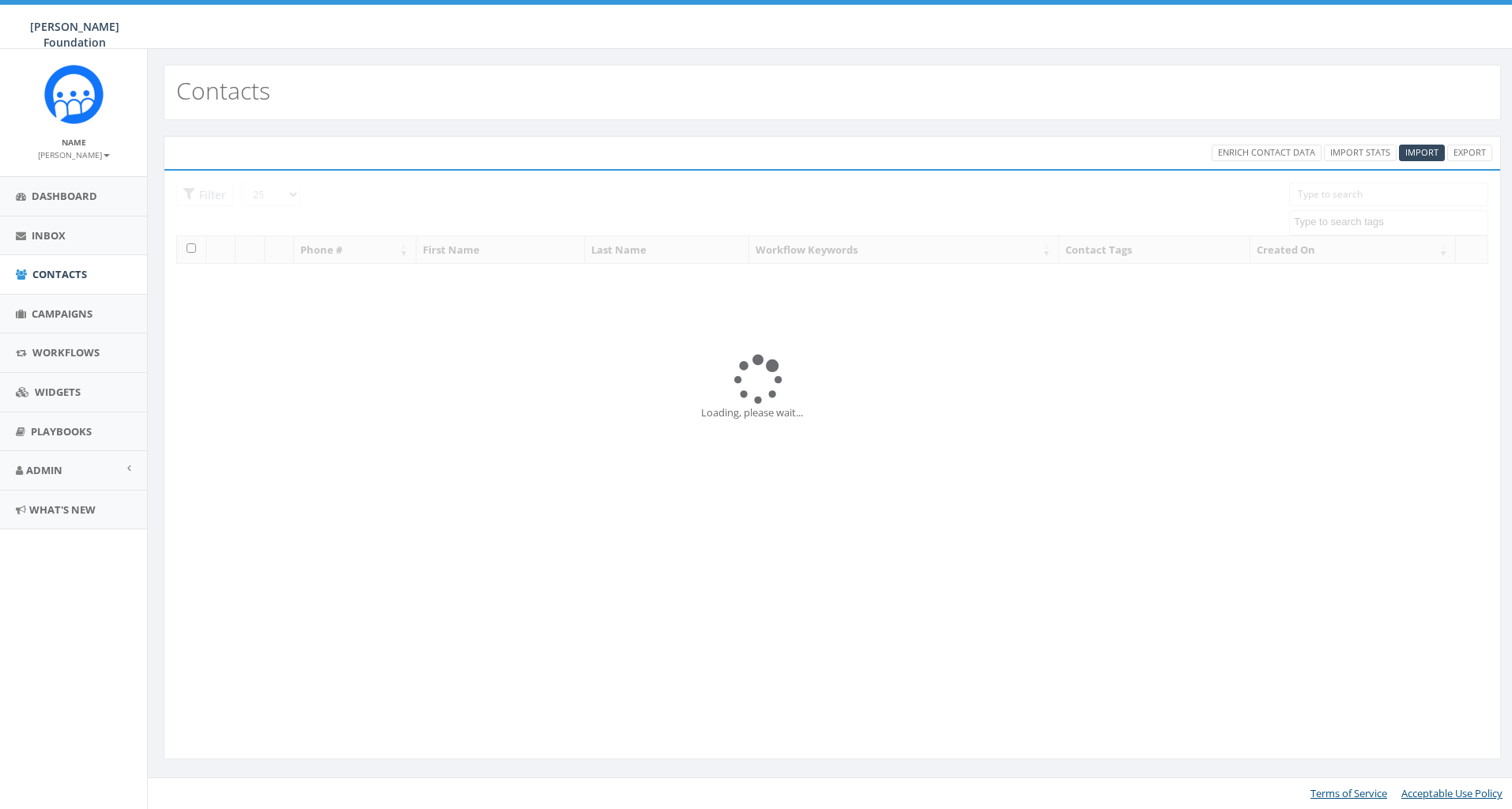
select select
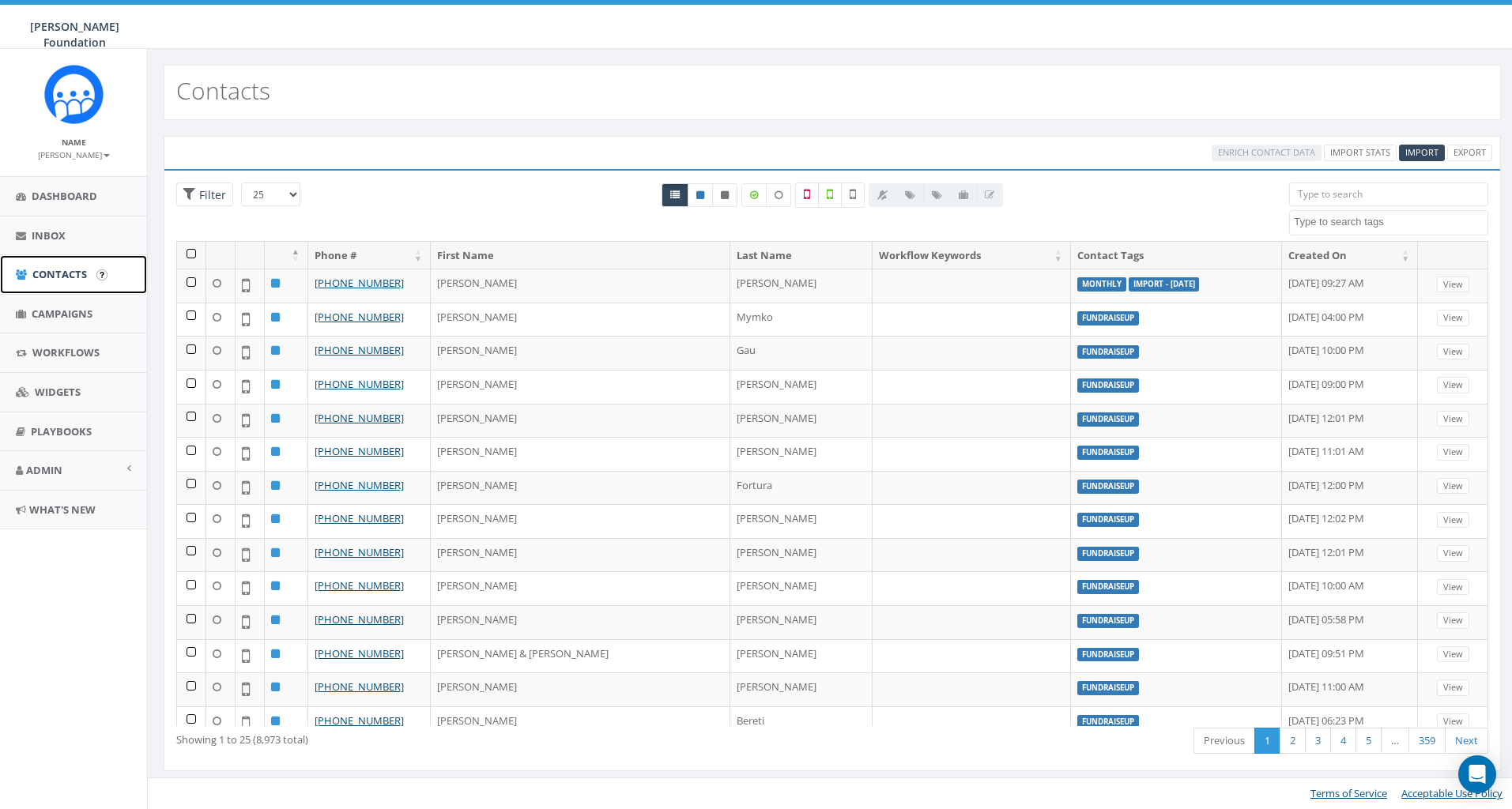
click at [58, 269] on span "Contacts" at bounding box center [60, 274] width 55 height 15
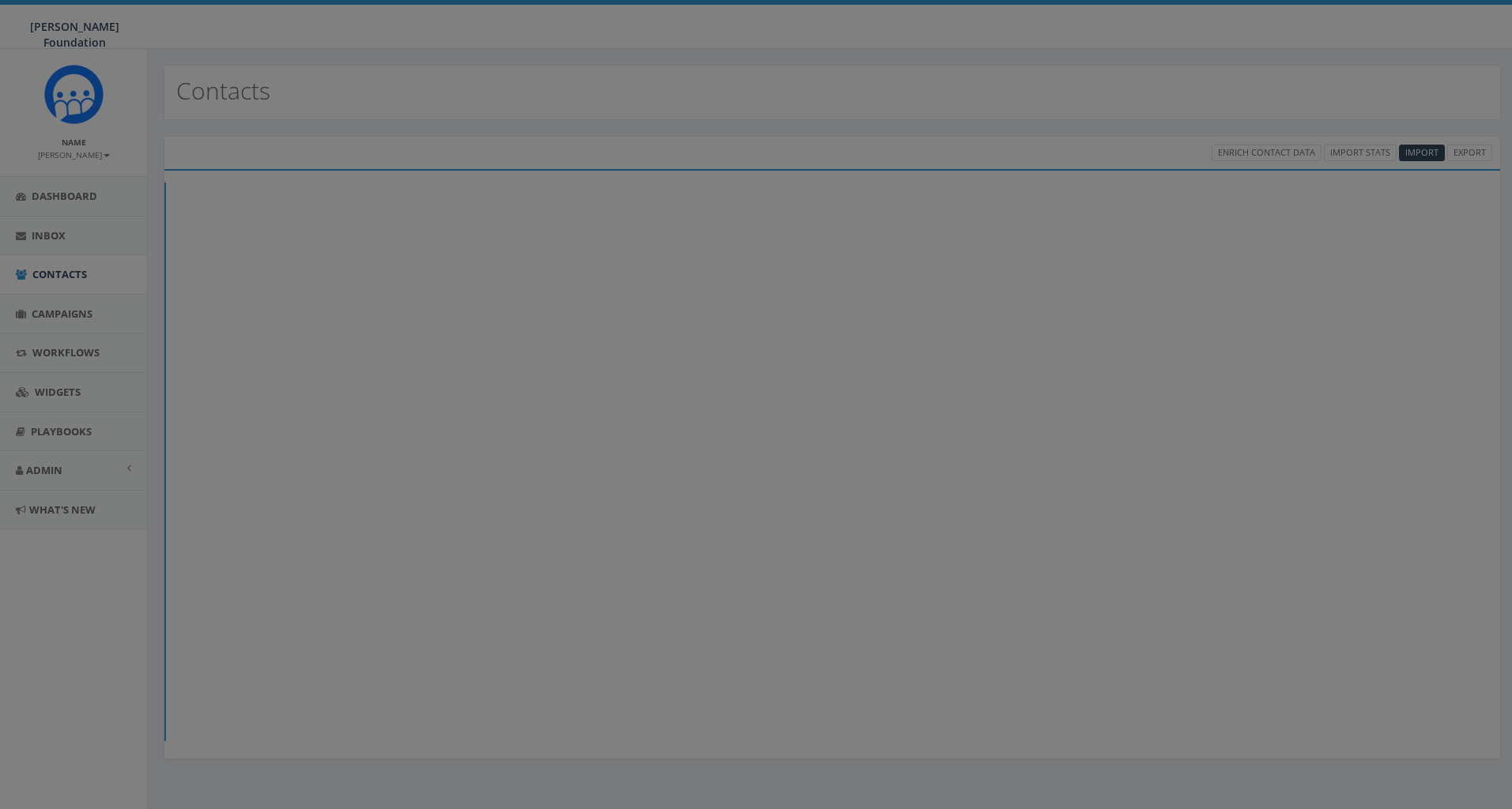
select select
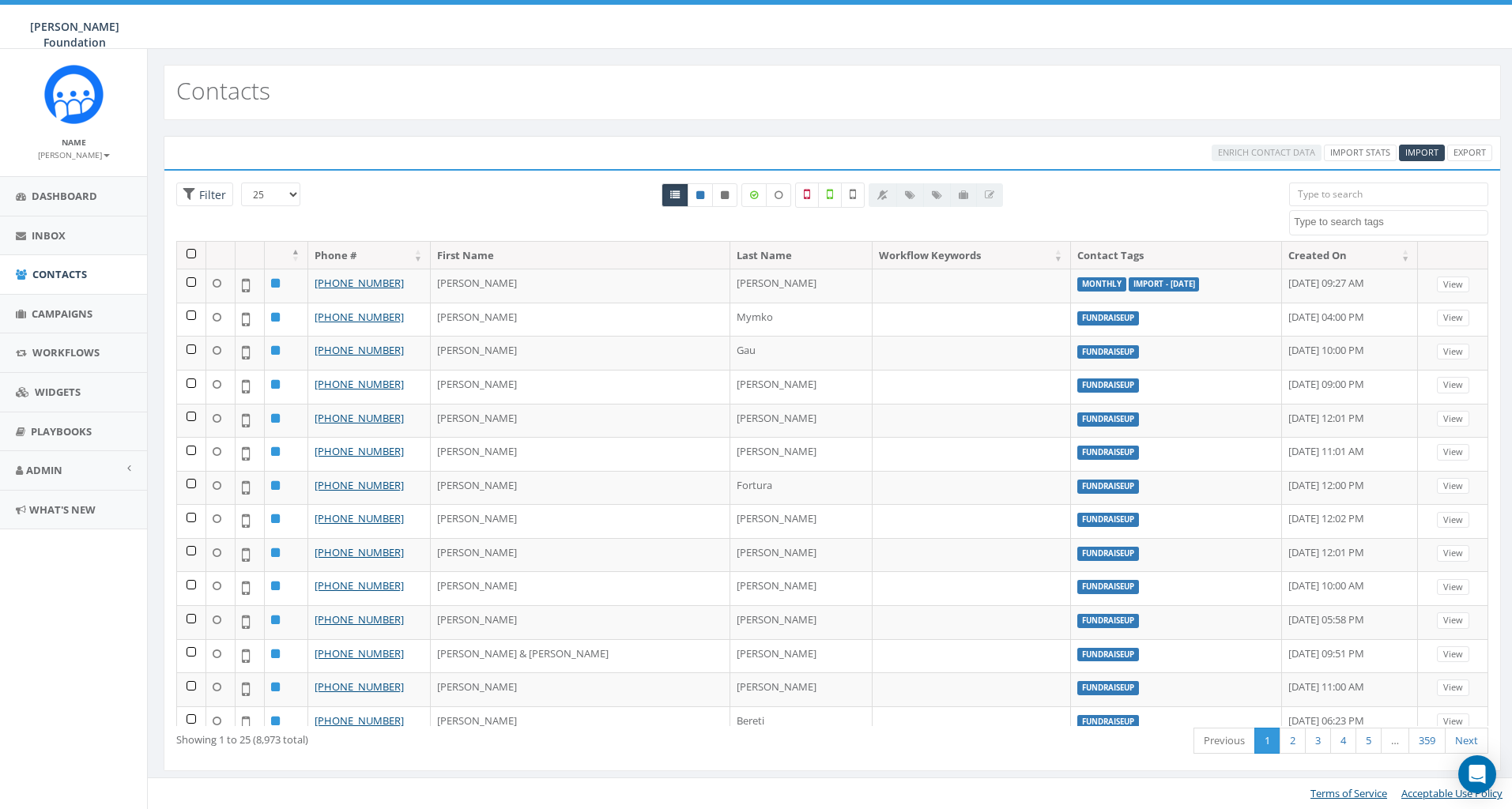
click at [1345, 196] on input "search" at bounding box center [1388, 195] width 199 height 24
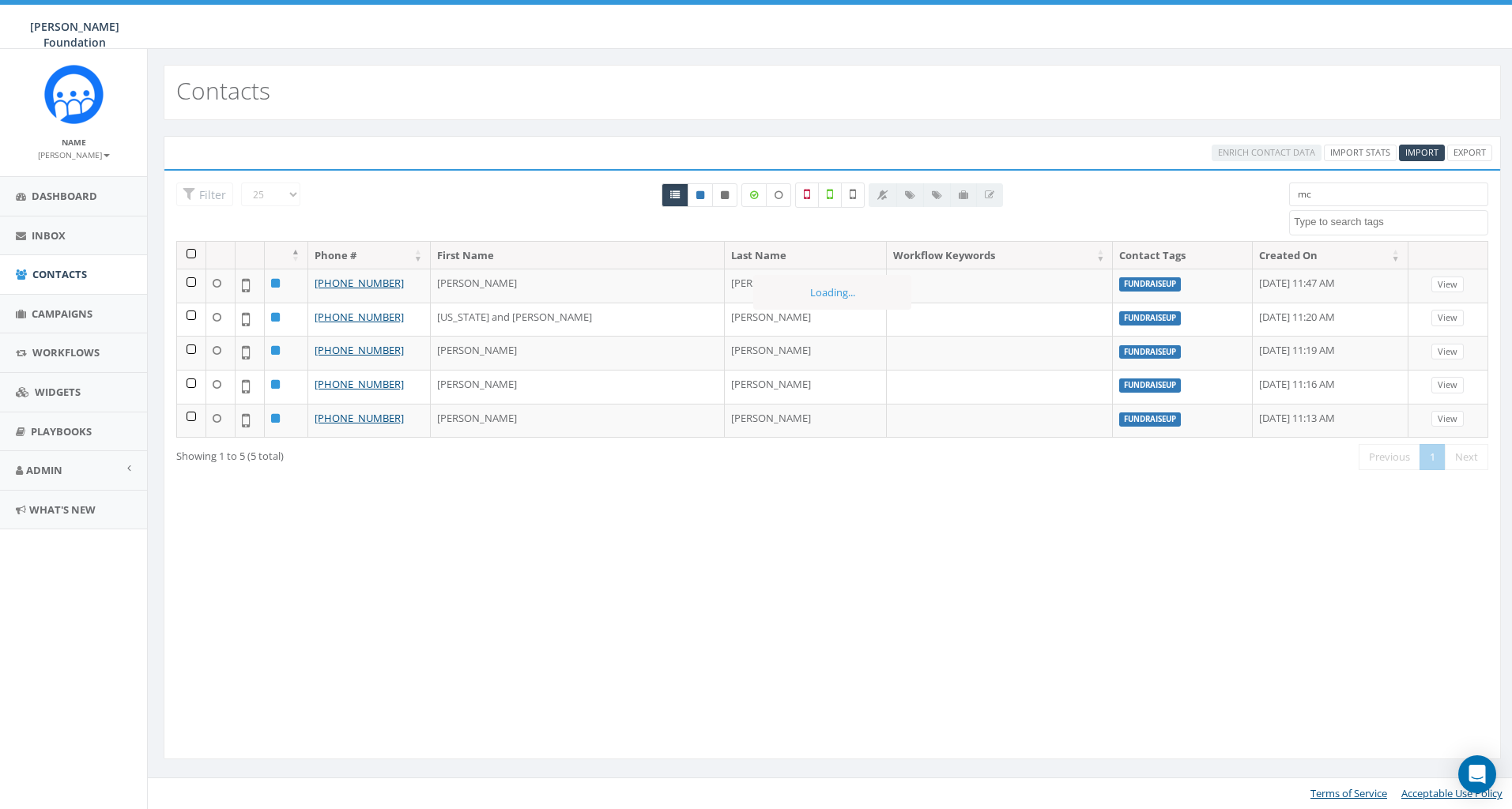
type input "m"
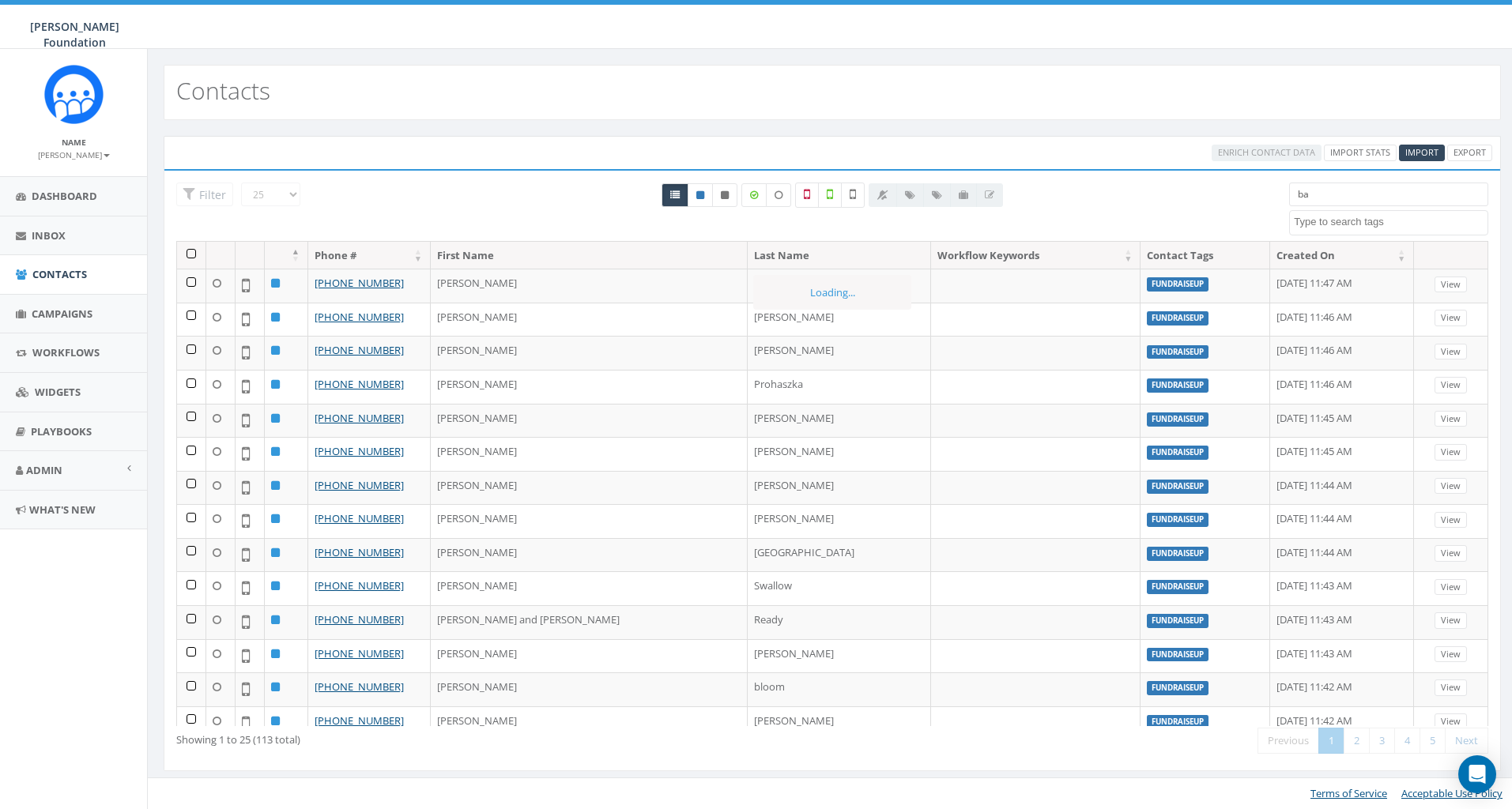
type input "b"
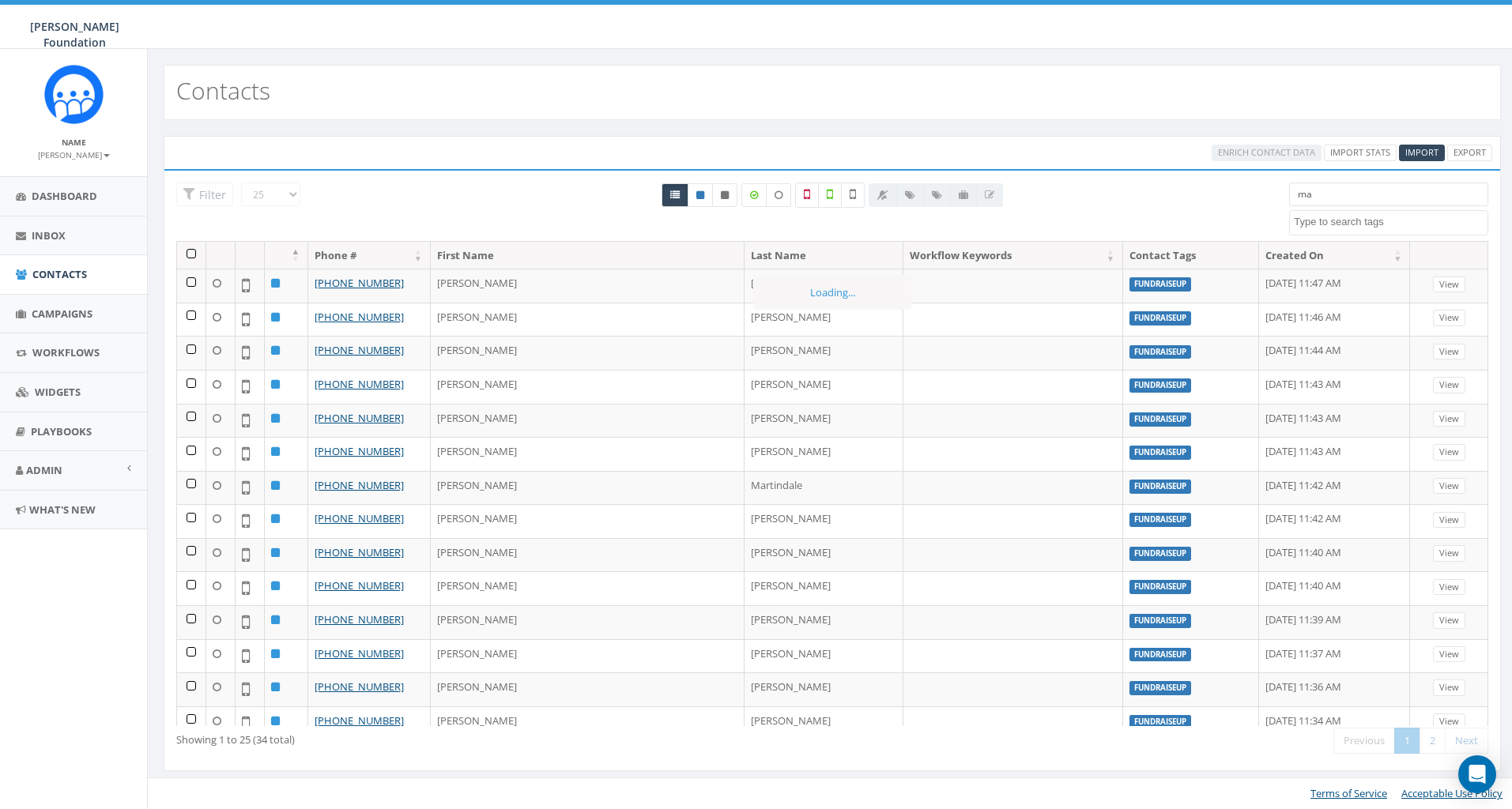
type input "m"
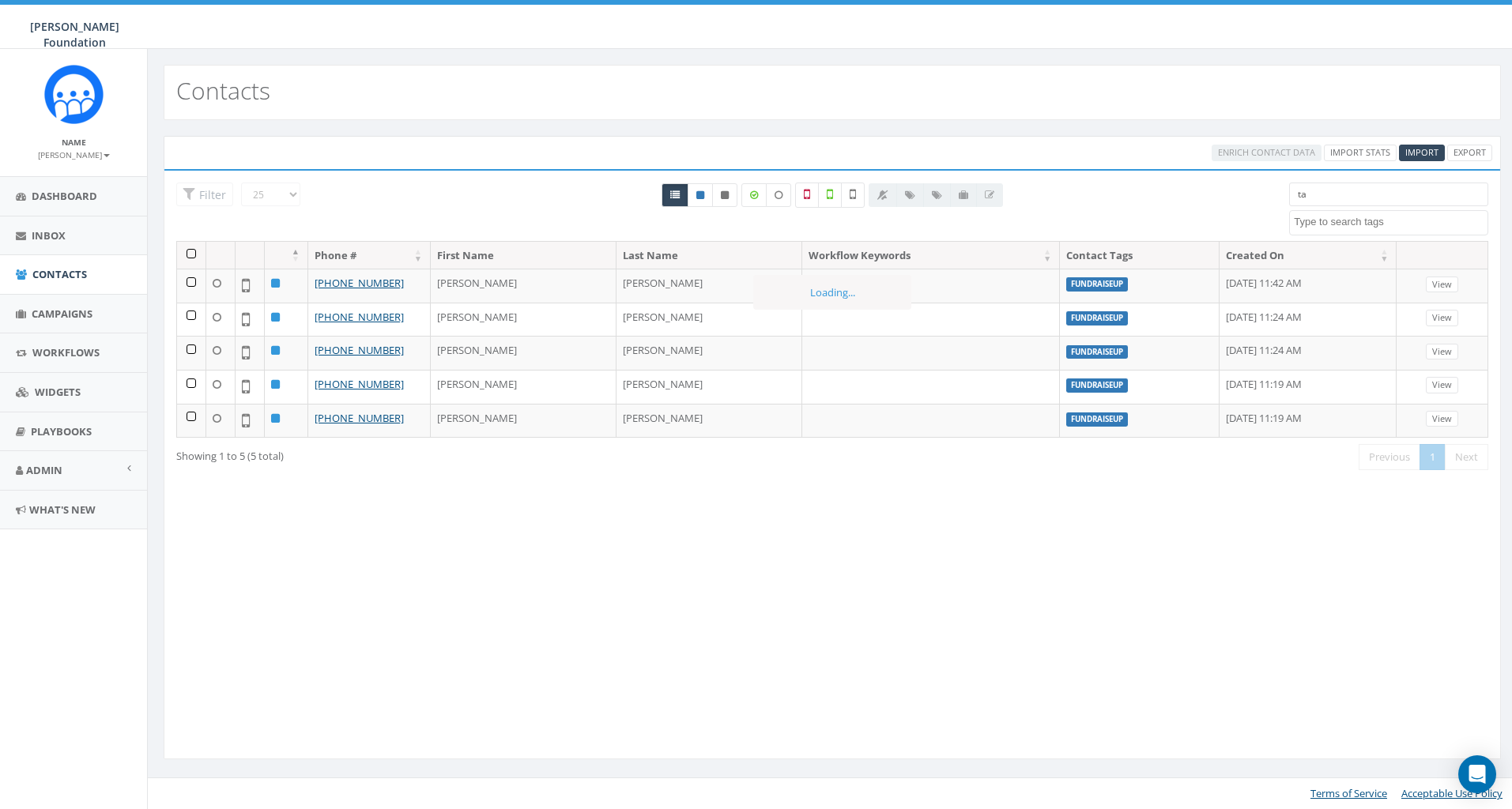
type input "t"
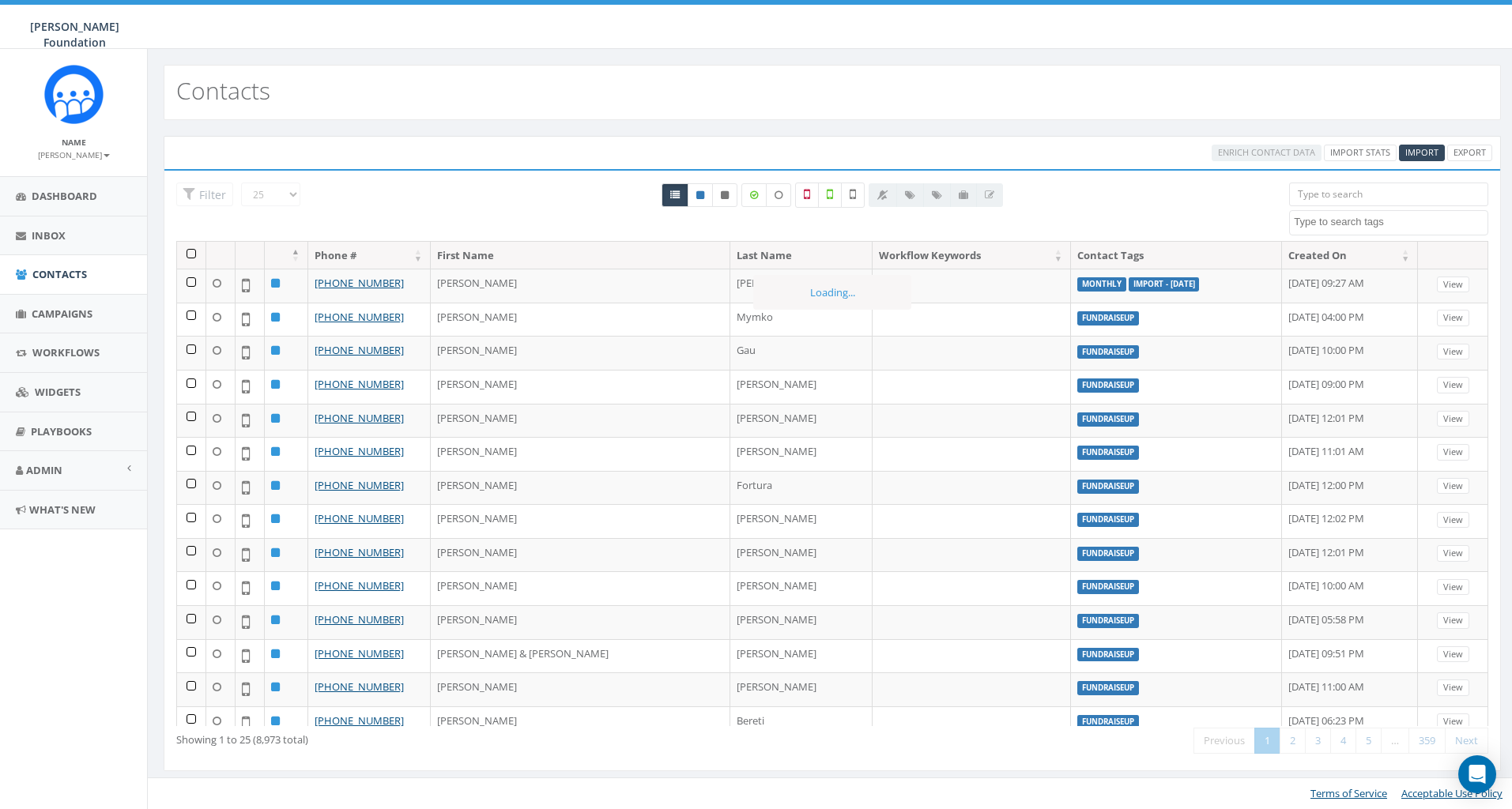
click at [1167, 222] on div "All 0 contact(s) on current page All 8973 contact(s) filtered" at bounding box center [832, 212] width 890 height 58
click at [58, 271] on span "Contacts" at bounding box center [60, 274] width 55 height 15
click at [1331, 225] on textarea "Search" at bounding box center [1390, 222] width 194 height 15
select select "monthly"
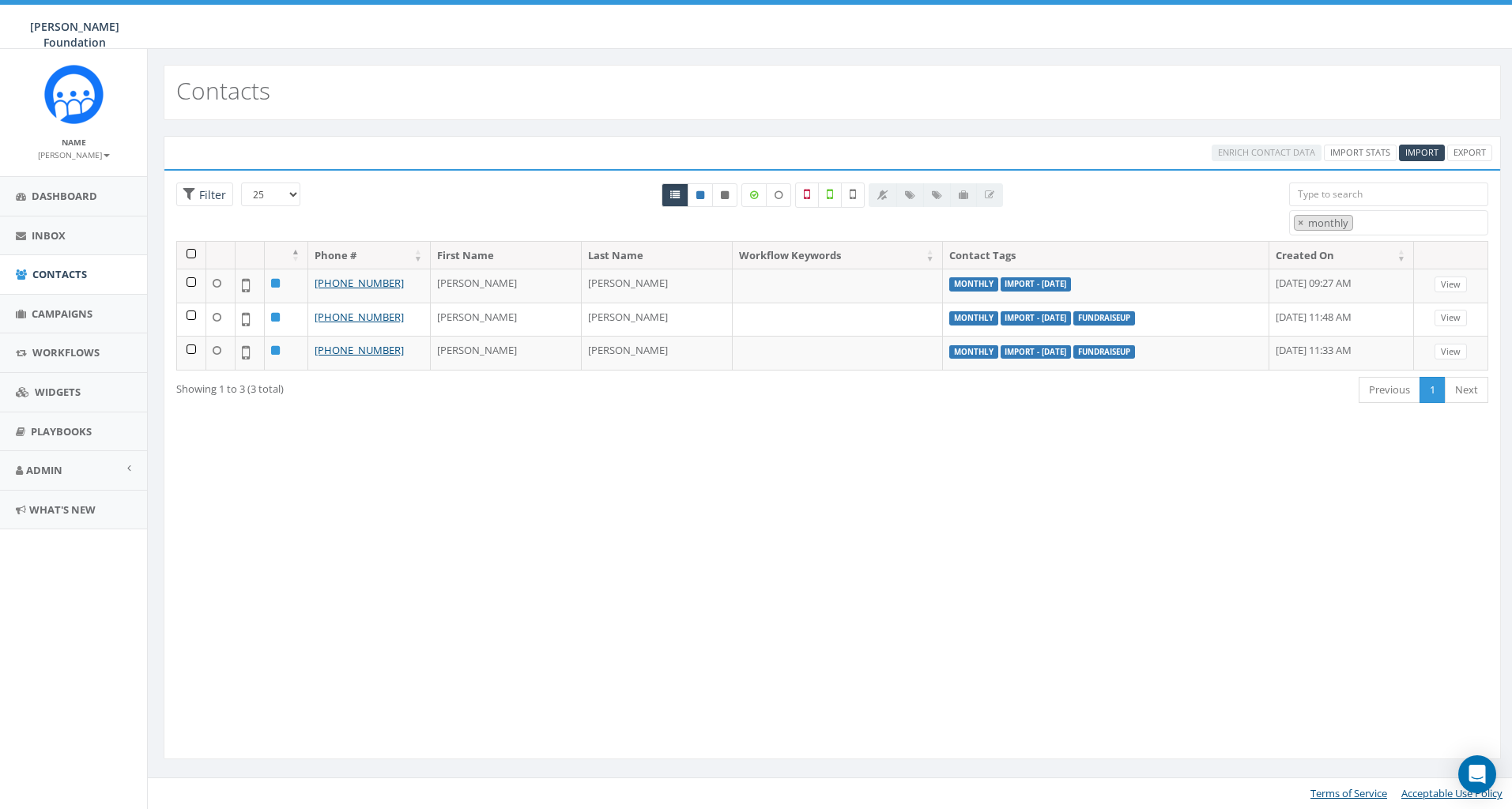
click at [695, 519] on div "Loading the filters, please wait!! Phone Number is is not First Name is is not …" at bounding box center [832, 464] width 1337 height 591
click at [70, 279] on span "Contacts" at bounding box center [60, 274] width 55 height 15
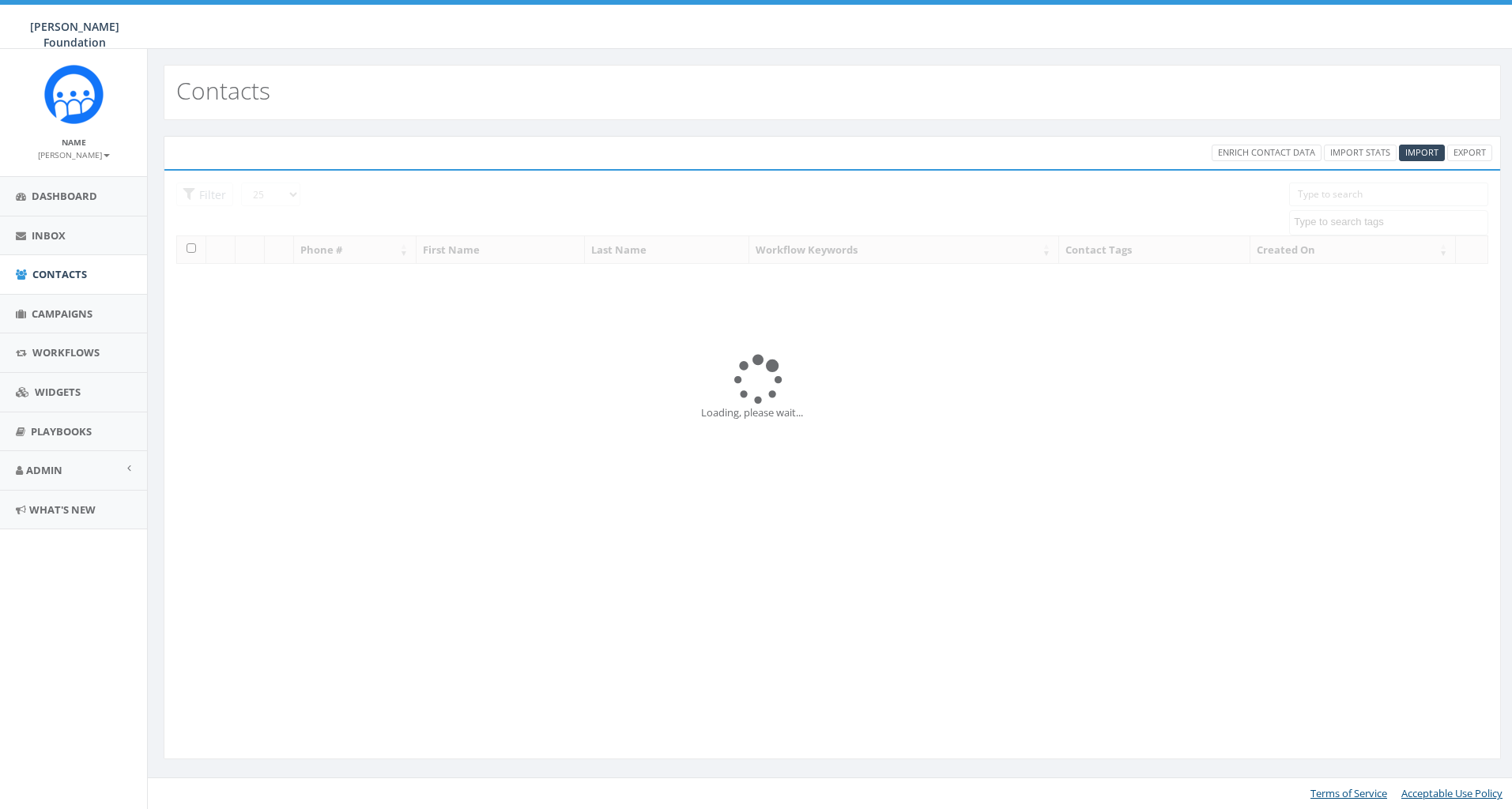
select select
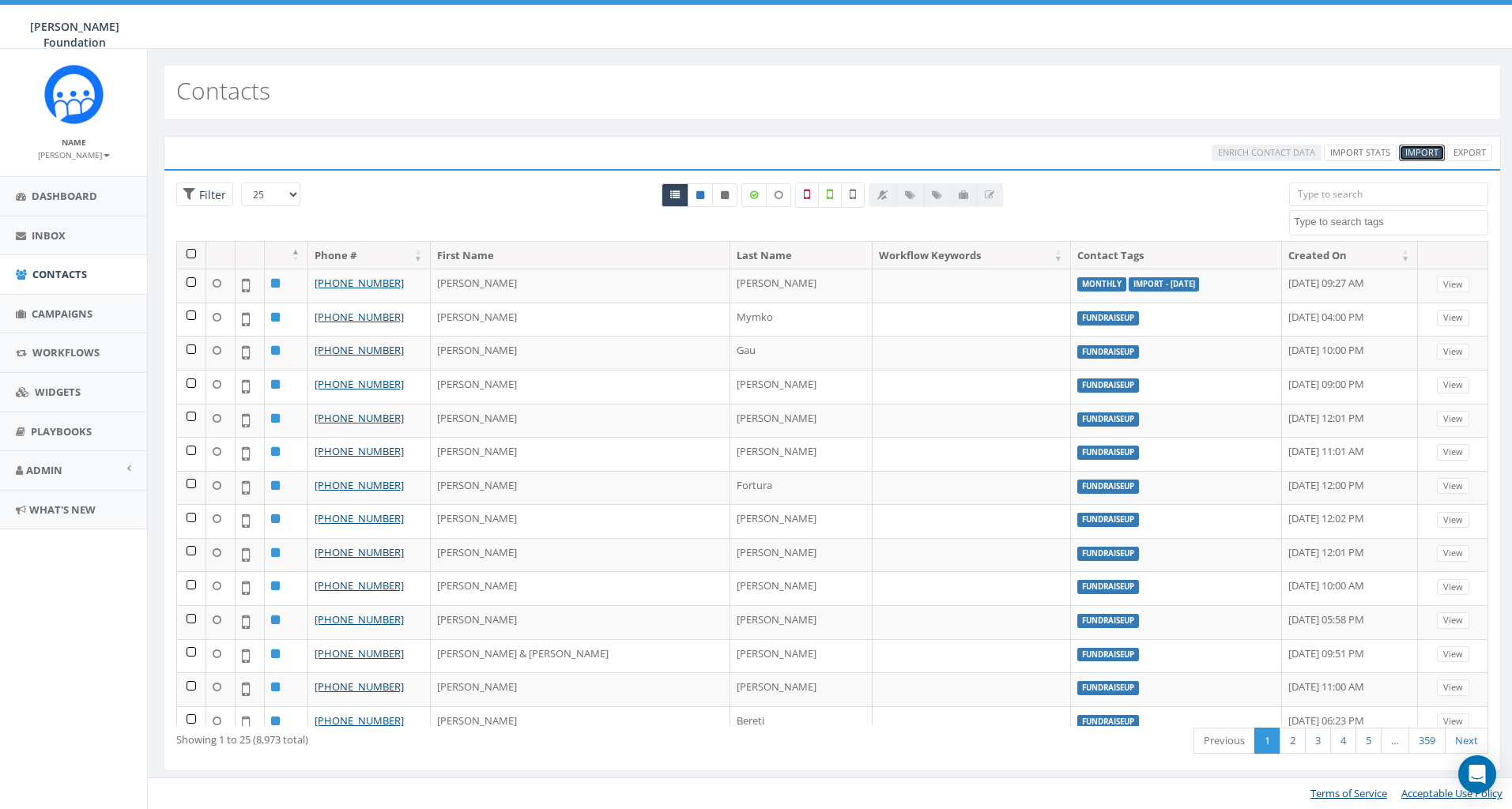
click at [1424, 154] on span "Import" at bounding box center [1422, 152] width 33 height 12
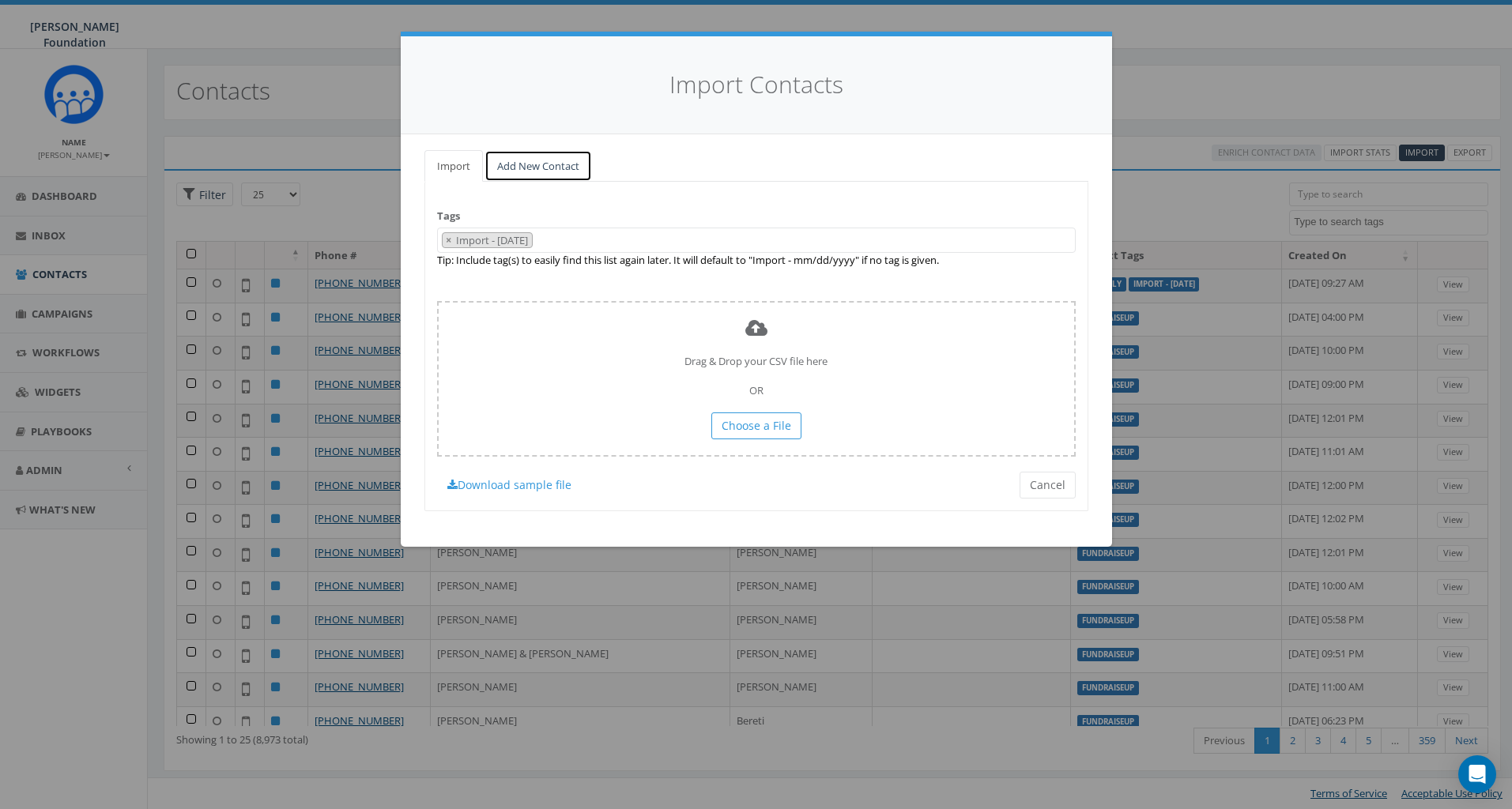
click at [546, 170] on link "Add New Contact" at bounding box center [538, 166] width 108 height 32
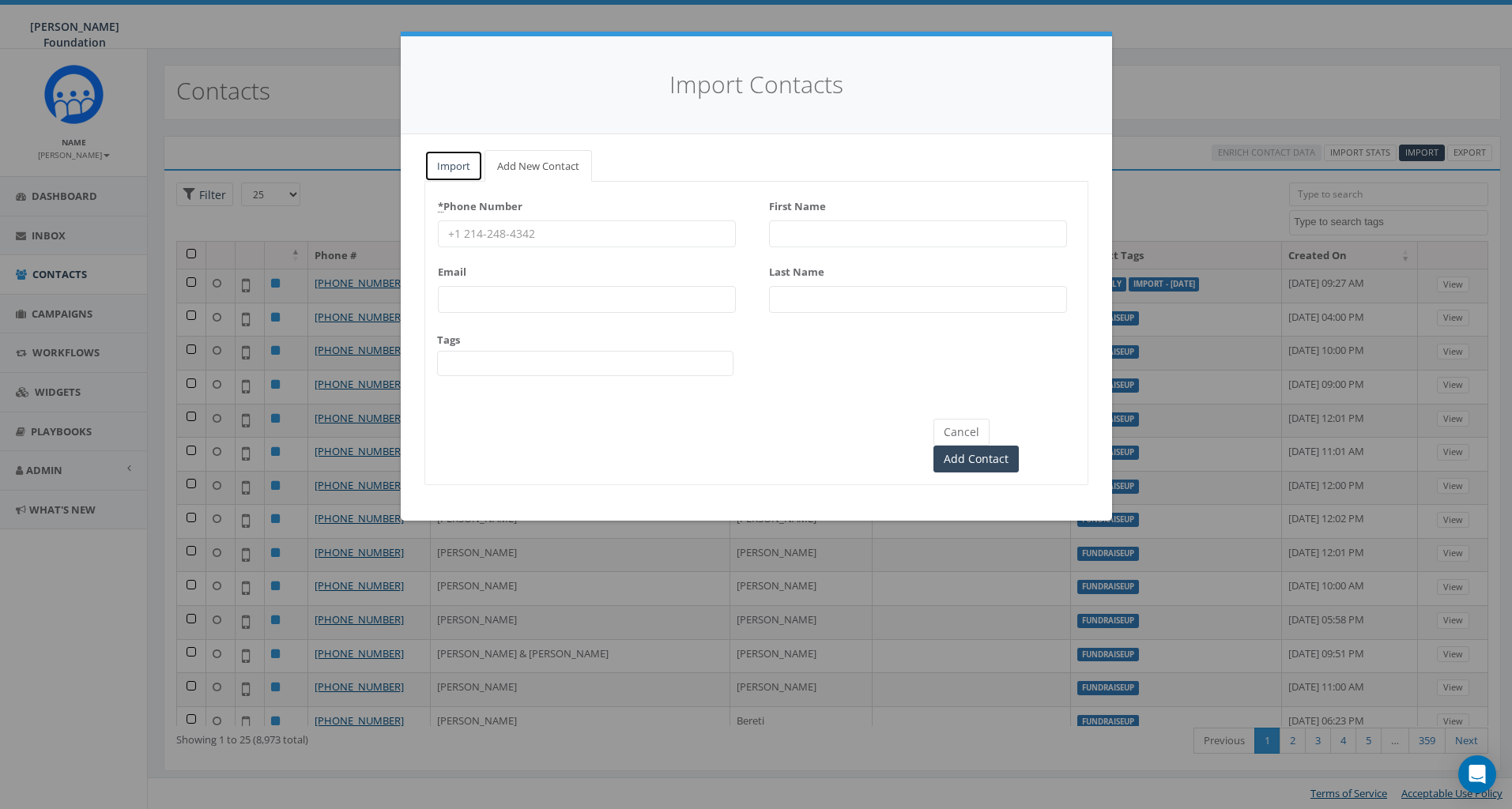
click at [448, 168] on link "Import" at bounding box center [453, 166] width 58 height 32
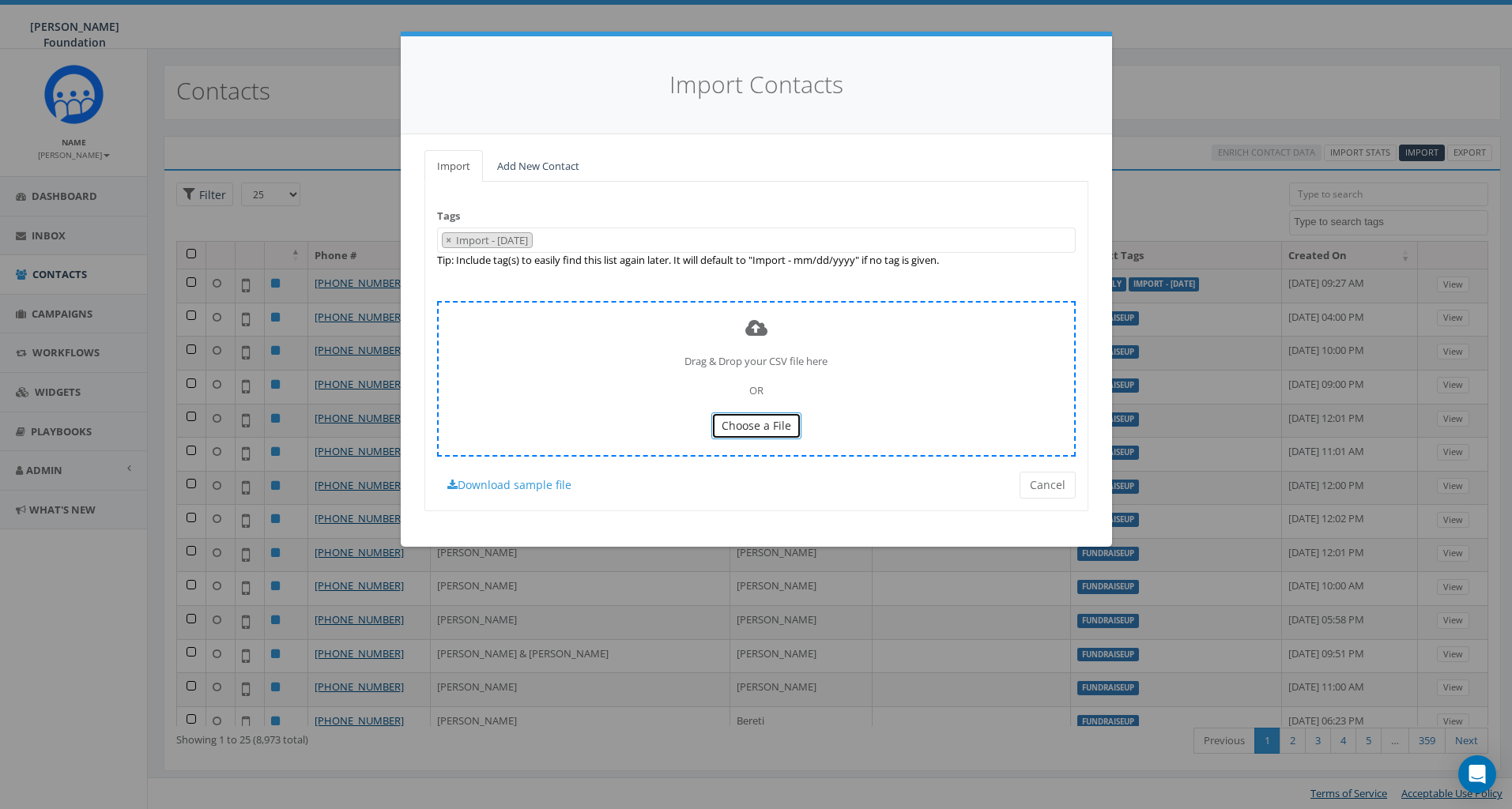
click at [750, 426] on span "Choose a File" at bounding box center [756, 426] width 69 height 15
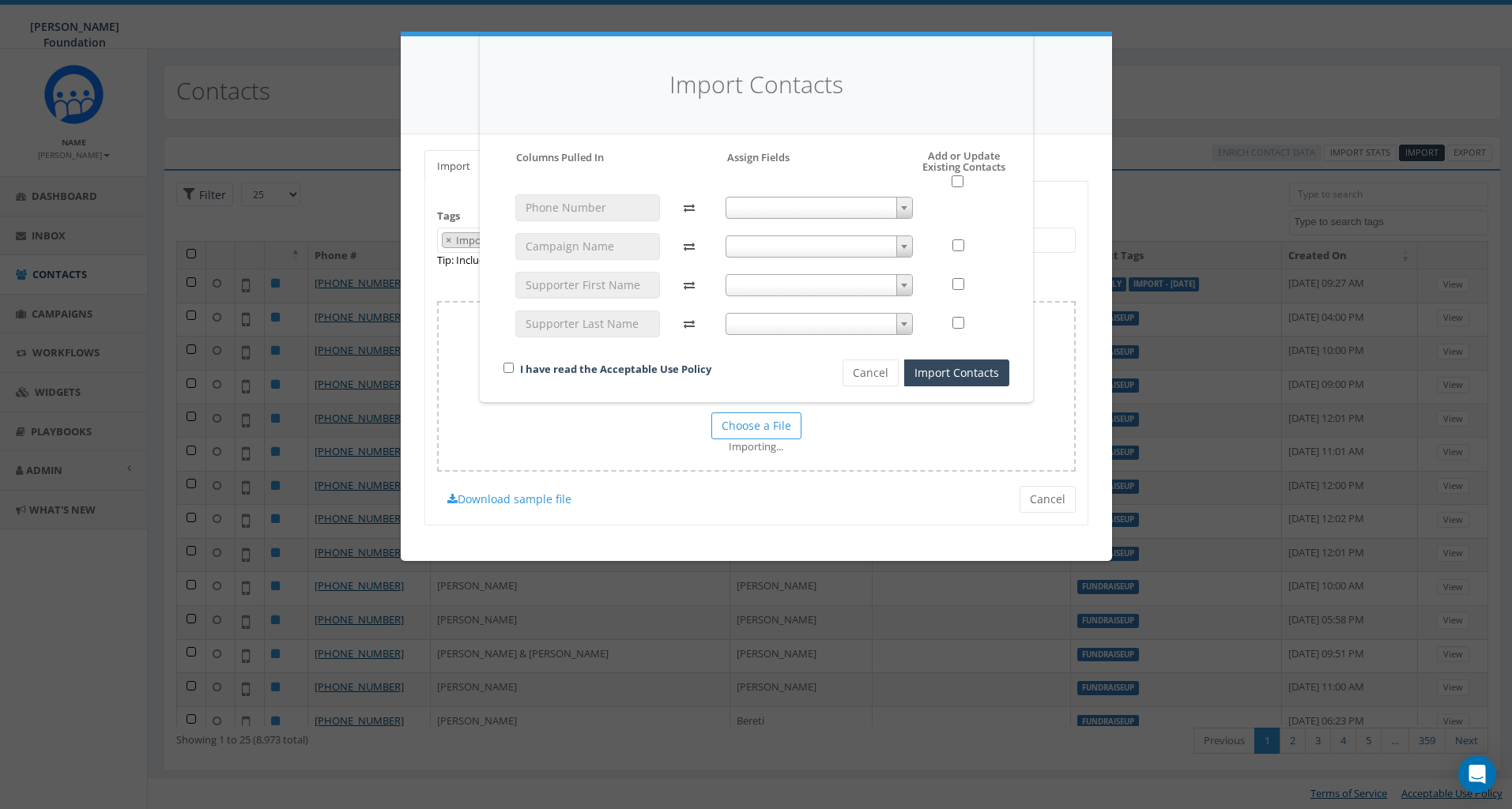
click at [783, 216] on span at bounding box center [819, 207] width 187 height 22
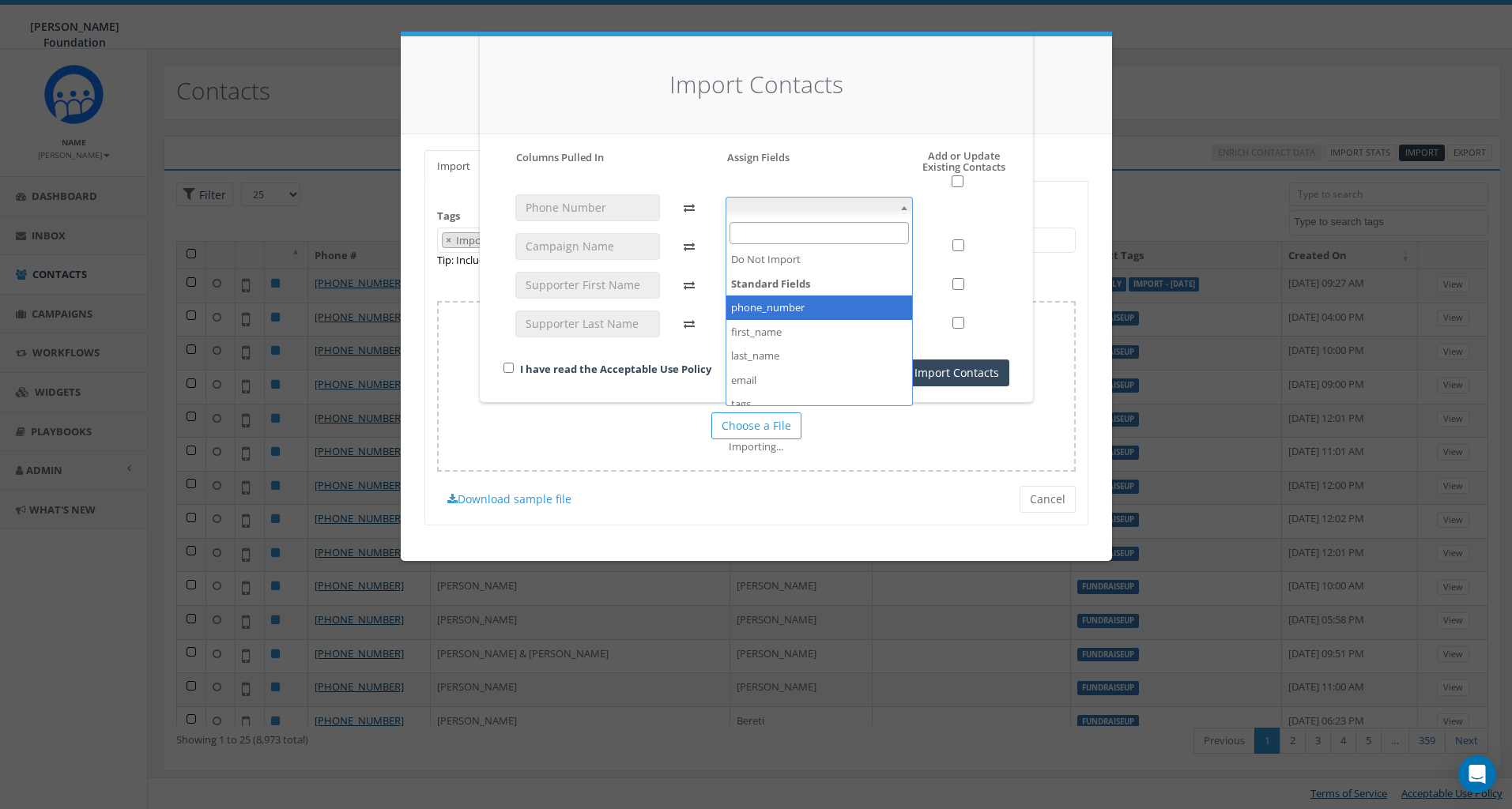
select select "phone_number"
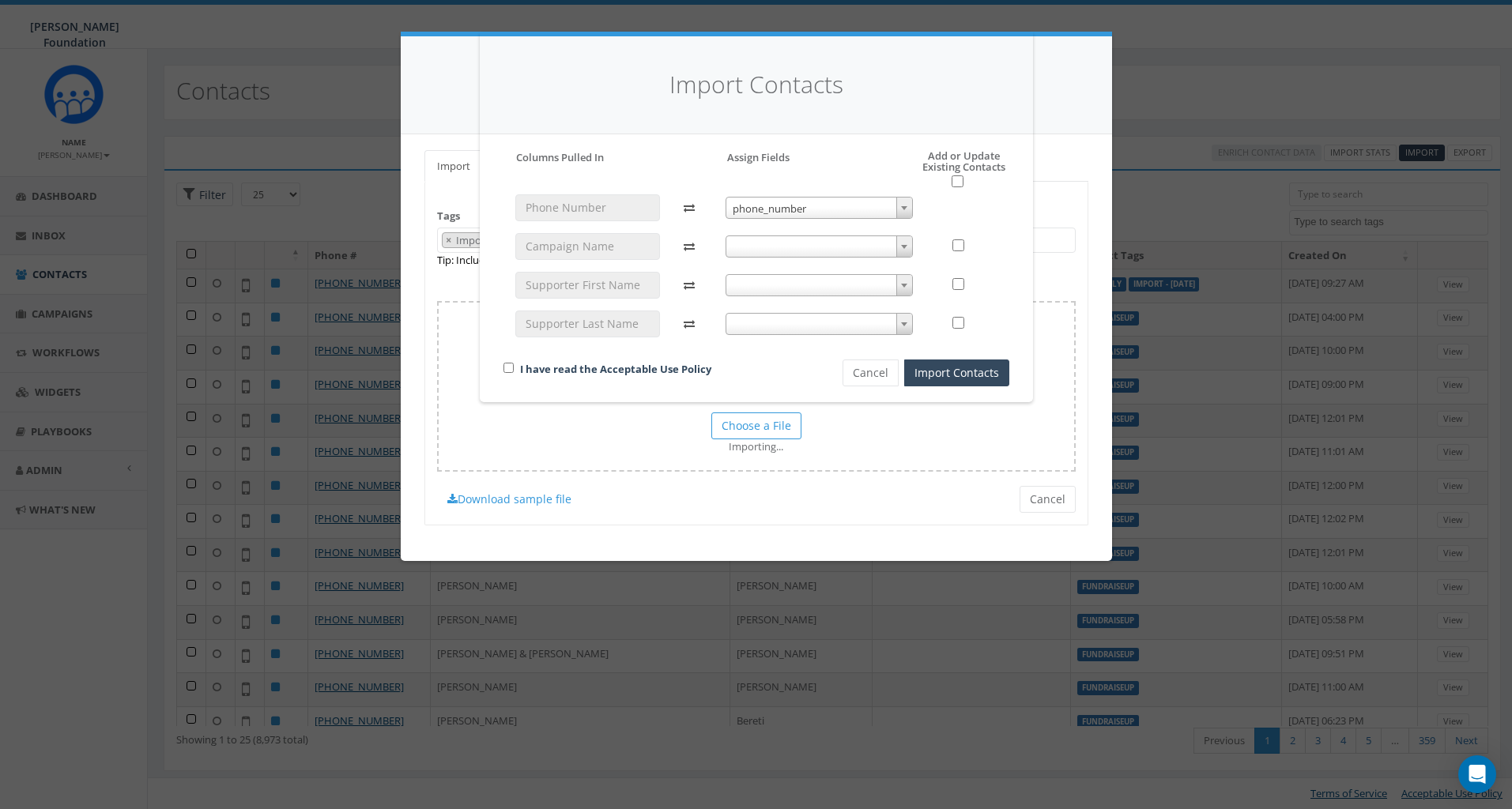
click at [779, 249] on span at bounding box center [819, 247] width 187 height 22
select select "do_not_import_this_field"
click at [815, 294] on span at bounding box center [819, 285] width 187 height 22
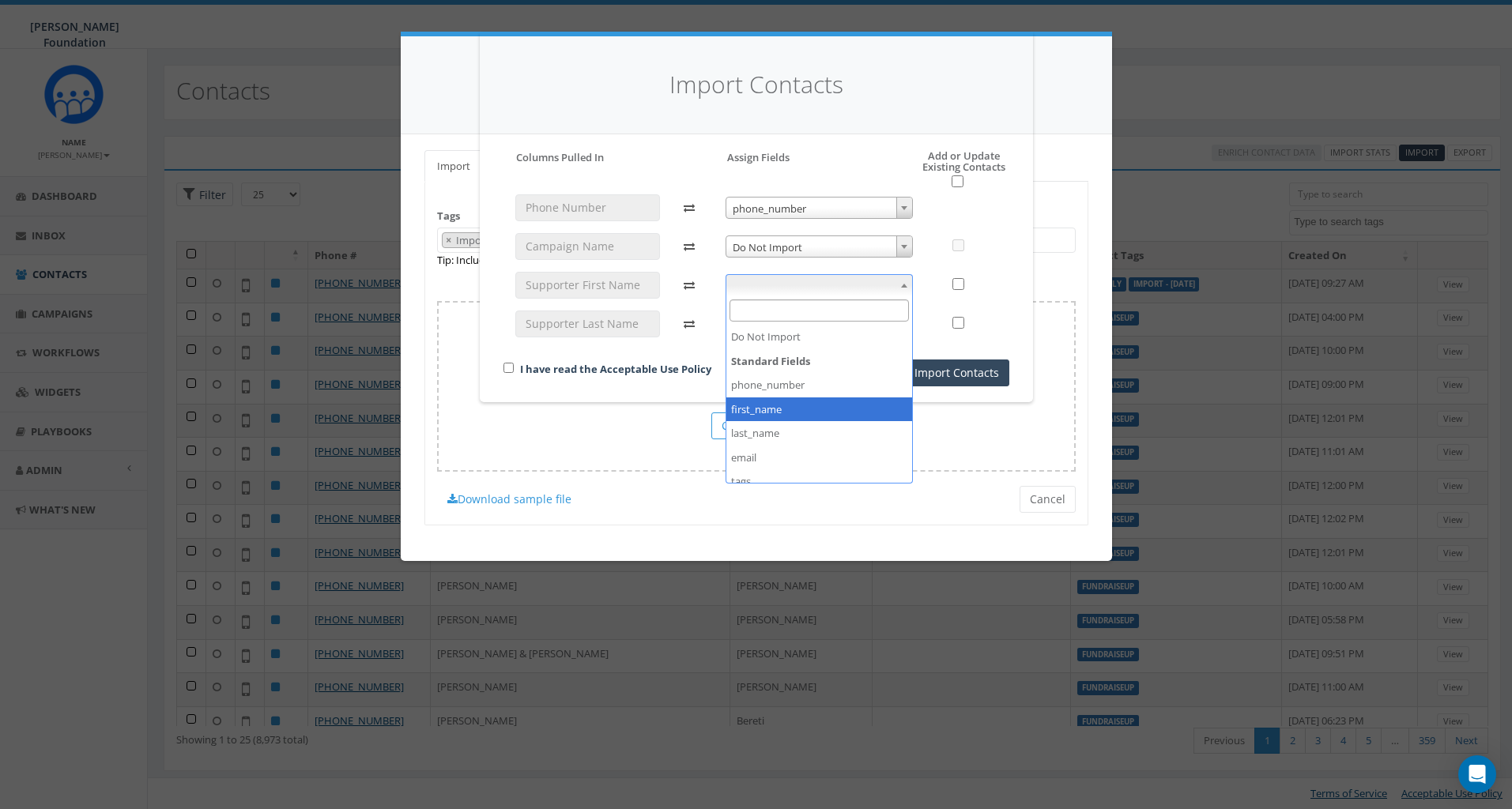
select select "first_name"
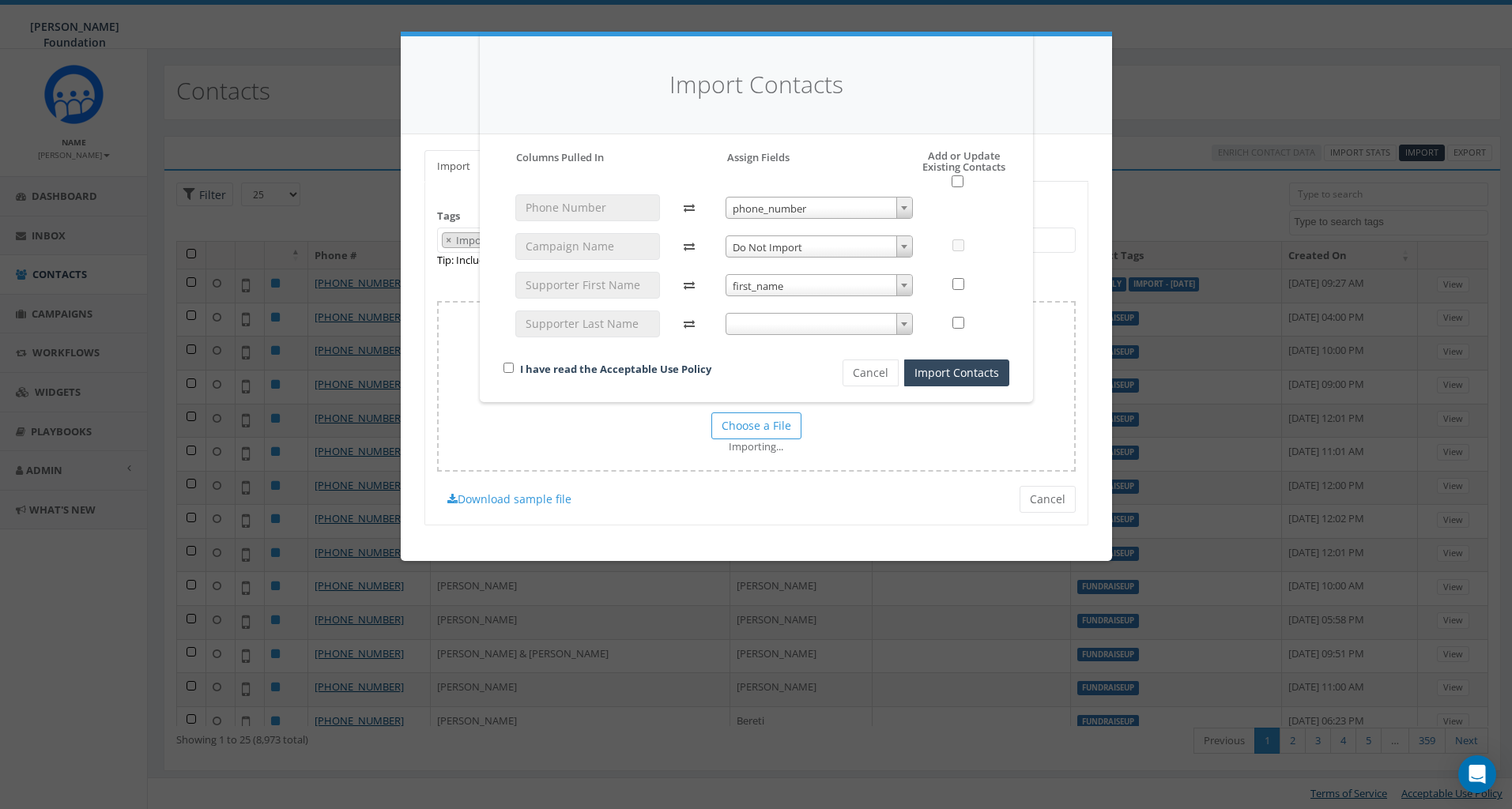
click at [808, 324] on span at bounding box center [819, 324] width 187 height 22
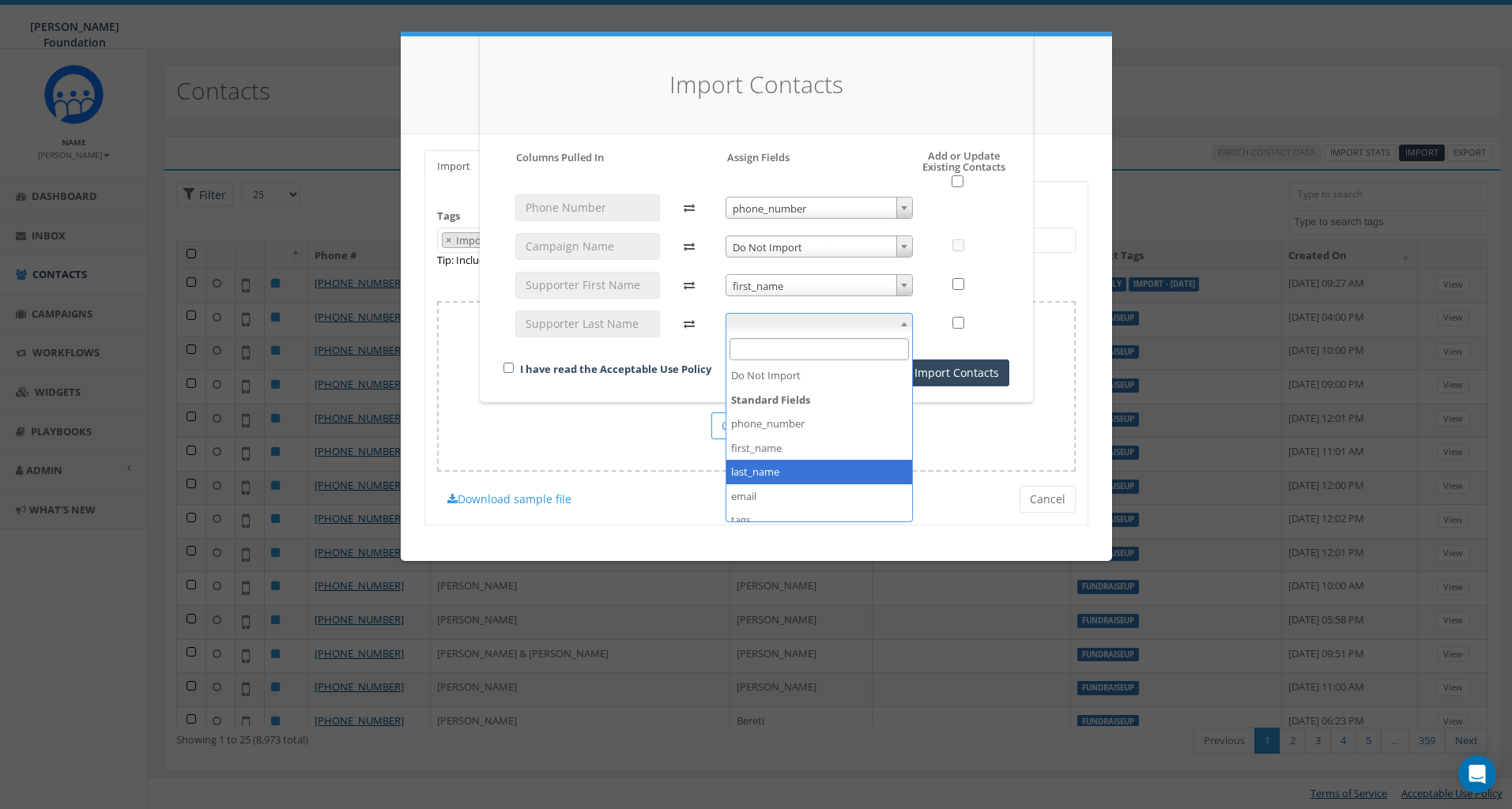
select select "last_name"
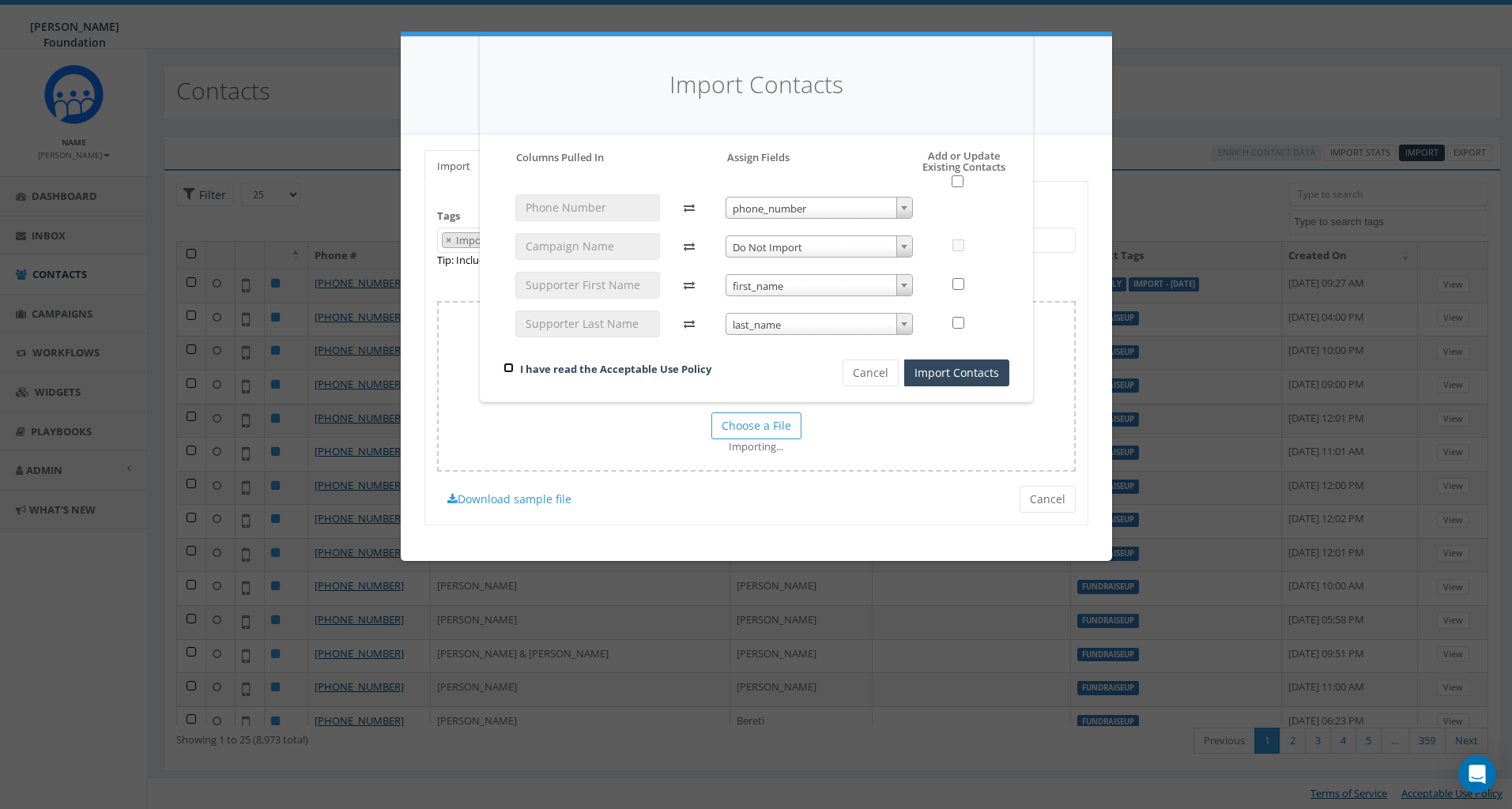
click at [506, 367] on input "checkbox" at bounding box center [509, 368] width 10 height 10
checkbox input "true"
click at [956, 183] on input "checkbox" at bounding box center [957, 181] width 12 height 12
checkbox input "true"
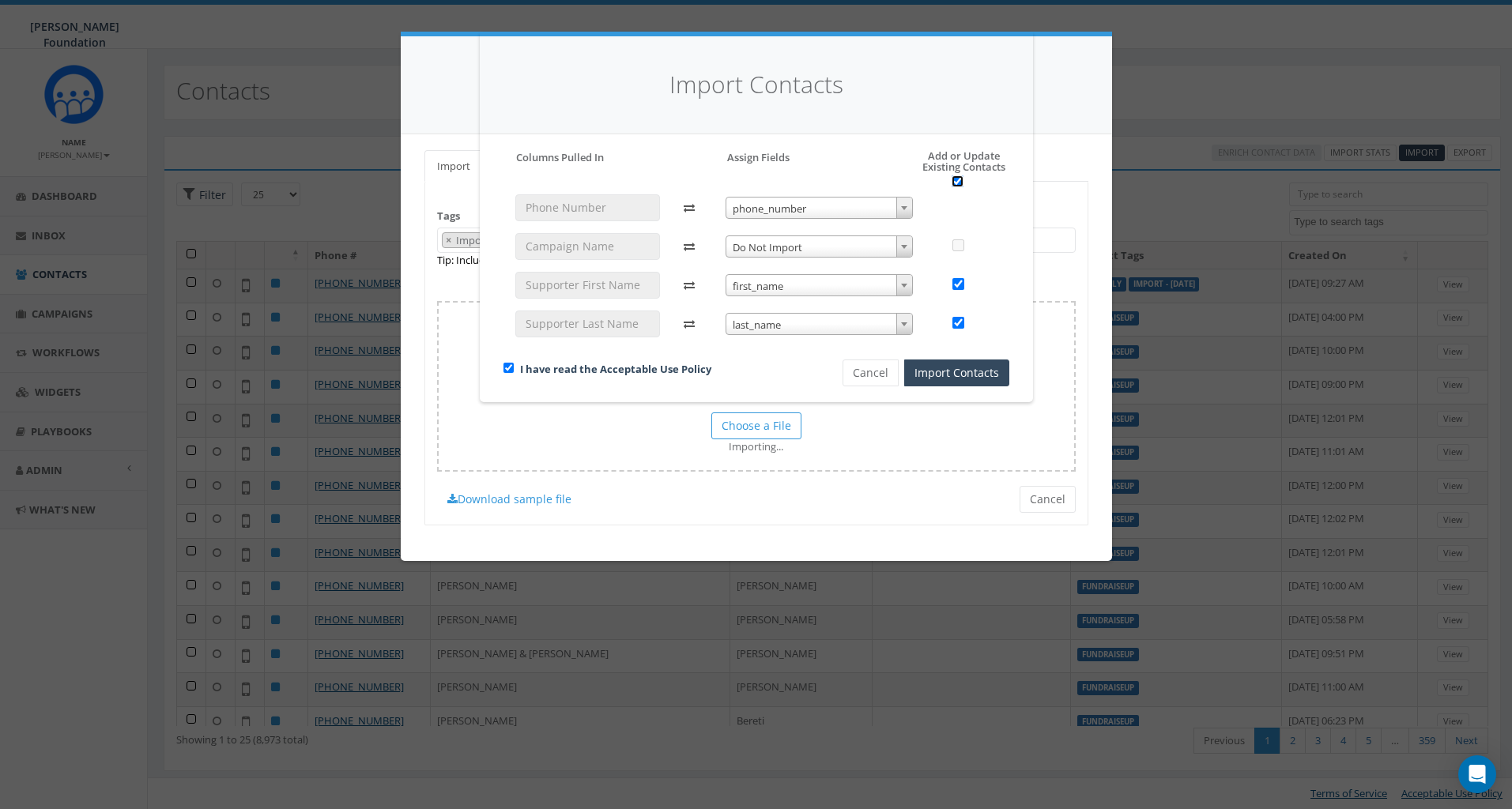
checkbox input "true"
click at [1083, 170] on div "Import Contacts Please accept policy to proceed Please map phone number field t…" at bounding box center [756, 404] width 1512 height 809
click at [466, 367] on div "Import Contacts Please accept policy to proceed Please map phone number field t…" at bounding box center [756, 404] width 1512 height 809
click at [851, 369] on button "Cancel" at bounding box center [871, 372] width 56 height 26
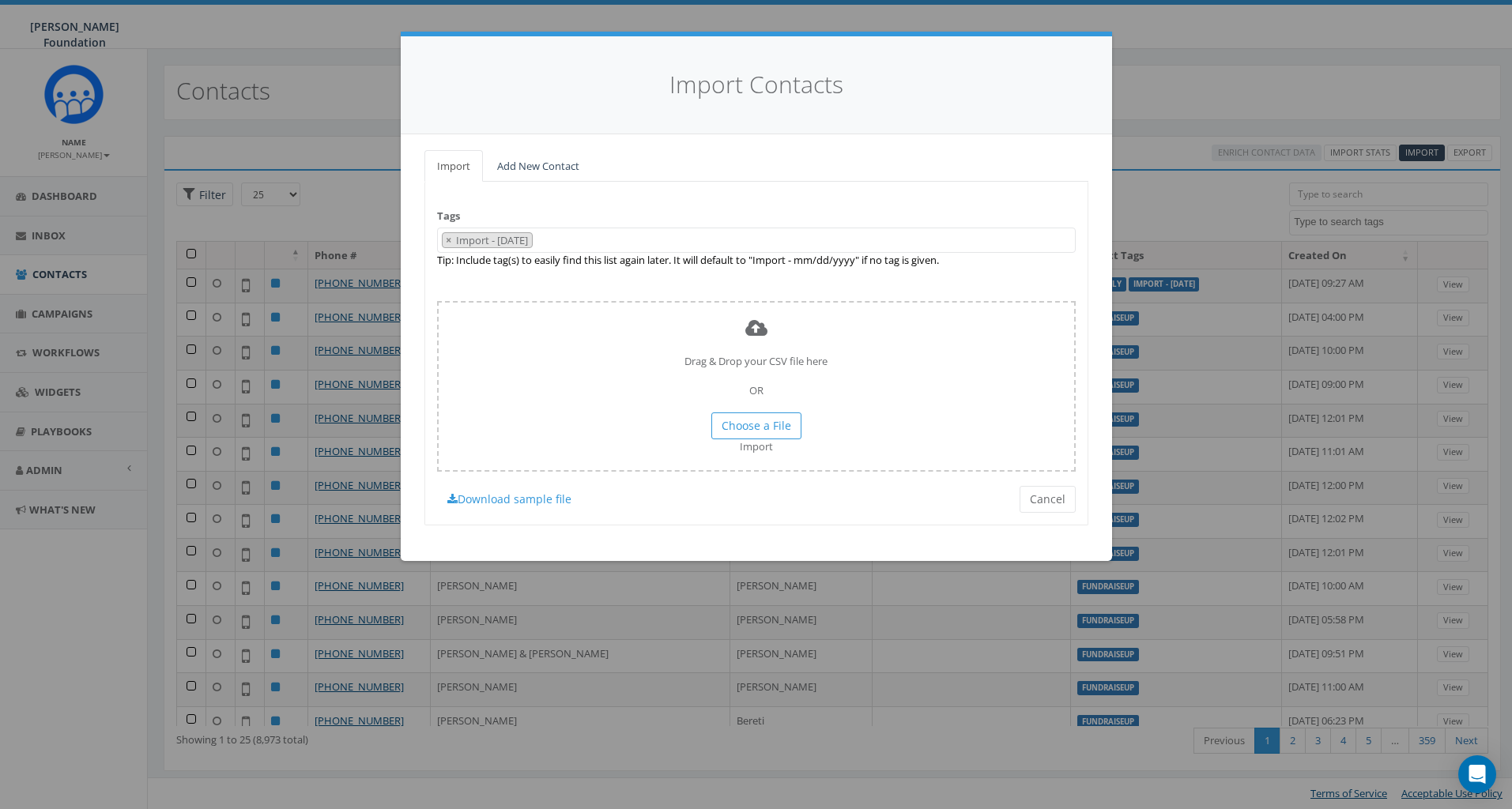
click at [598, 239] on span "× Import - [DATE]" at bounding box center [756, 241] width 639 height 26
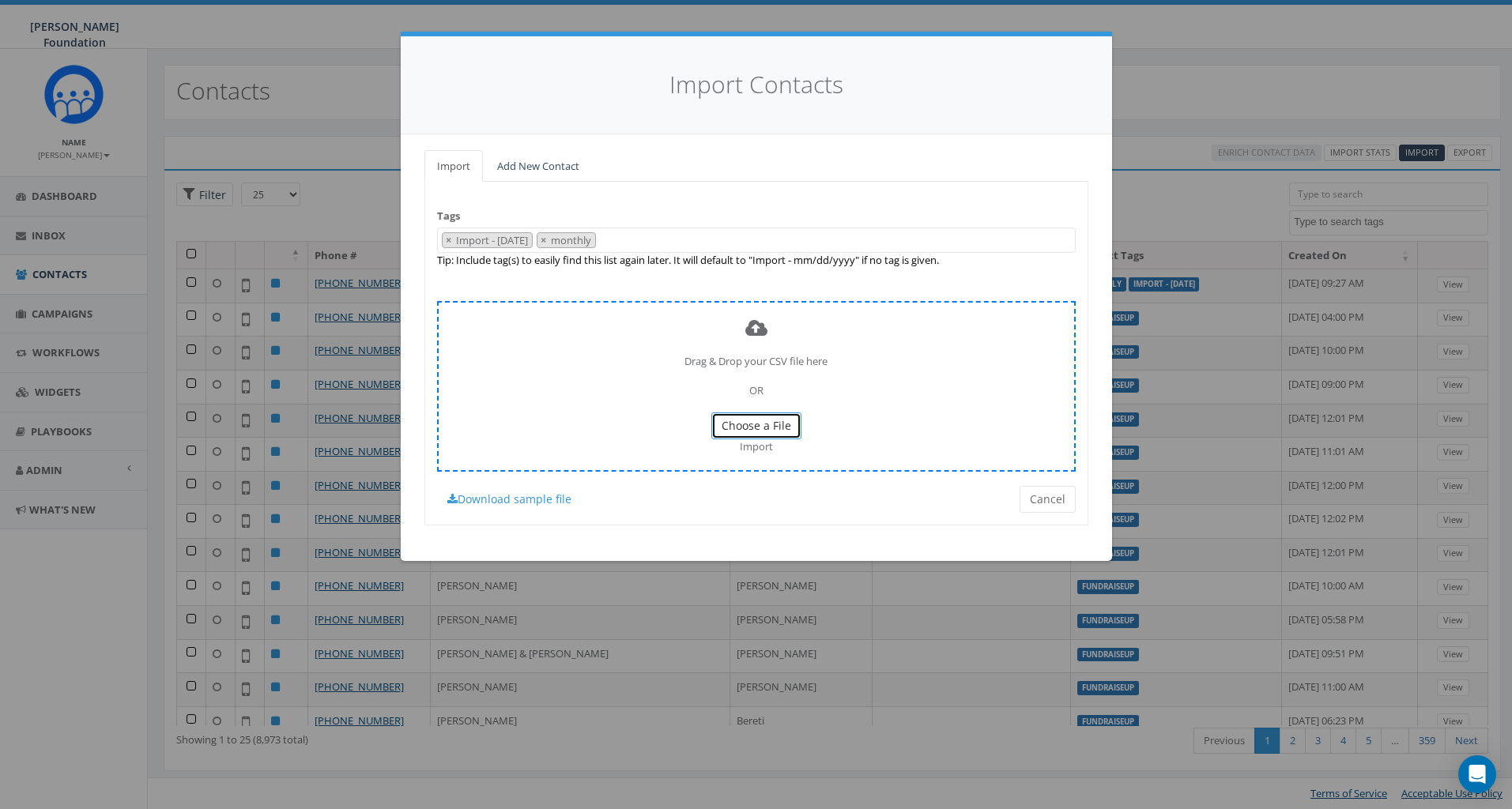
click at [750, 422] on span "Choose a File" at bounding box center [756, 426] width 69 height 15
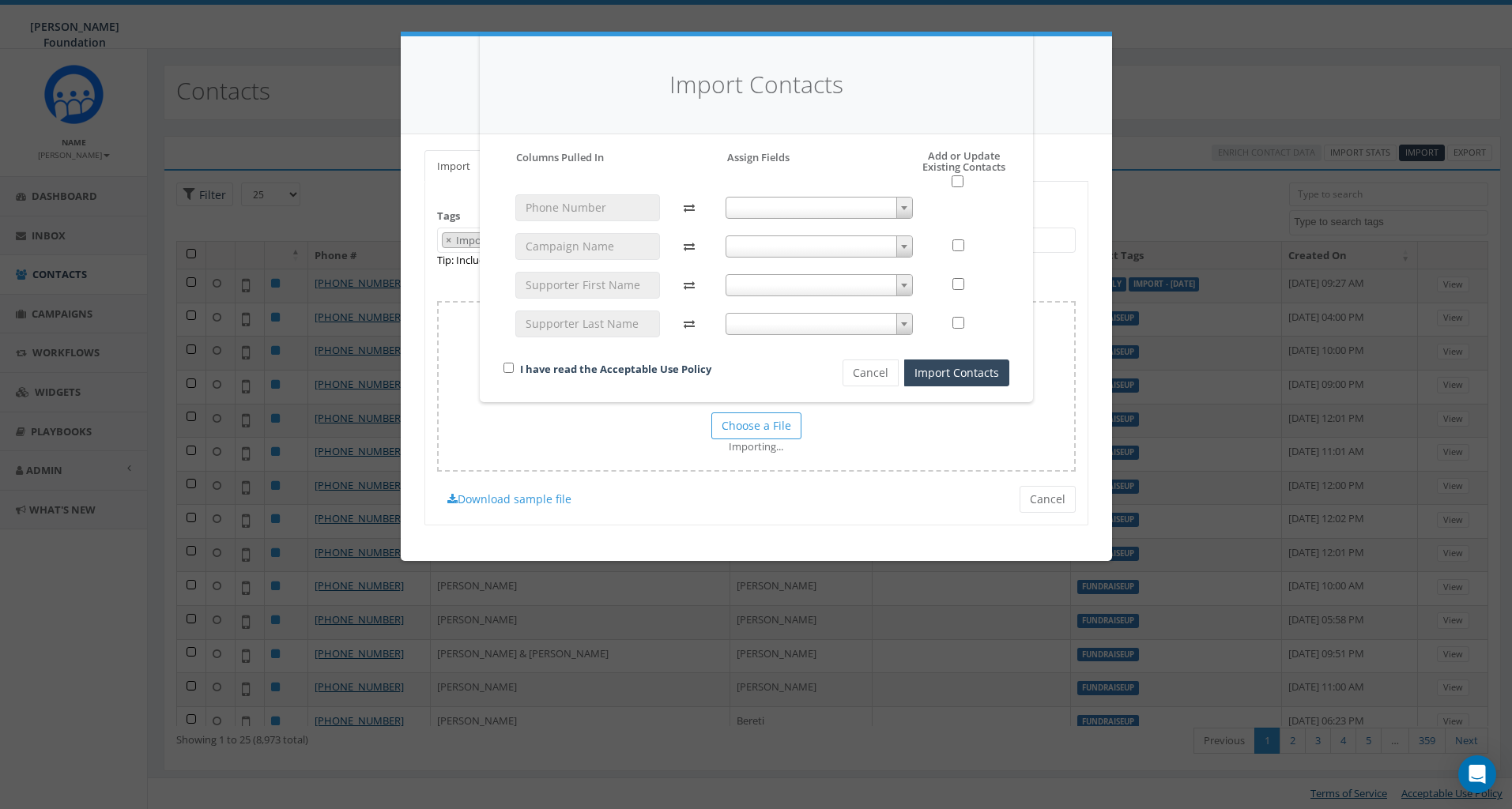
click at [815, 212] on span at bounding box center [819, 207] width 187 height 22
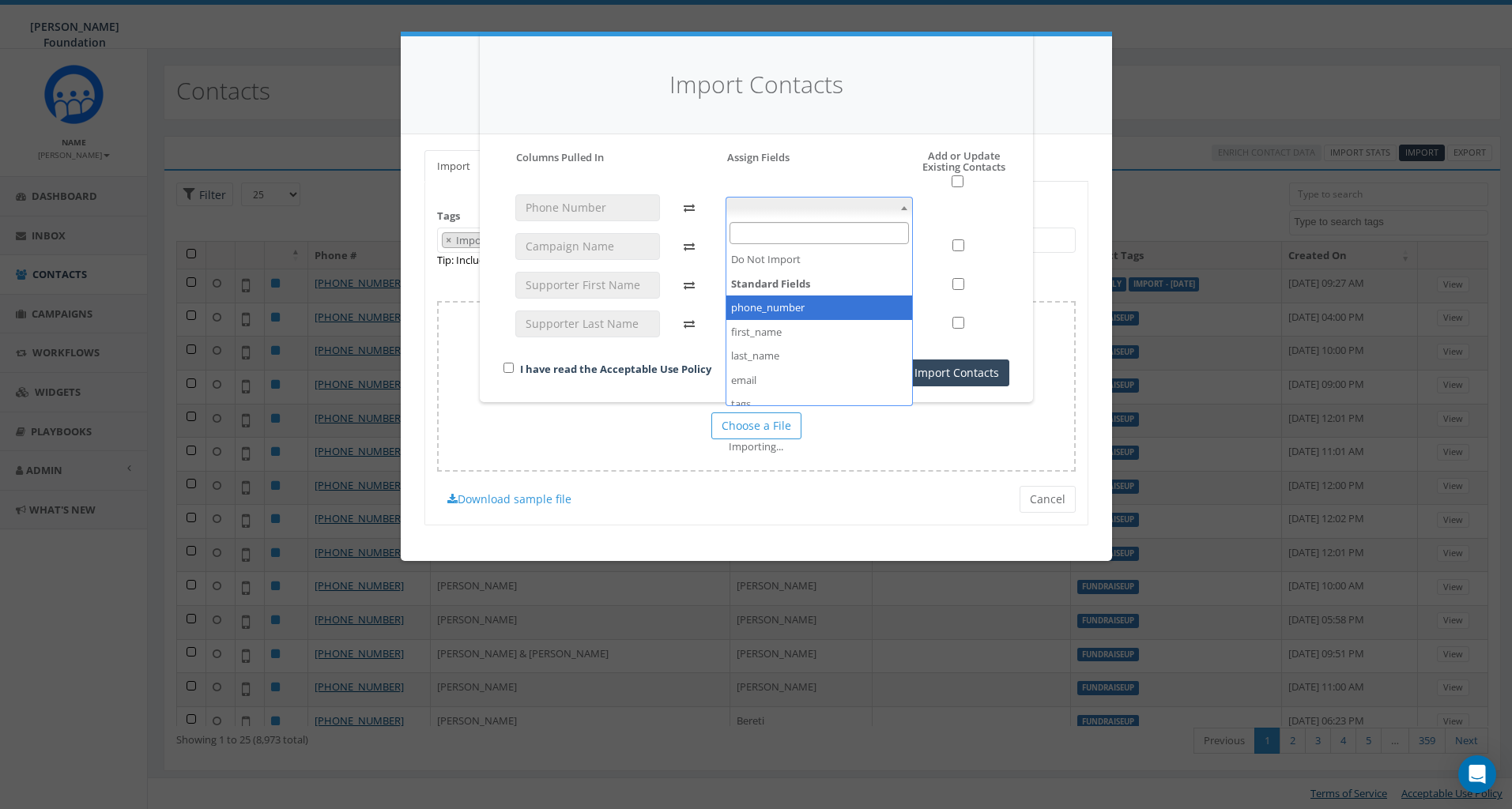
select select "phone_number"
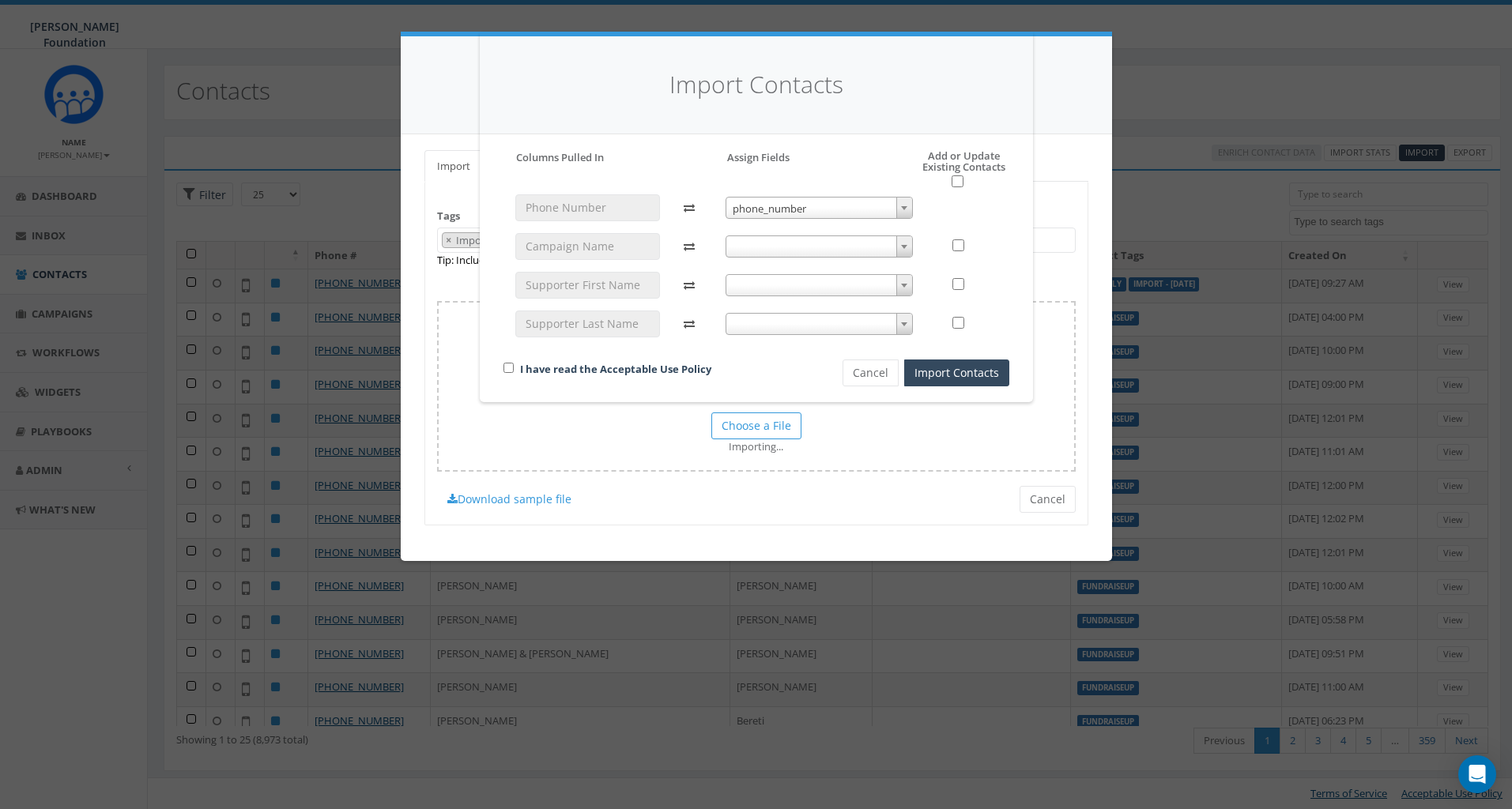
click at [872, 250] on span at bounding box center [819, 247] width 187 height 22
select select "do_not_import_this_field"
click at [832, 287] on span at bounding box center [819, 285] width 187 height 22
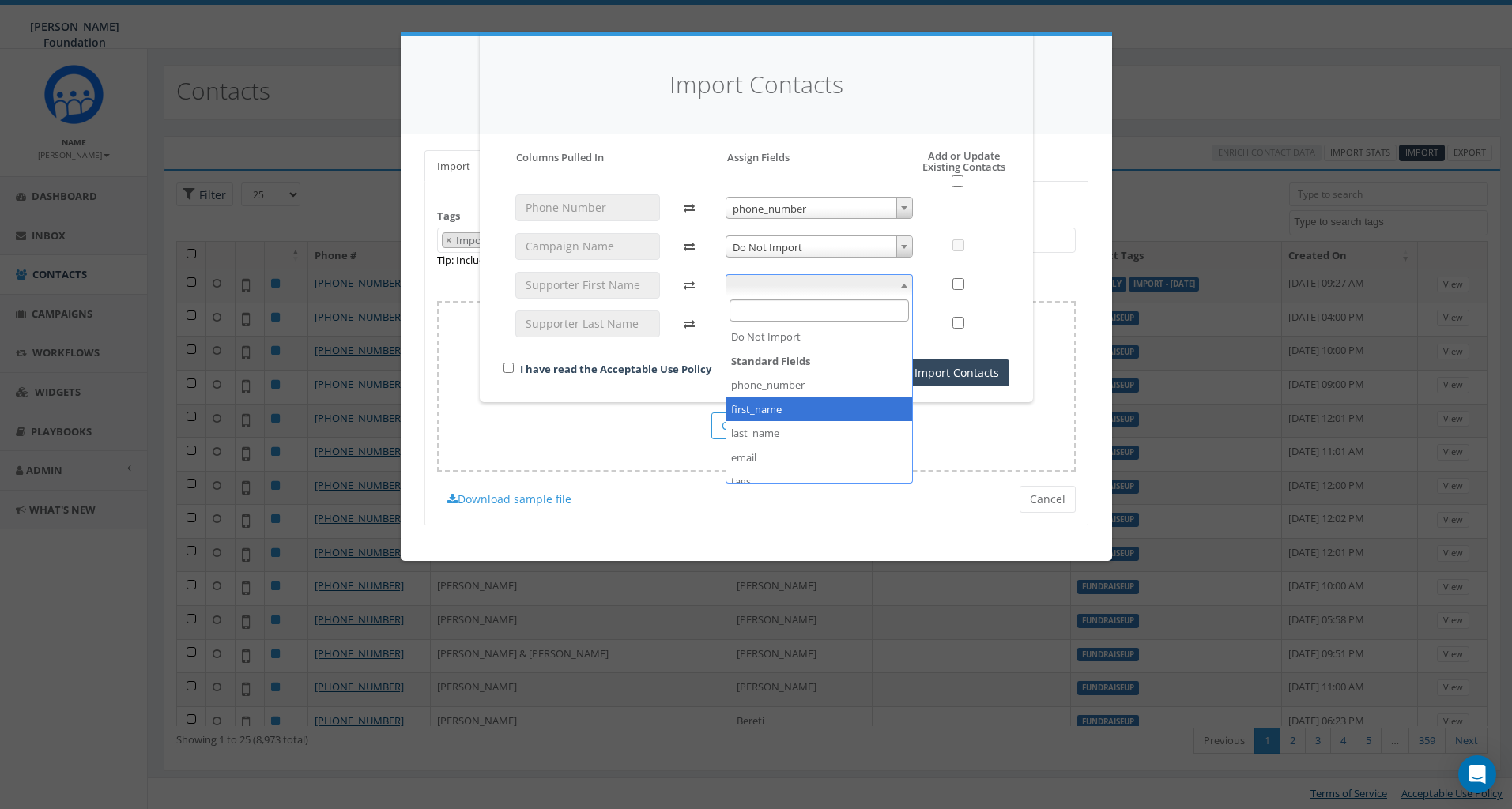
select select "first_name"
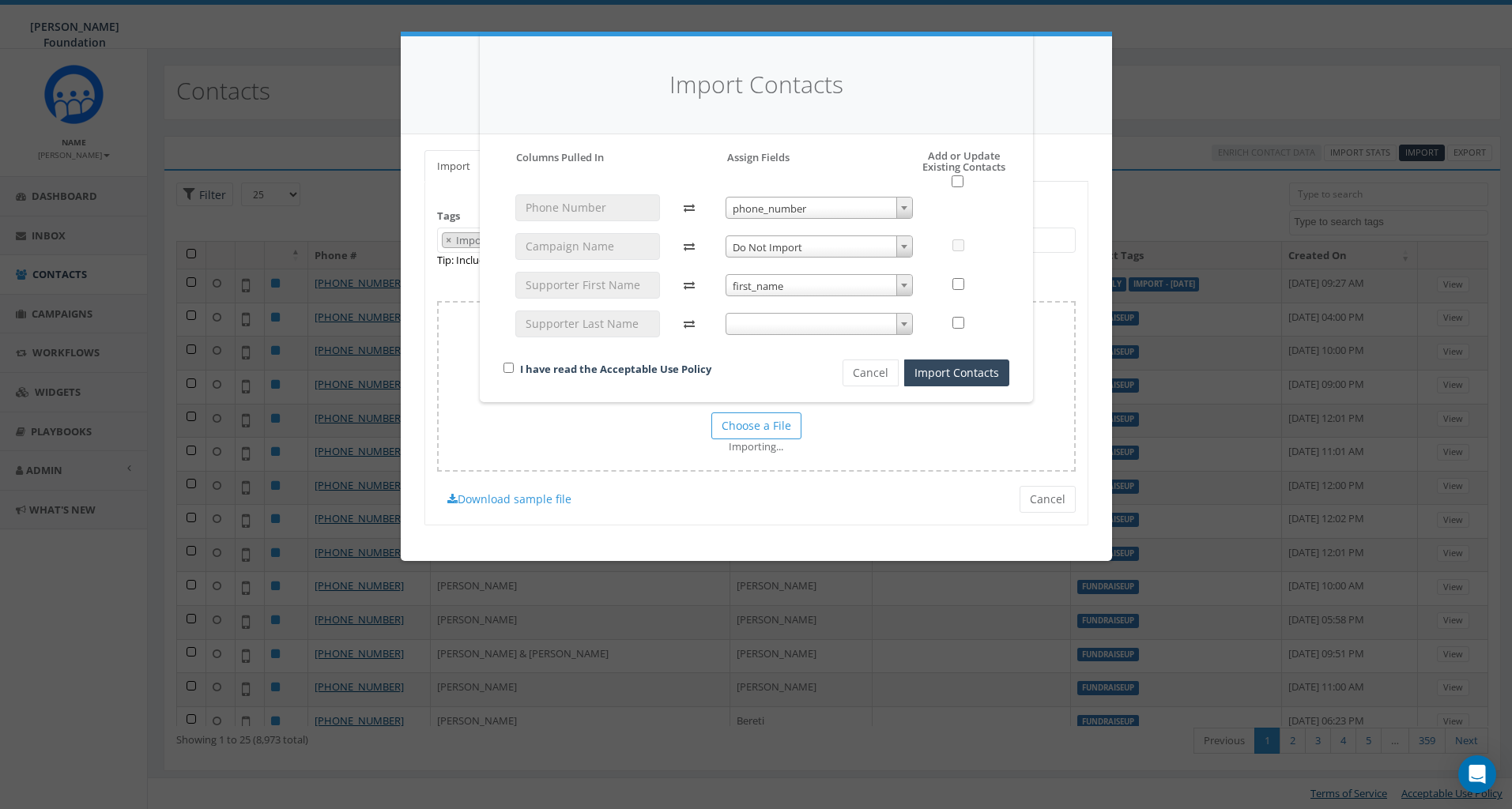
click at [814, 327] on span at bounding box center [819, 324] width 187 height 22
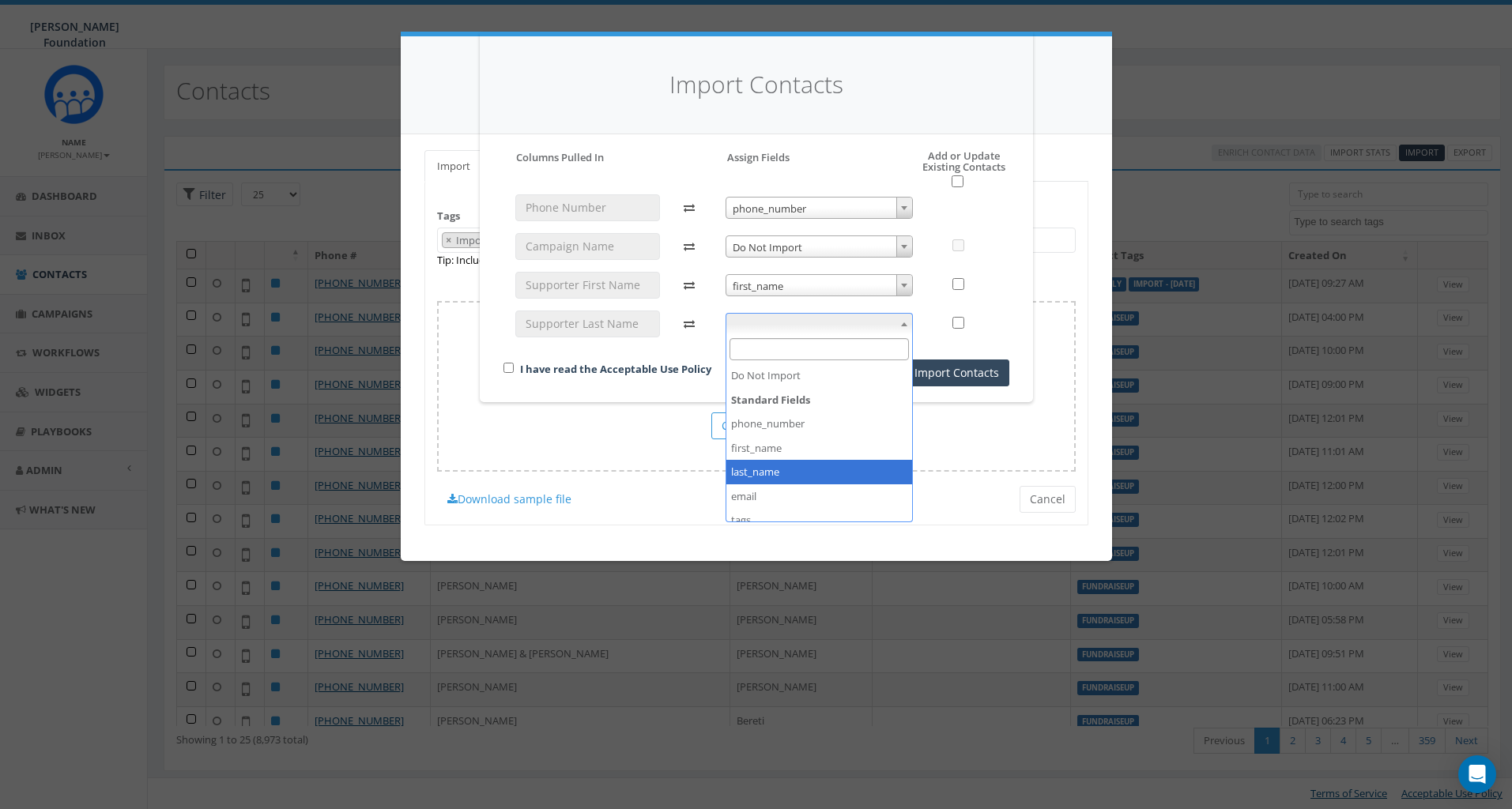
select select "last_name"
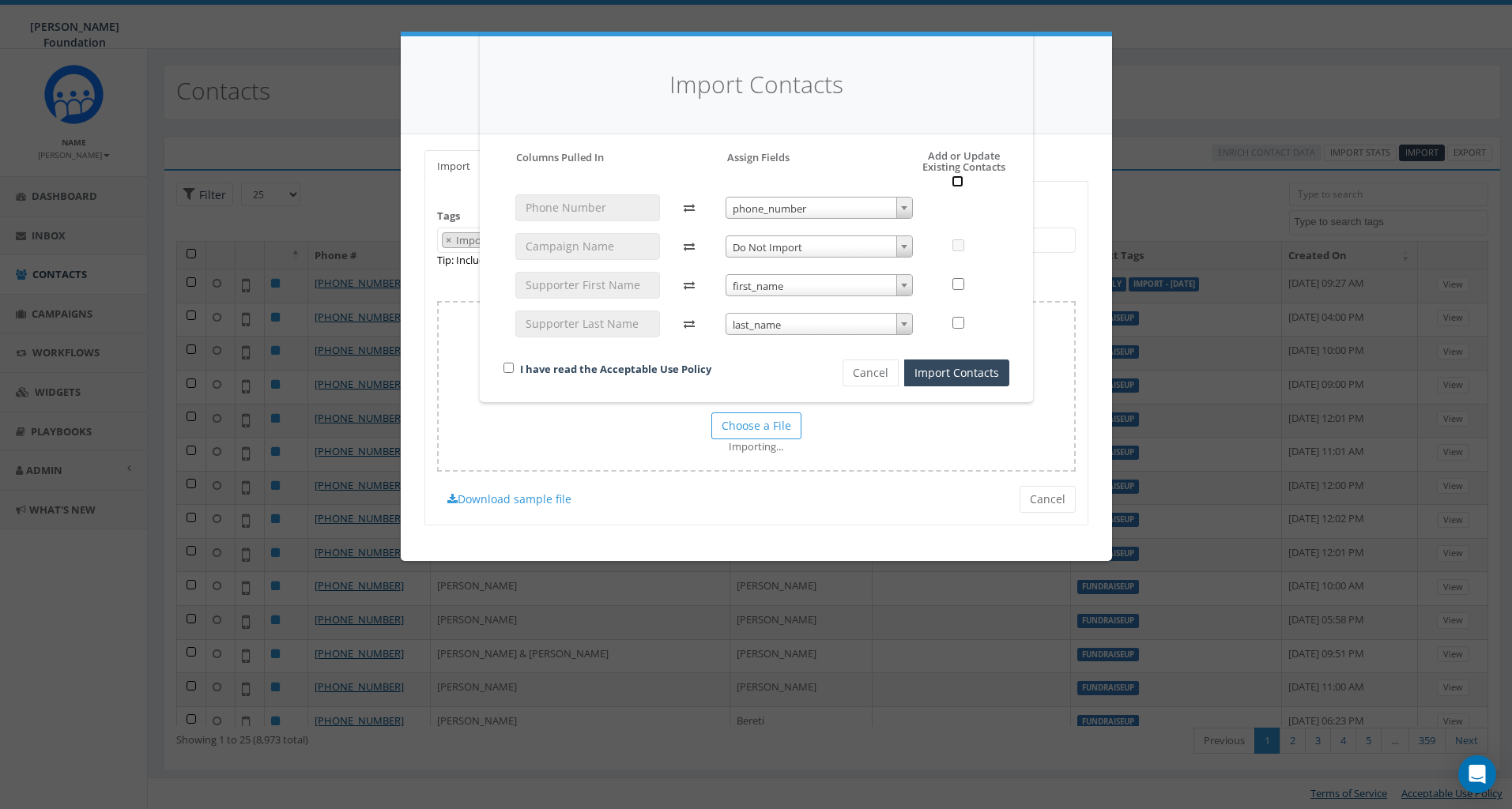
click at [956, 178] on input "checkbox" at bounding box center [957, 181] width 12 height 12
checkbox input "true"
click at [505, 364] on input "checkbox" at bounding box center [509, 368] width 10 height 10
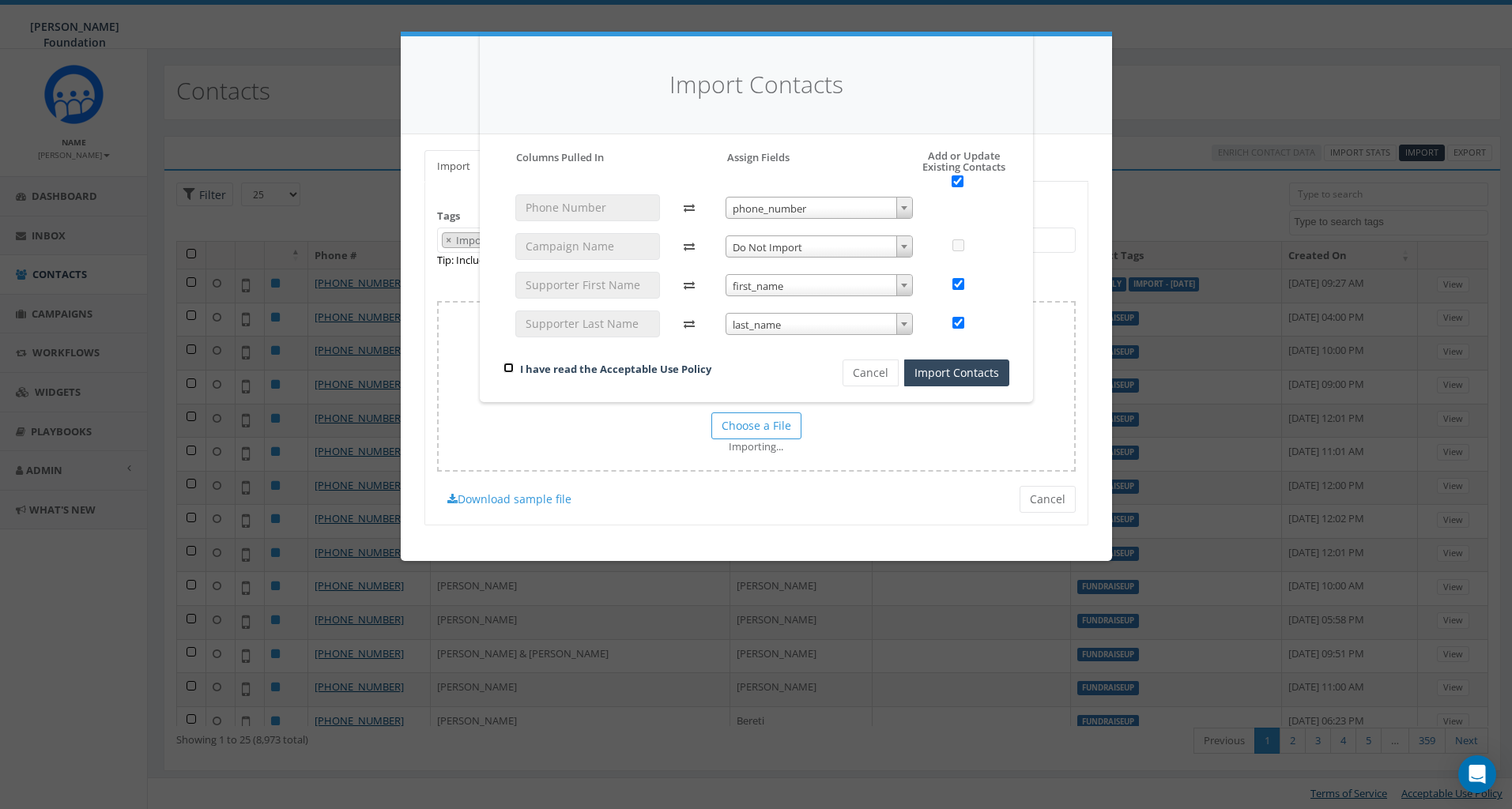
checkbox input "true"
click at [978, 377] on button "Import Contacts" at bounding box center [956, 372] width 105 height 26
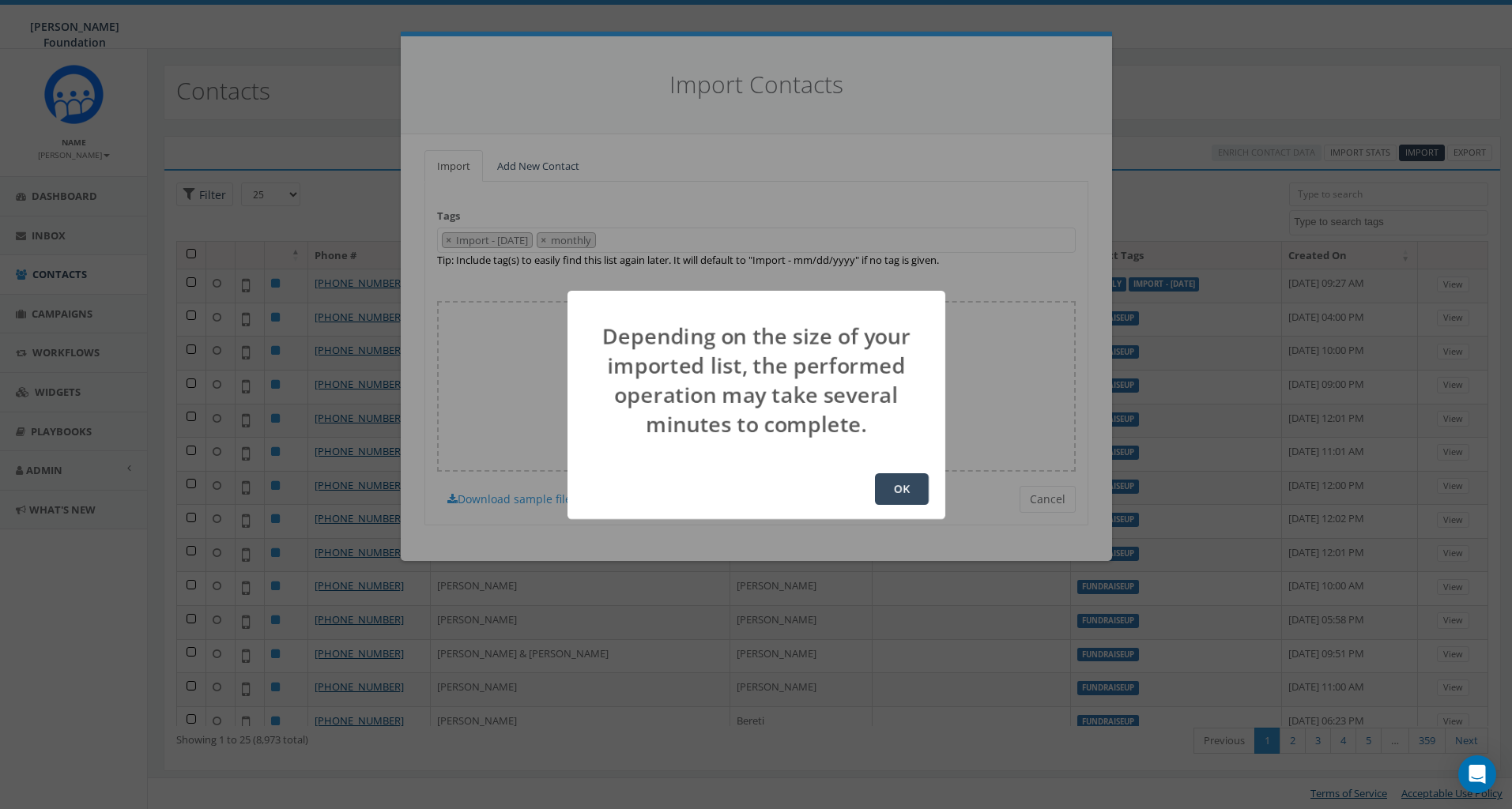
click at [897, 488] on button "OK" at bounding box center [902, 488] width 54 height 32
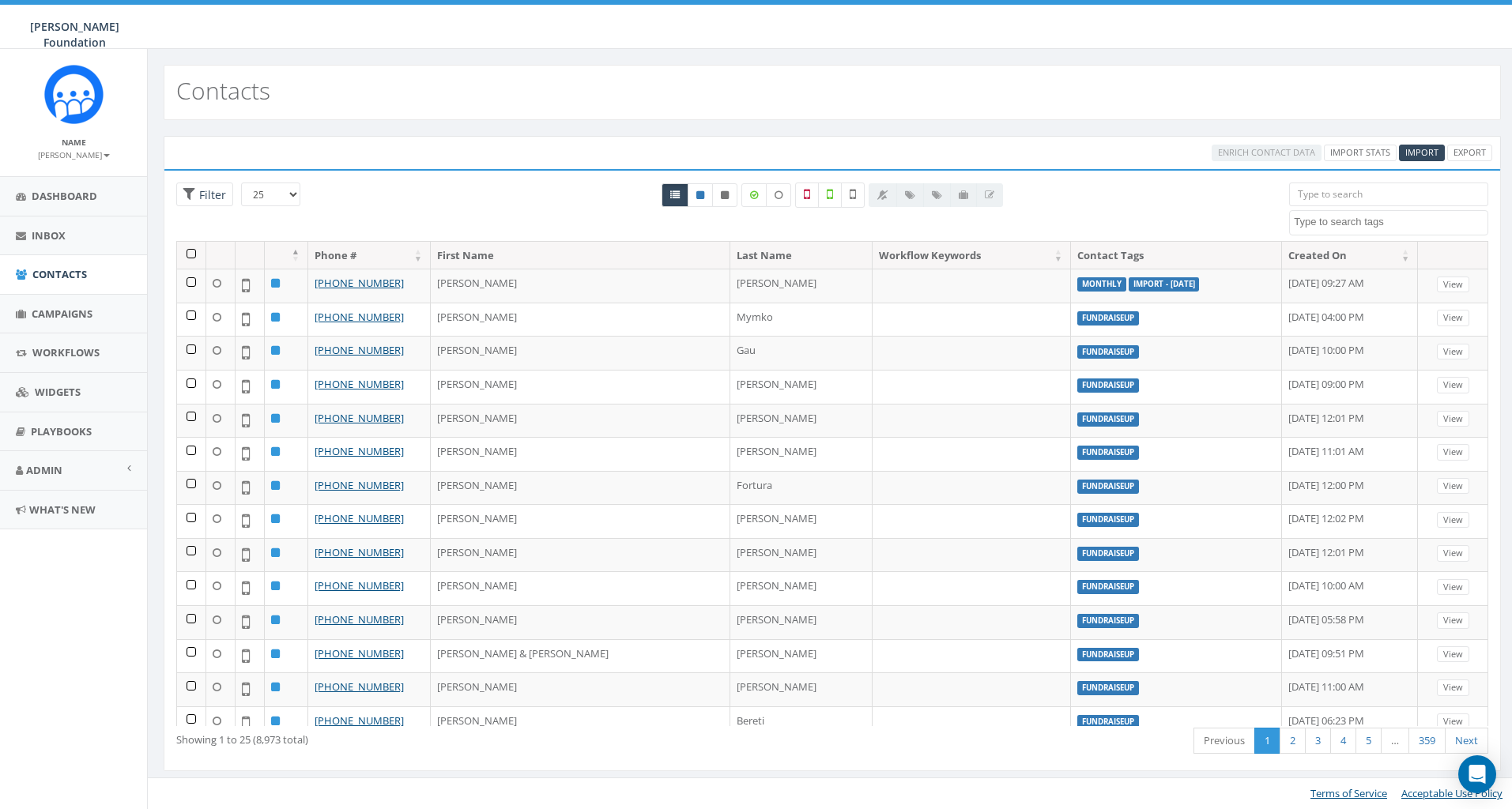
click at [1387, 218] on textarea "Search" at bounding box center [1390, 222] width 194 height 15
select select "monthly"
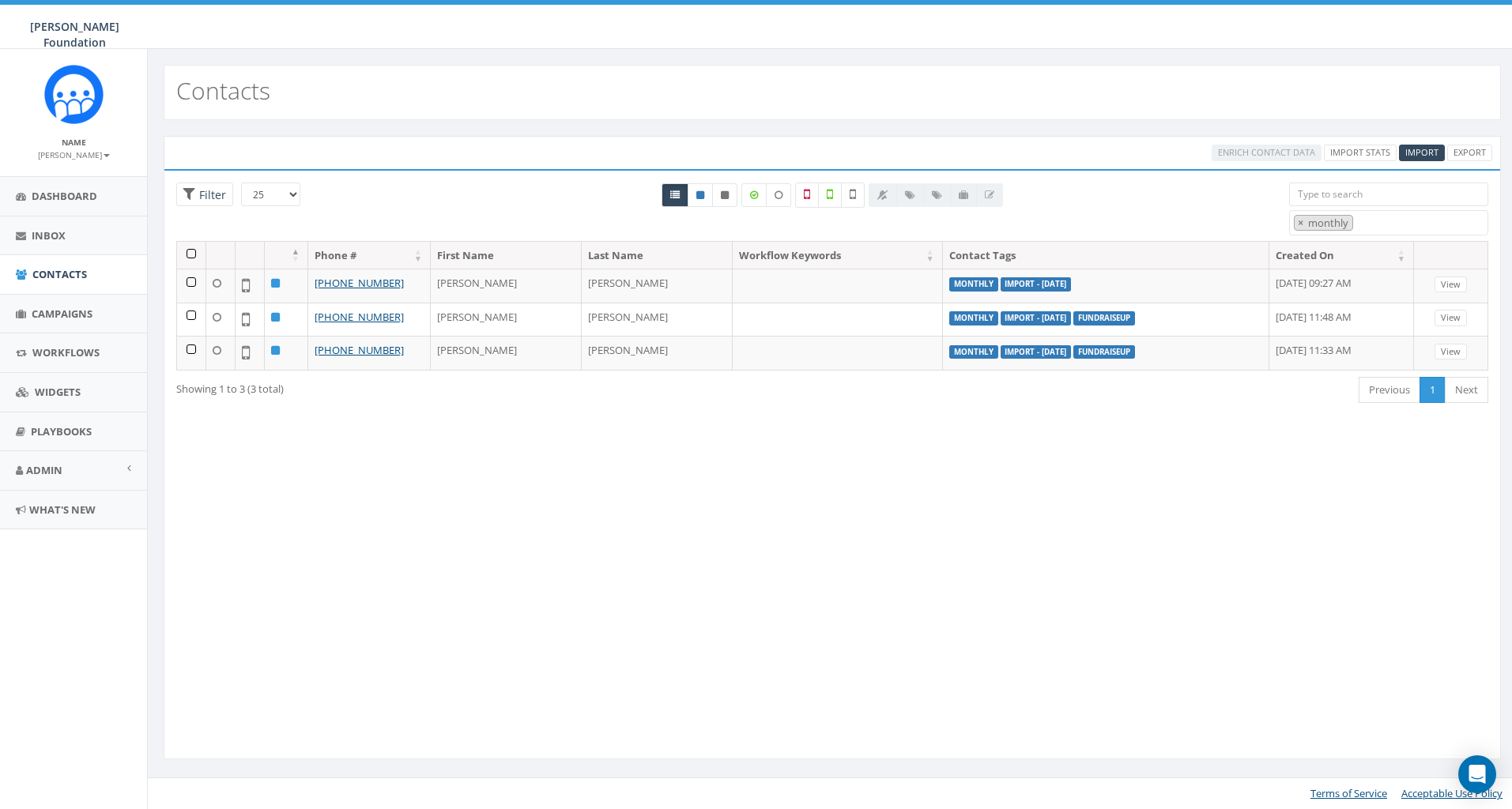
select select
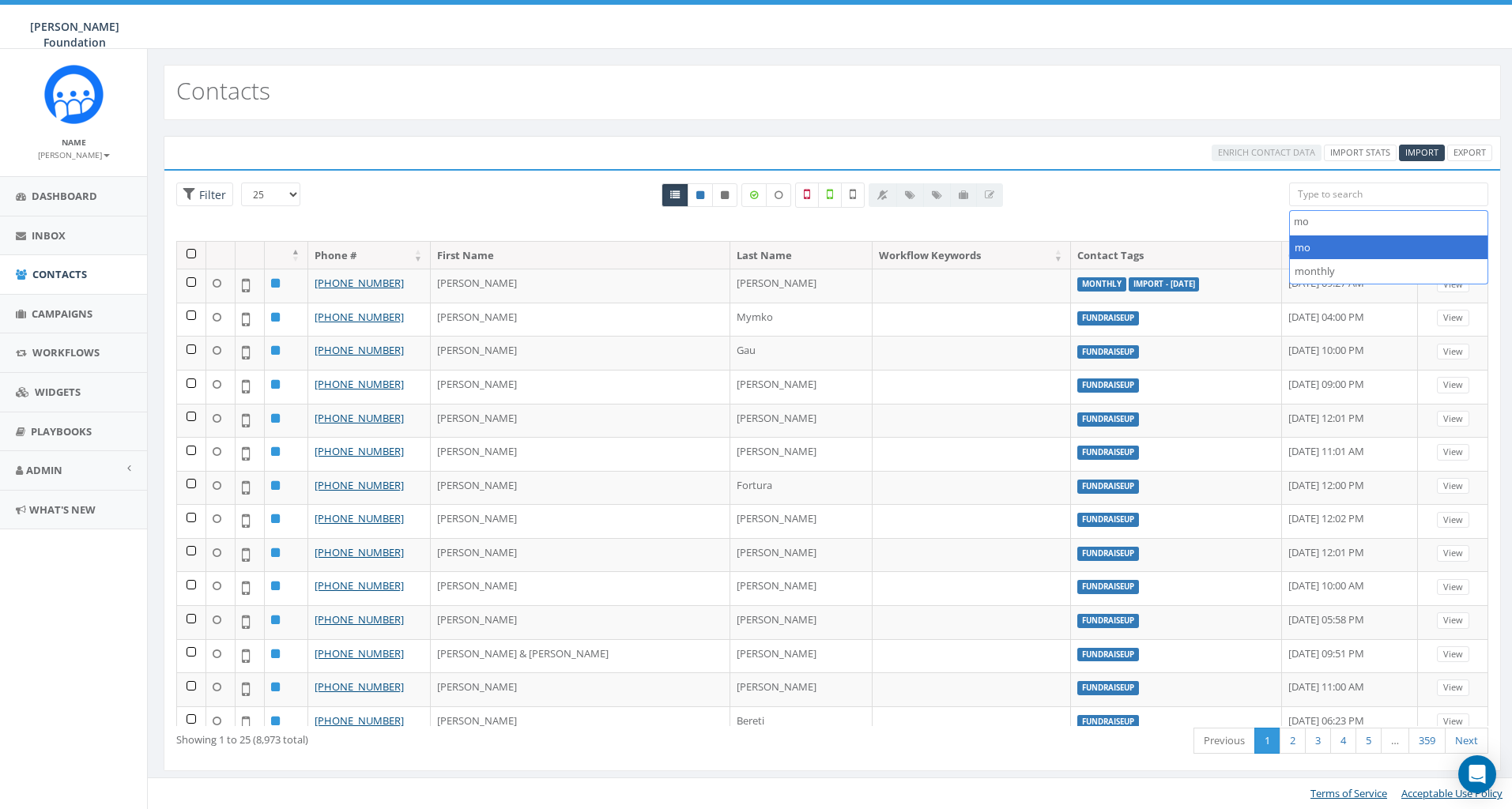
type textarea "m"
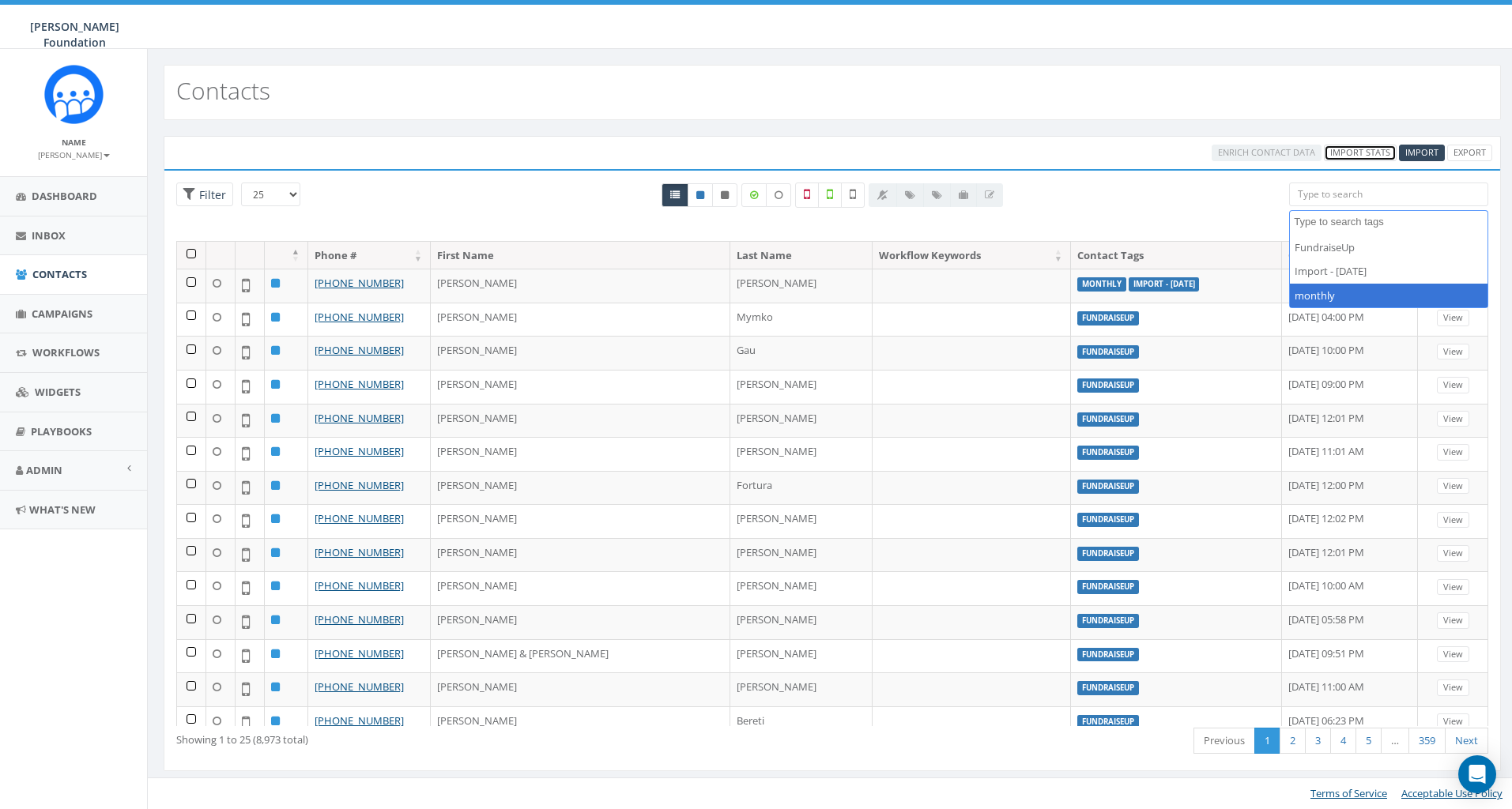
click at [1348, 150] on link "Import Stats" at bounding box center [1359, 152] width 73 height 16
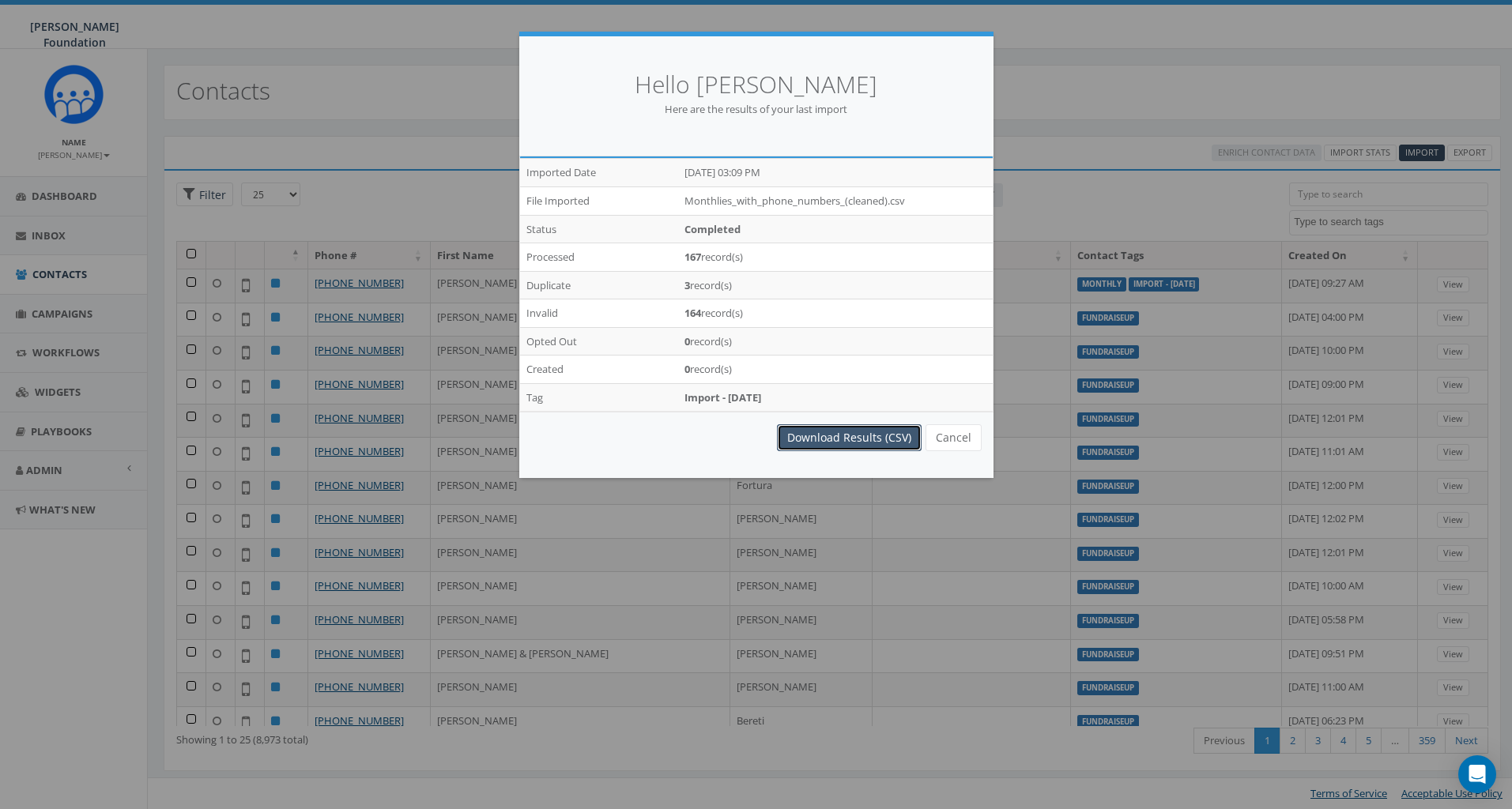
click at [830, 445] on link "Download Results (CSV)" at bounding box center [849, 437] width 144 height 26
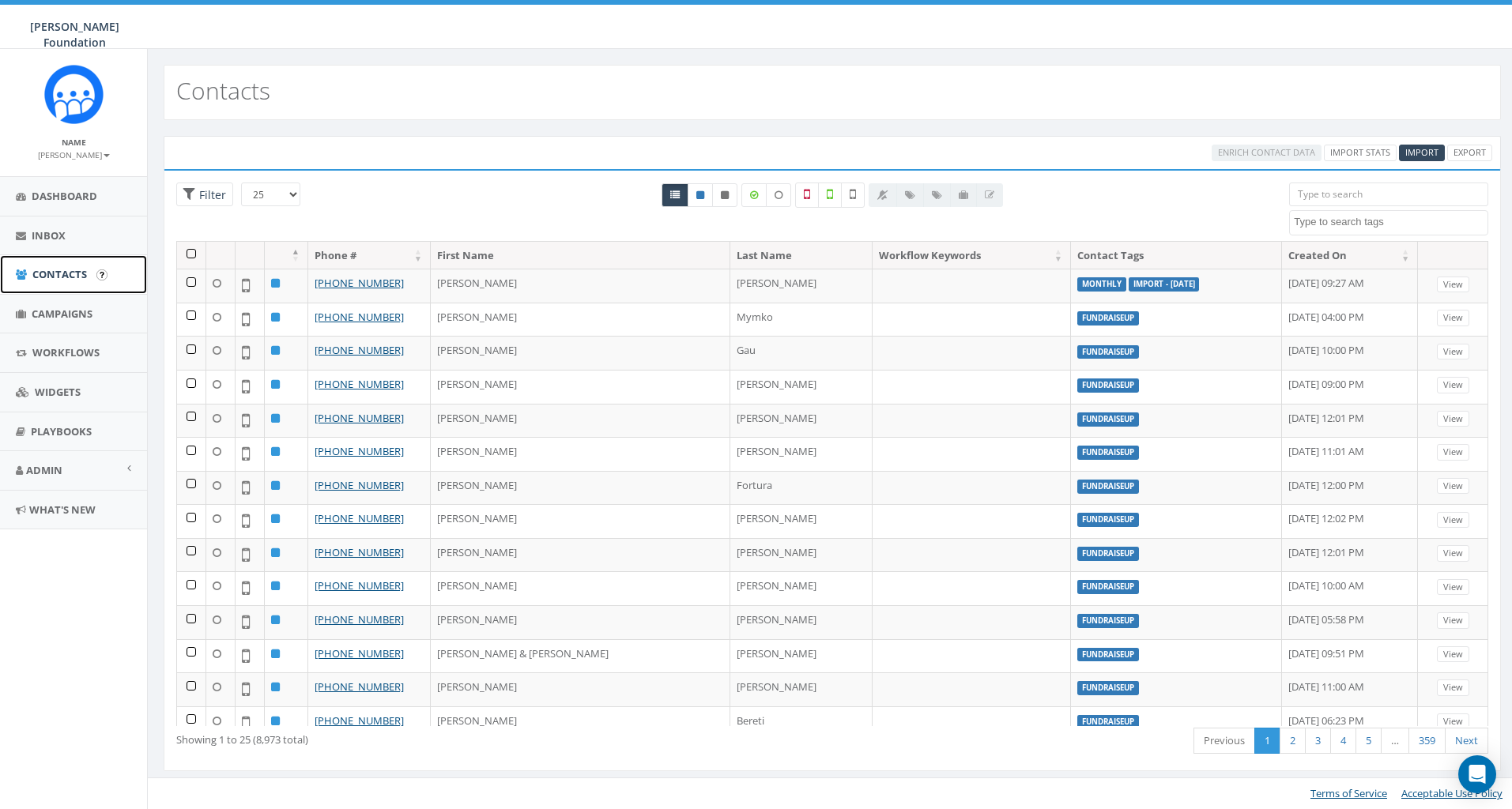
click at [51, 270] on span "Contacts" at bounding box center [60, 274] width 55 height 15
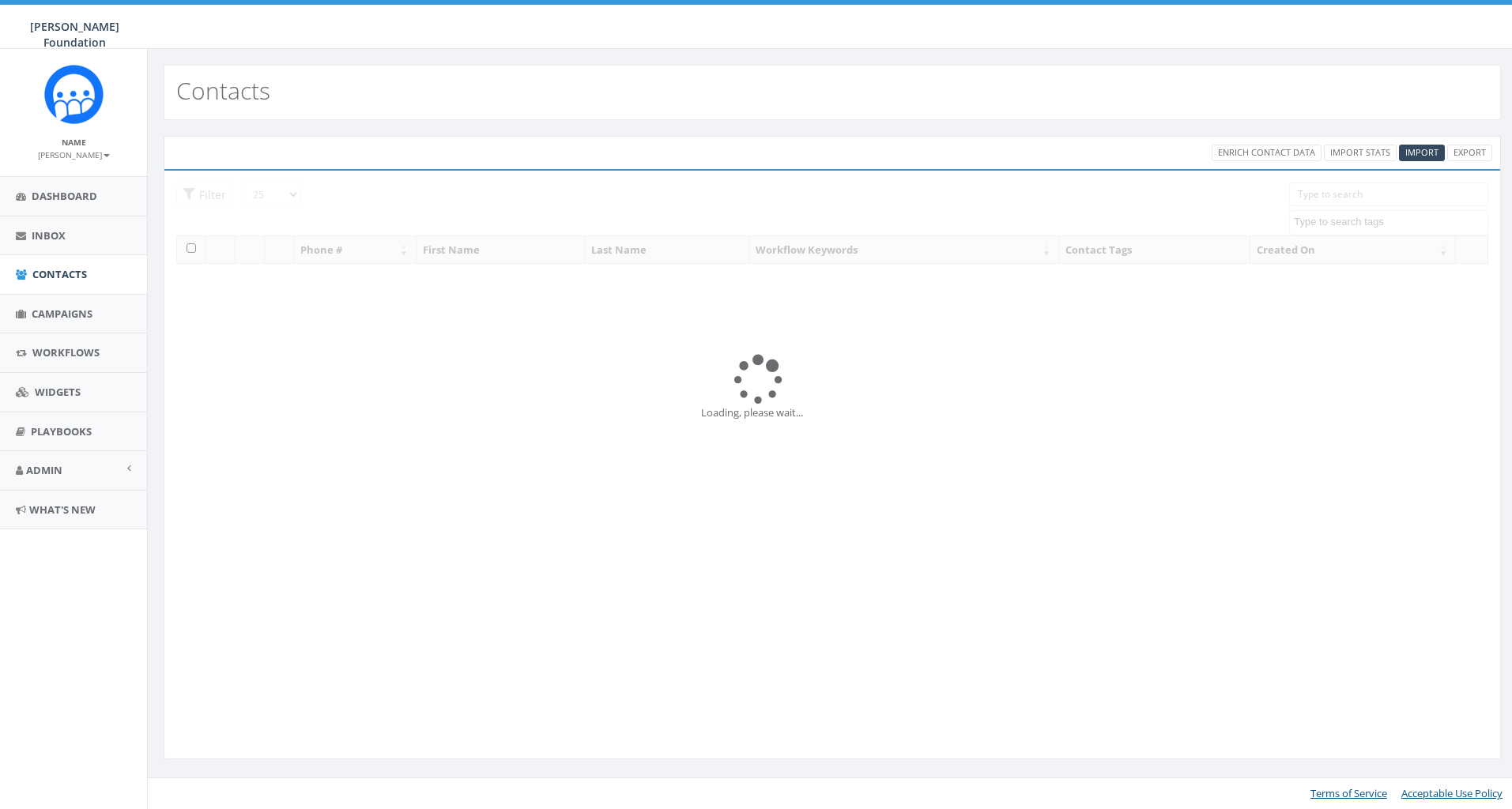
select select
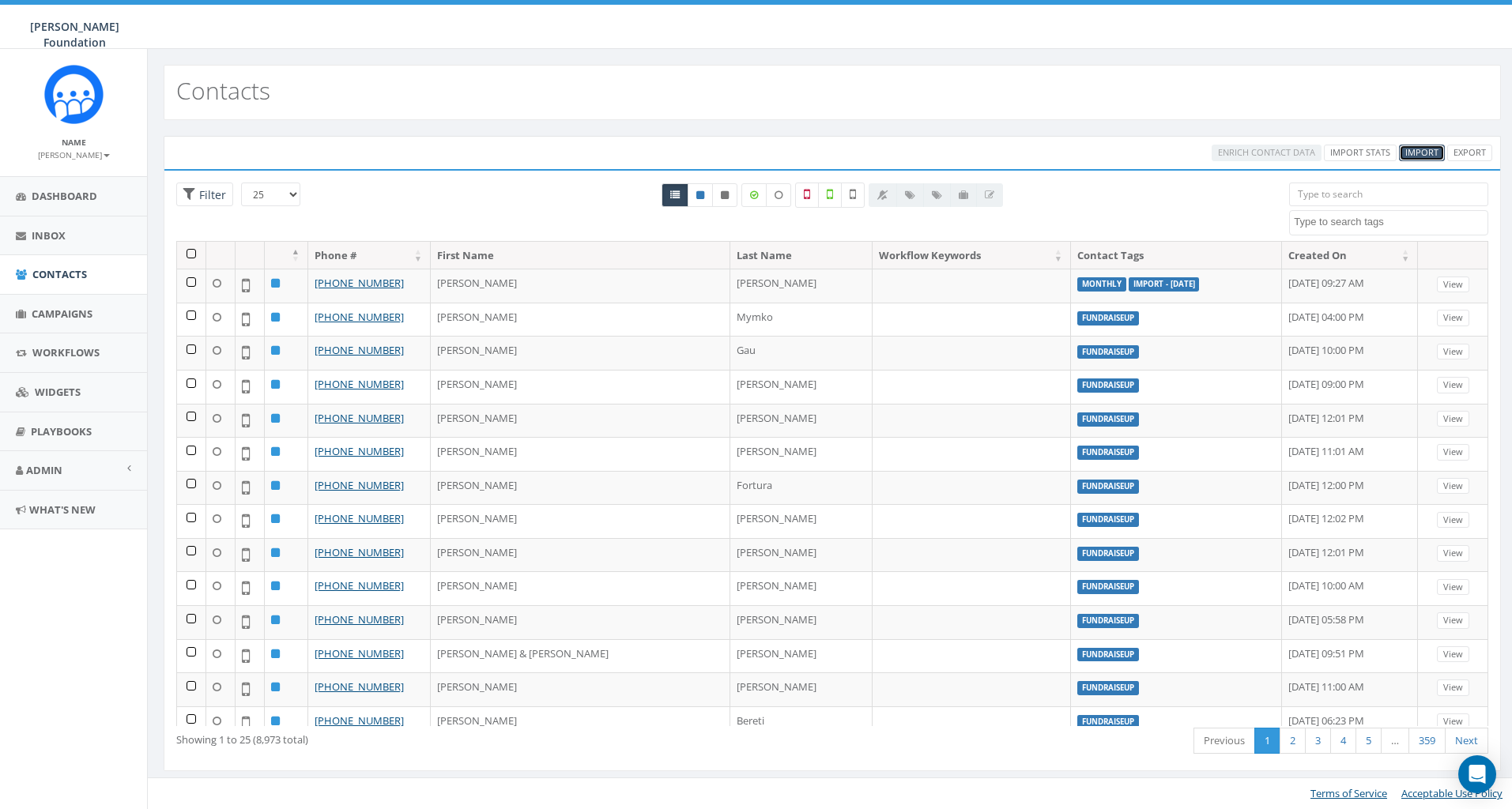
click at [1424, 156] on span "Import" at bounding box center [1422, 152] width 33 height 12
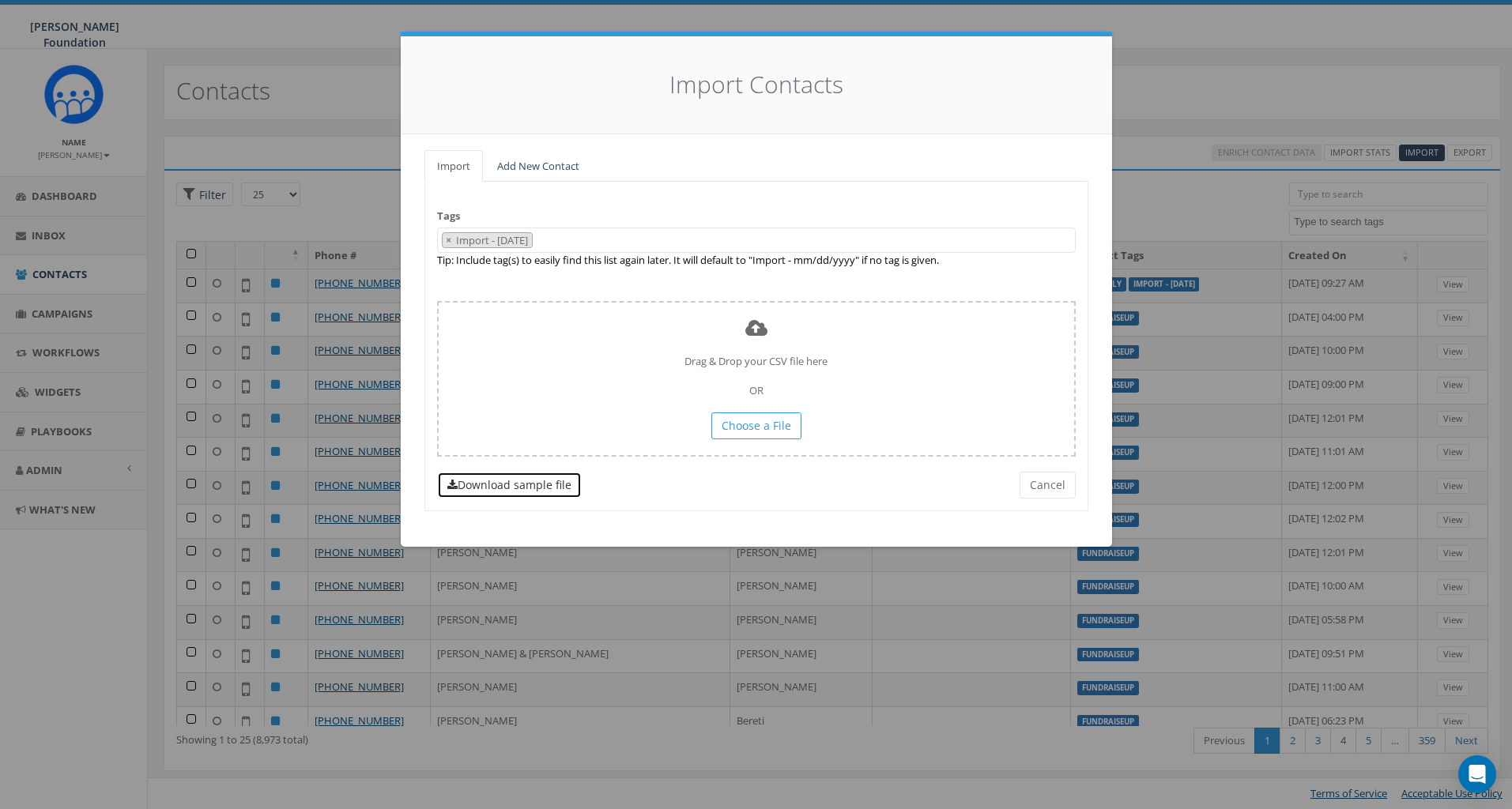
click at [534, 481] on link "Download sample file" at bounding box center [509, 485] width 144 height 26
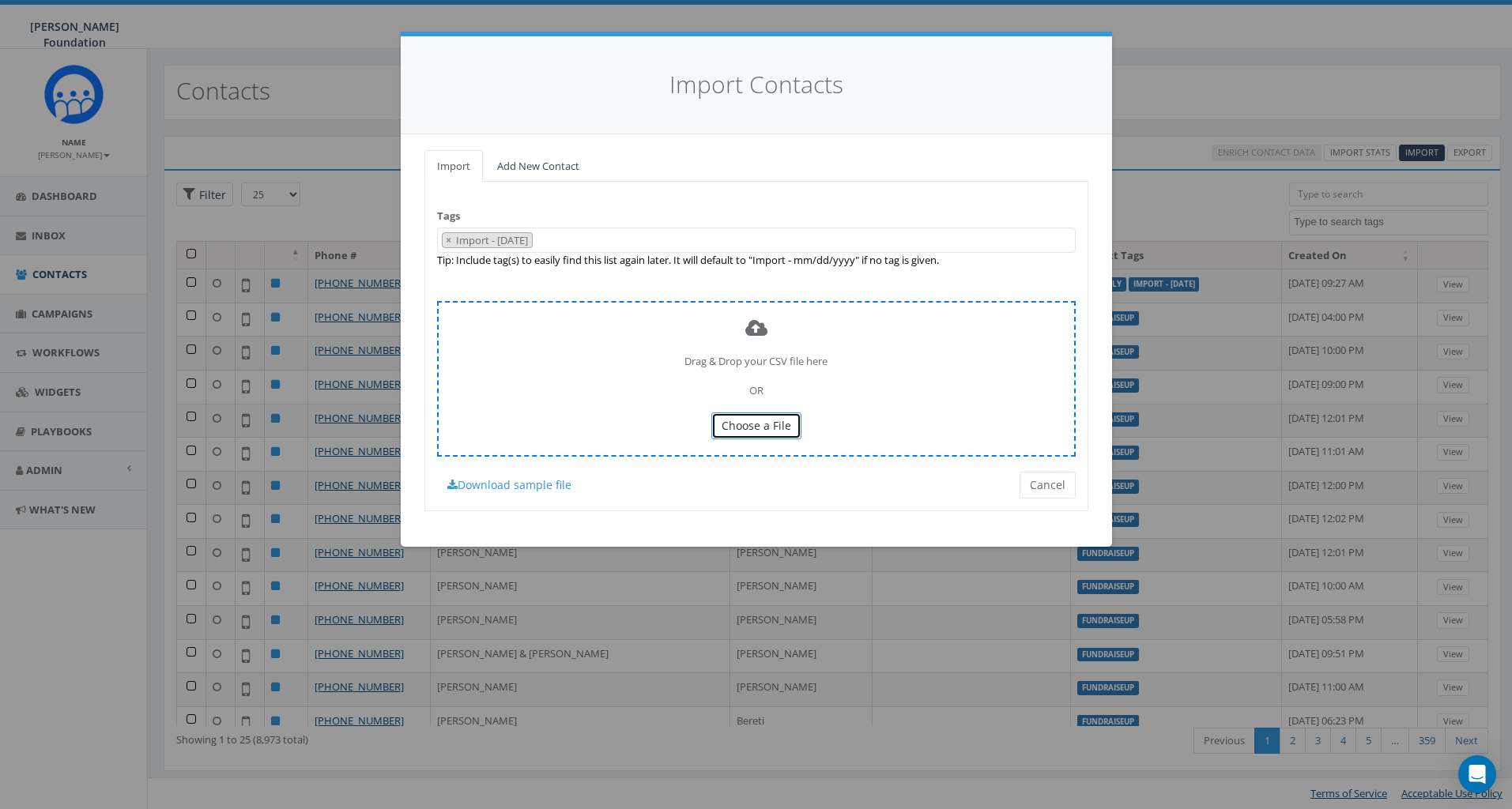
click at [752, 428] on span "Choose a File" at bounding box center [756, 426] width 69 height 15
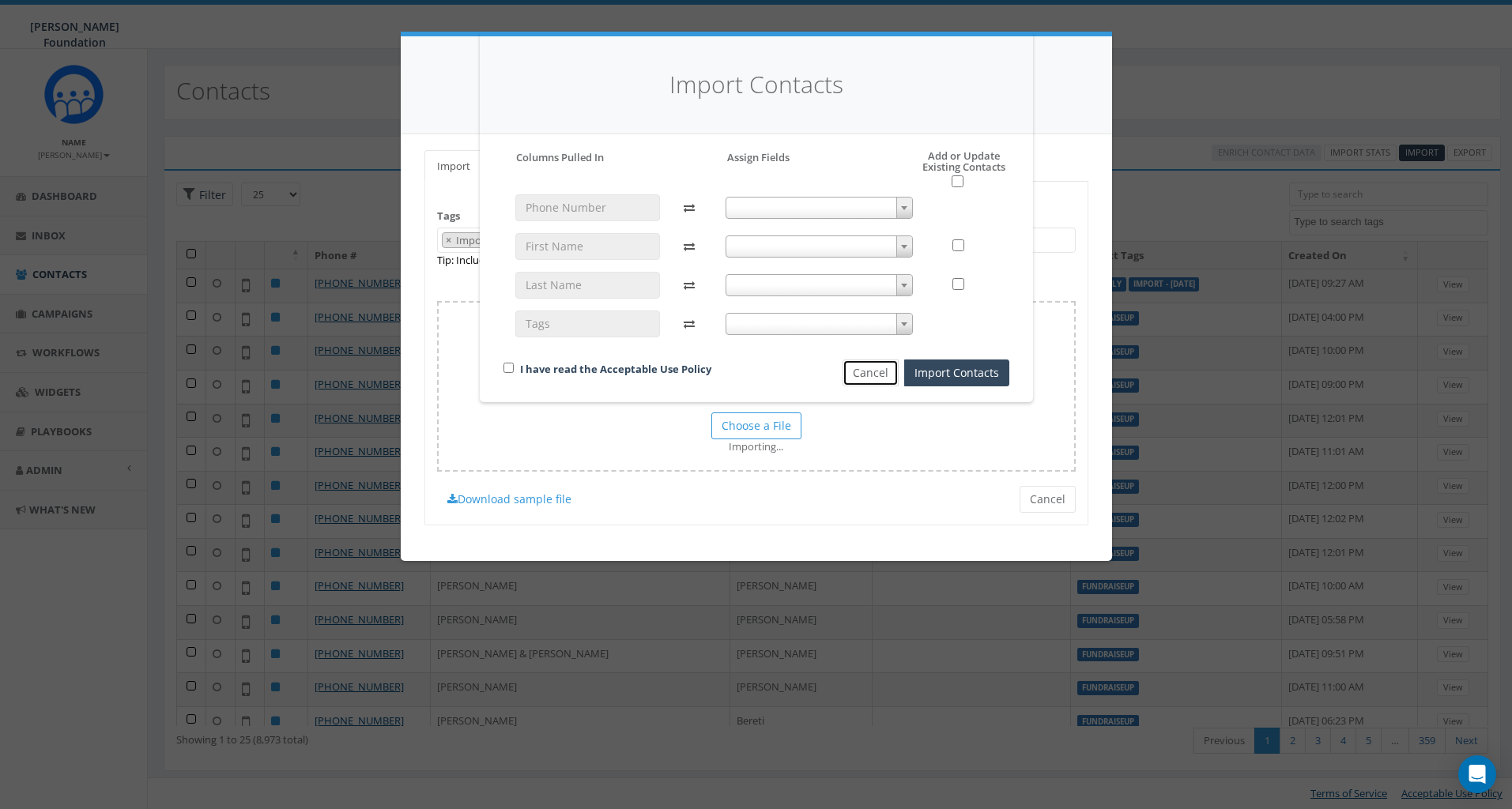
click at [873, 375] on button "Cancel" at bounding box center [871, 372] width 56 height 26
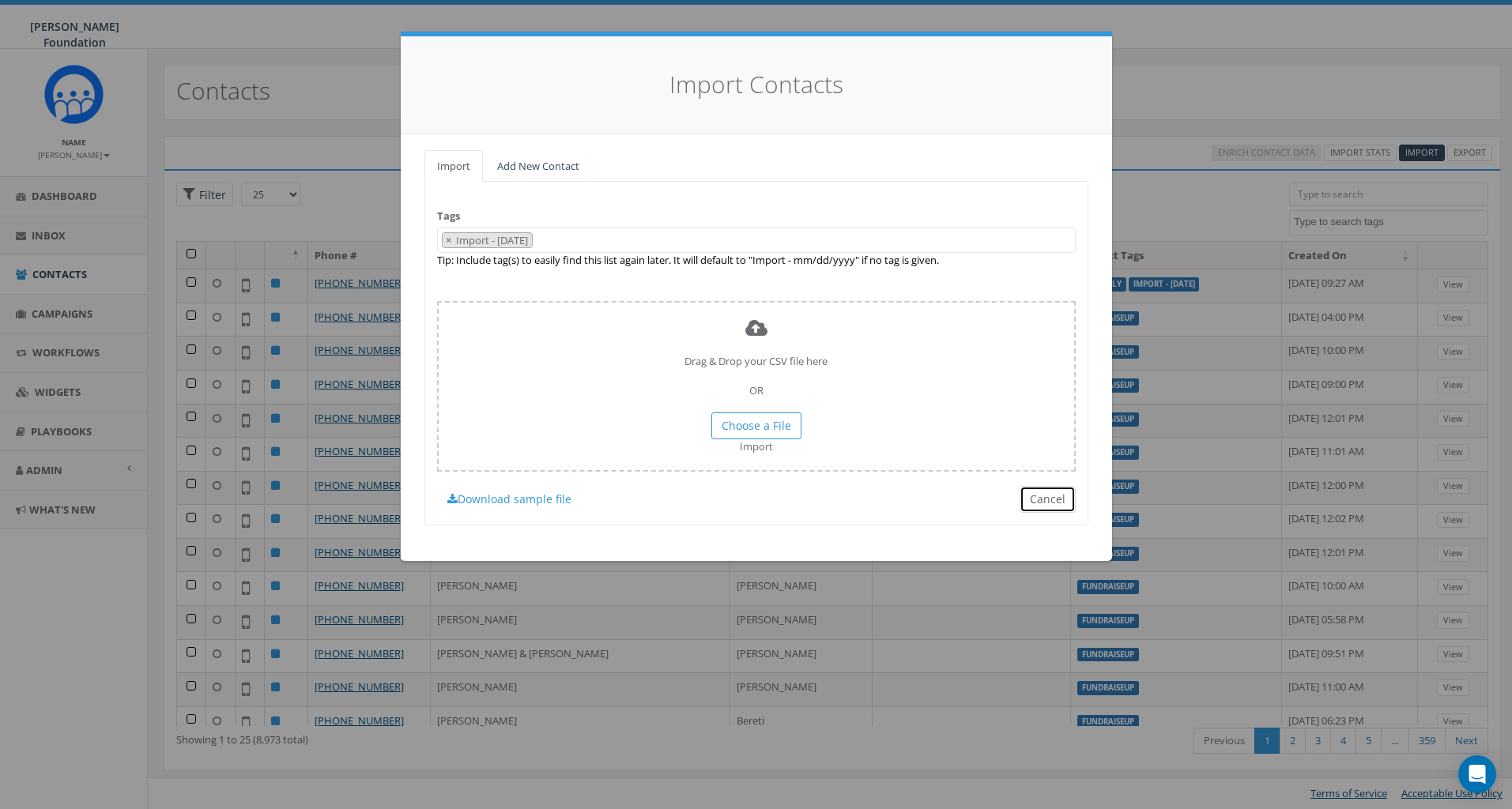
click at [1036, 494] on button "Cancel" at bounding box center [1048, 498] width 56 height 26
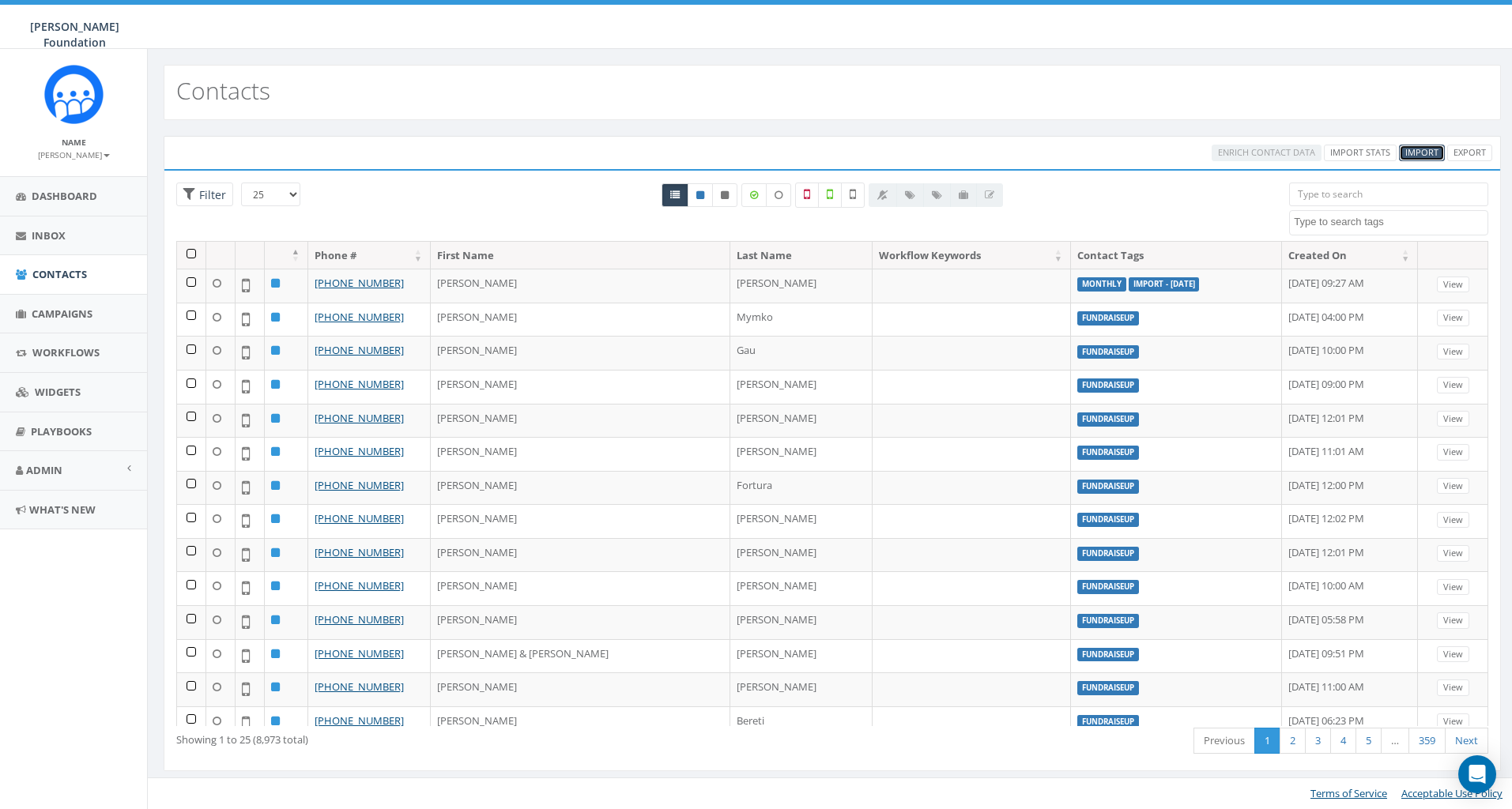
click at [1419, 154] on span "Import" at bounding box center [1422, 152] width 33 height 12
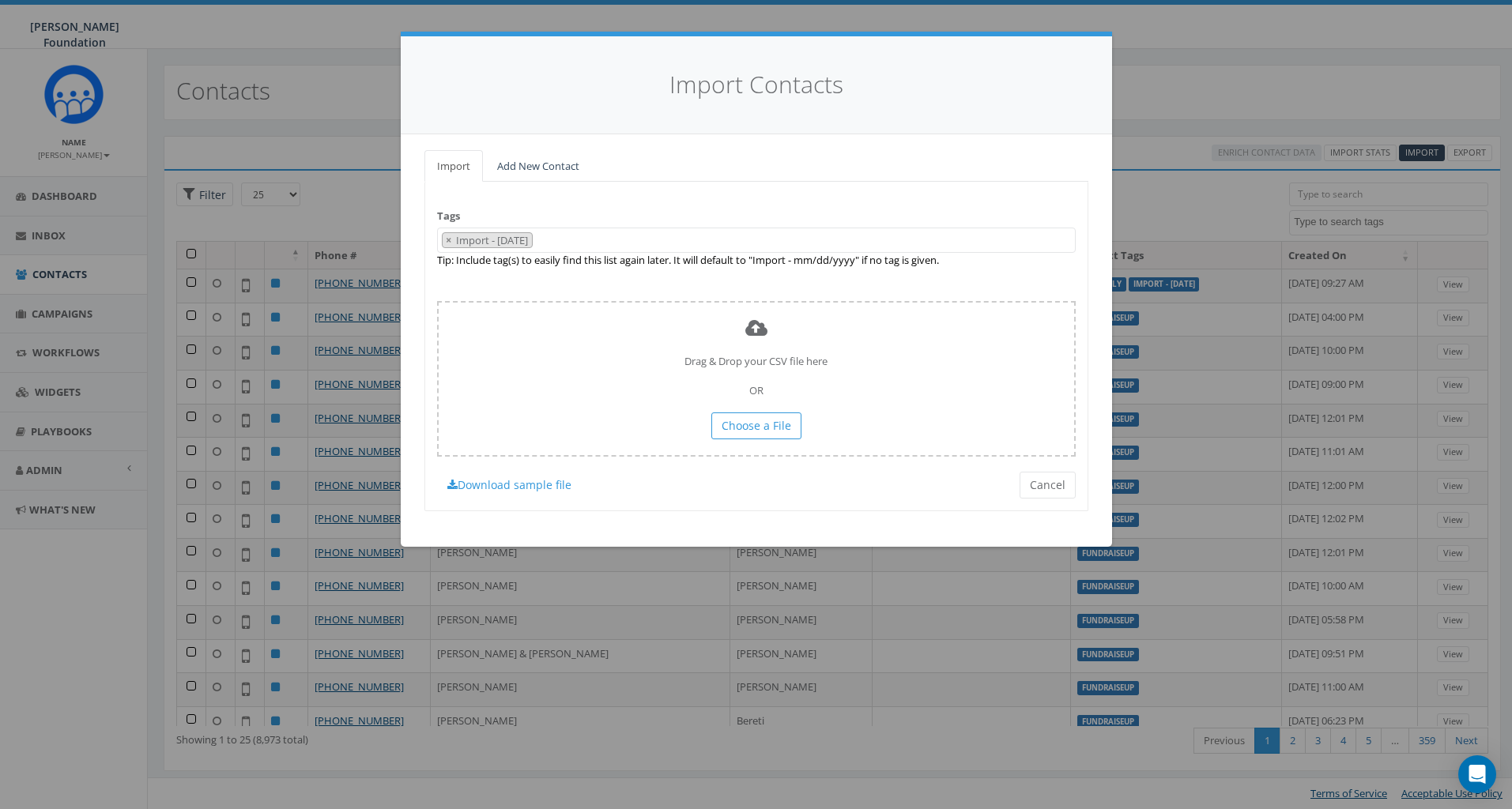
click at [574, 236] on span "× Import - [DATE]" at bounding box center [756, 241] width 639 height 26
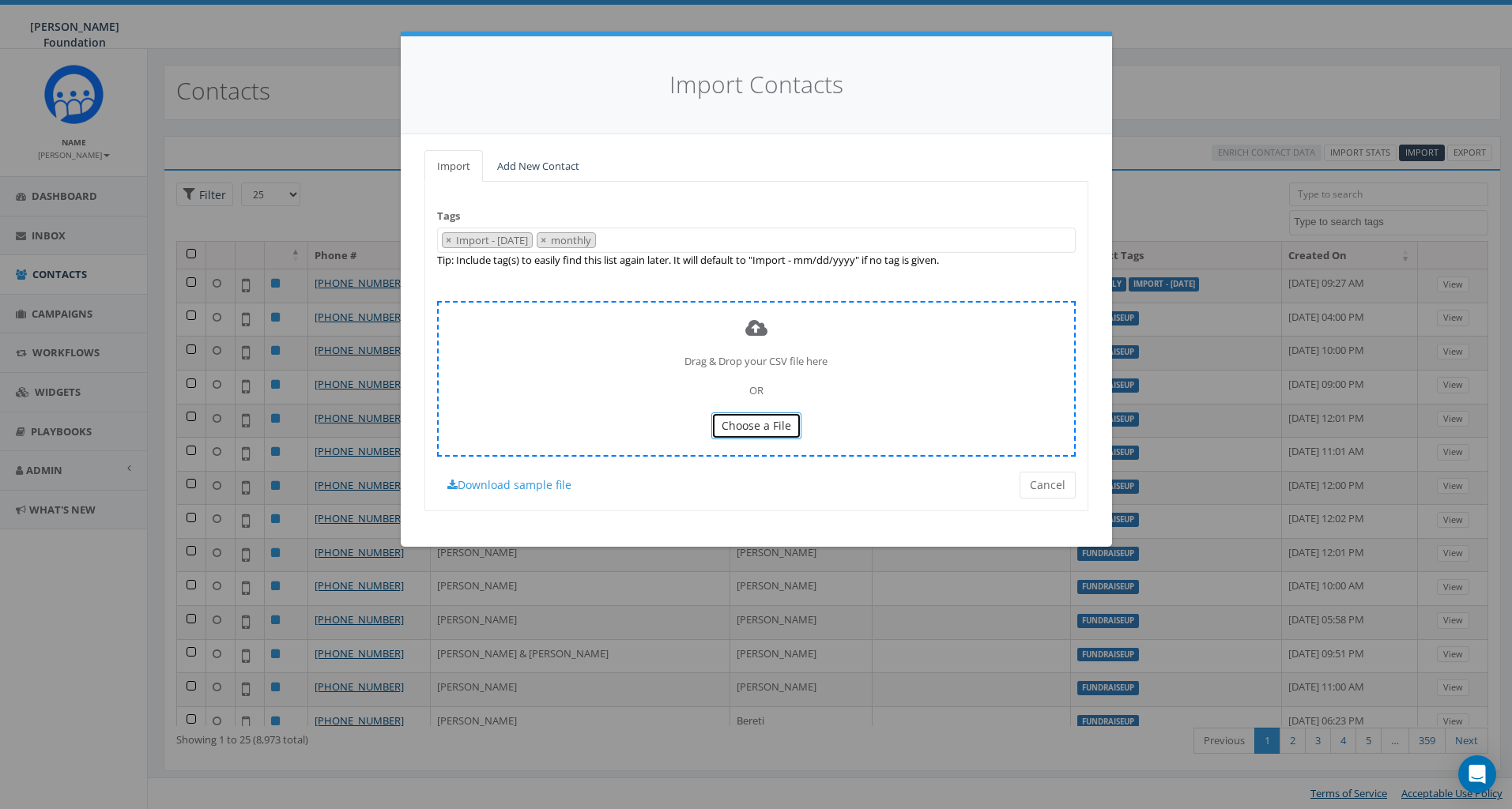
click at [744, 426] on span "Choose a File" at bounding box center [756, 426] width 69 height 15
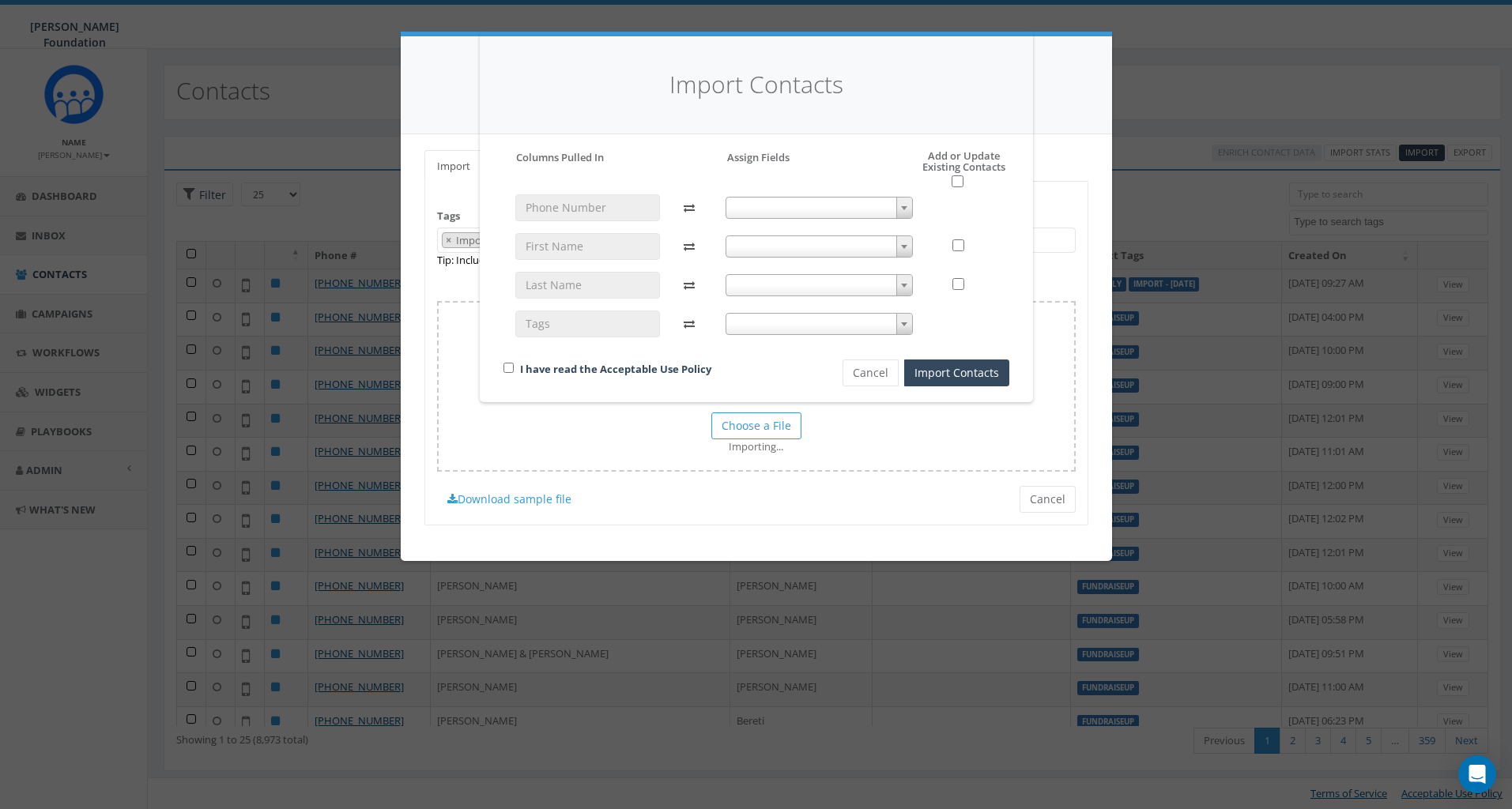
click at [763, 213] on span at bounding box center [819, 207] width 187 height 22
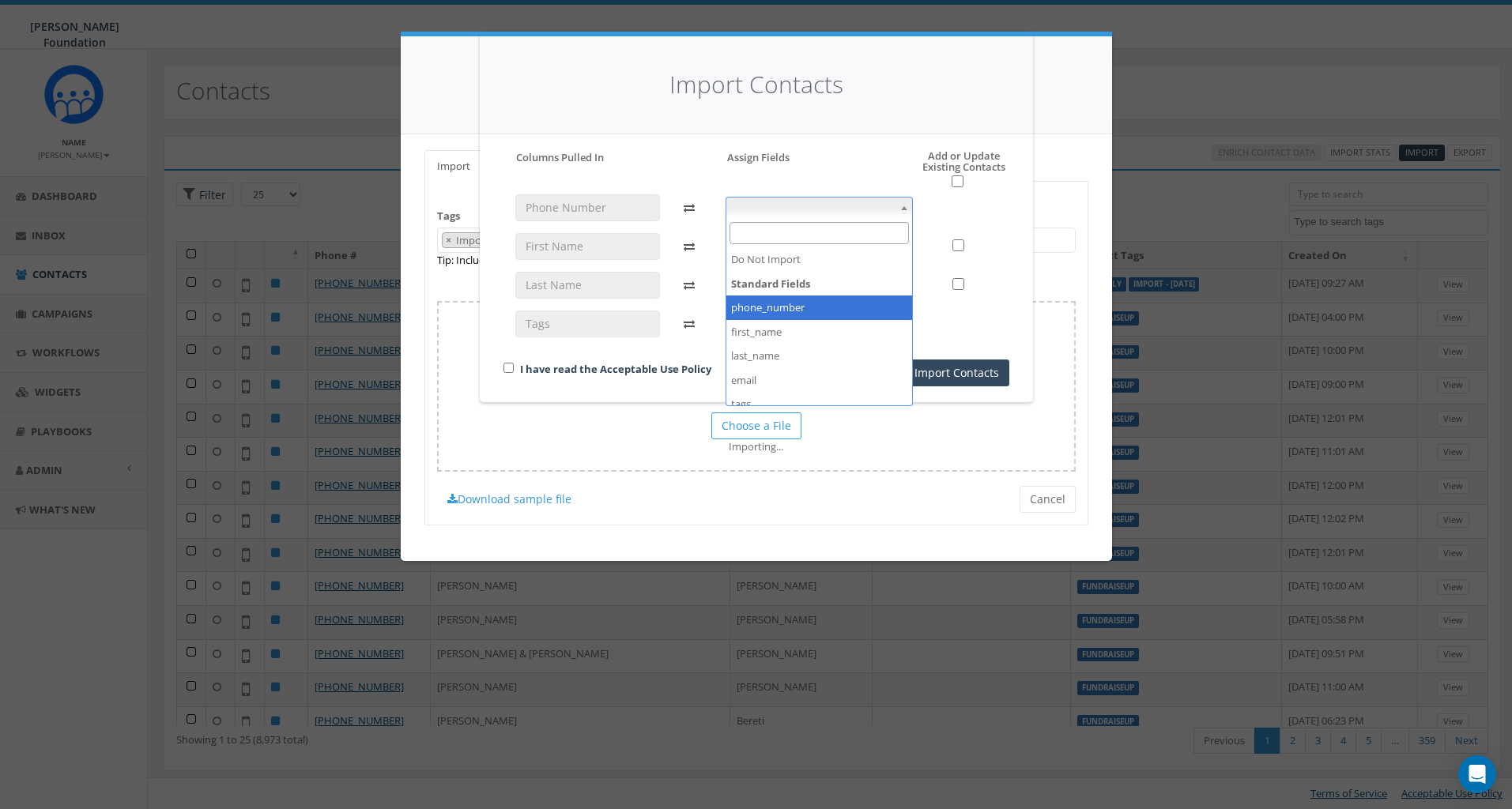
select select "phone_number"
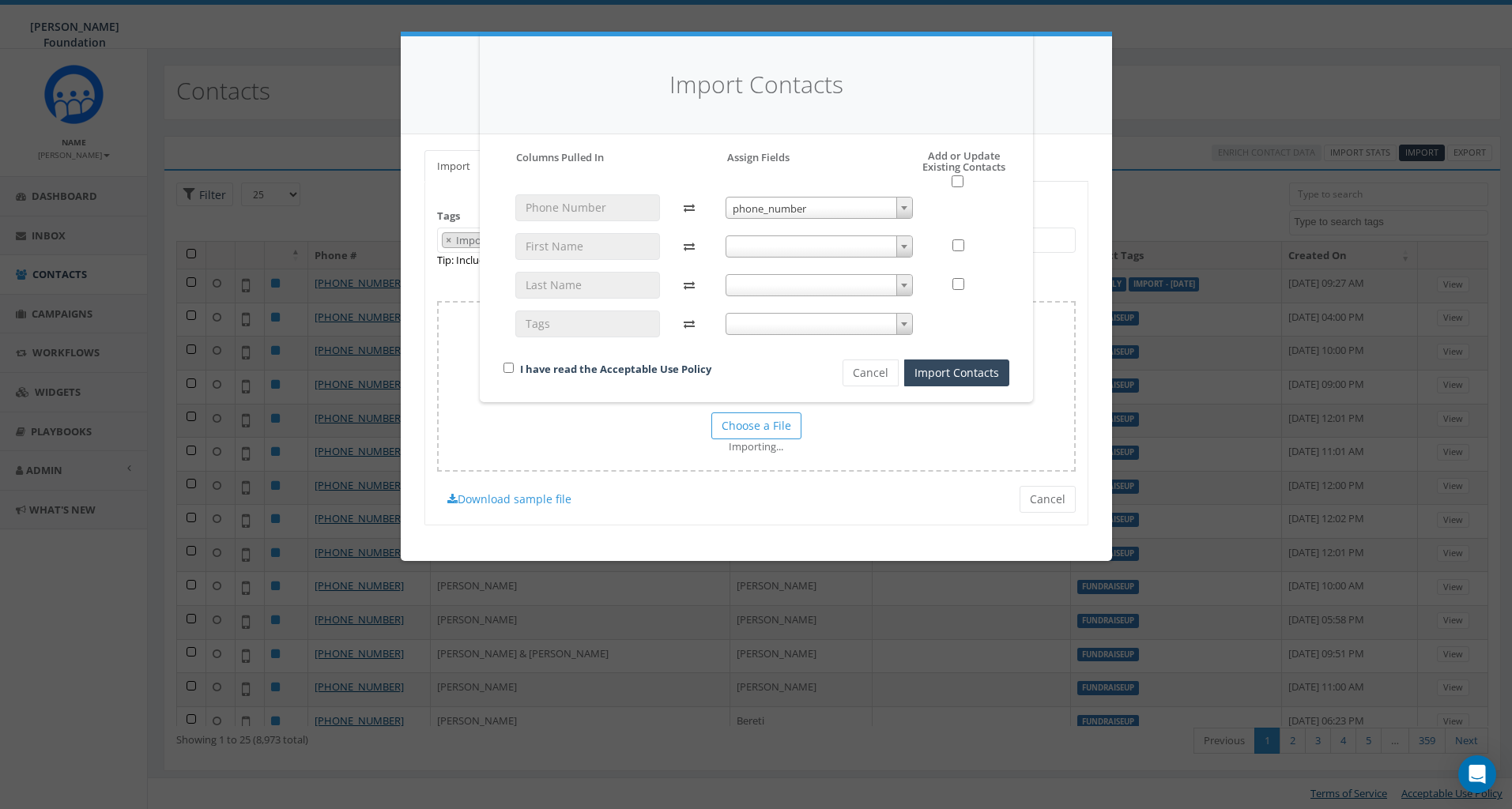
click at [770, 250] on span at bounding box center [819, 247] width 187 height 22
select select "first_name"
click at [832, 291] on span at bounding box center [819, 285] width 187 height 22
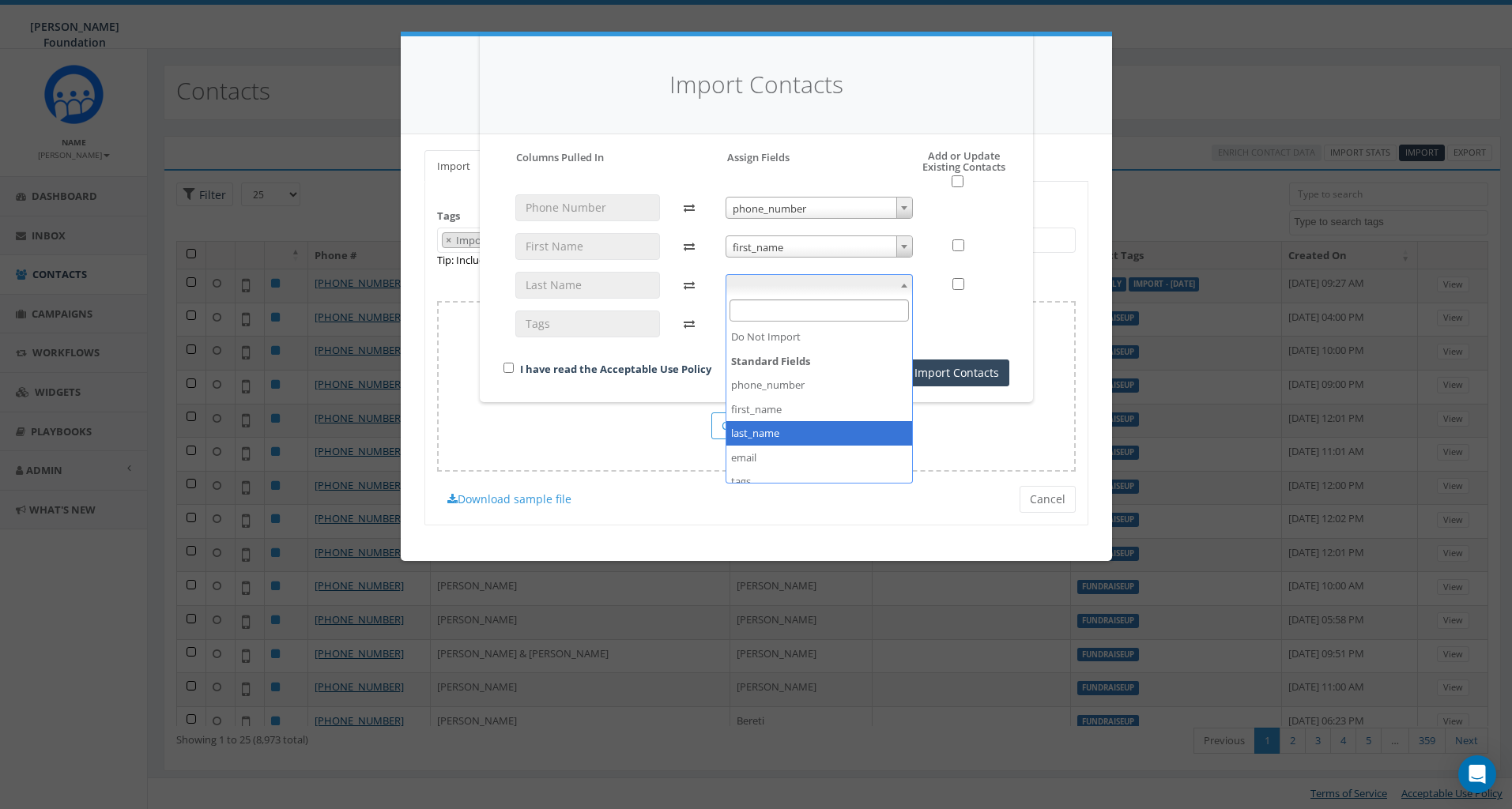
select select "last_name"
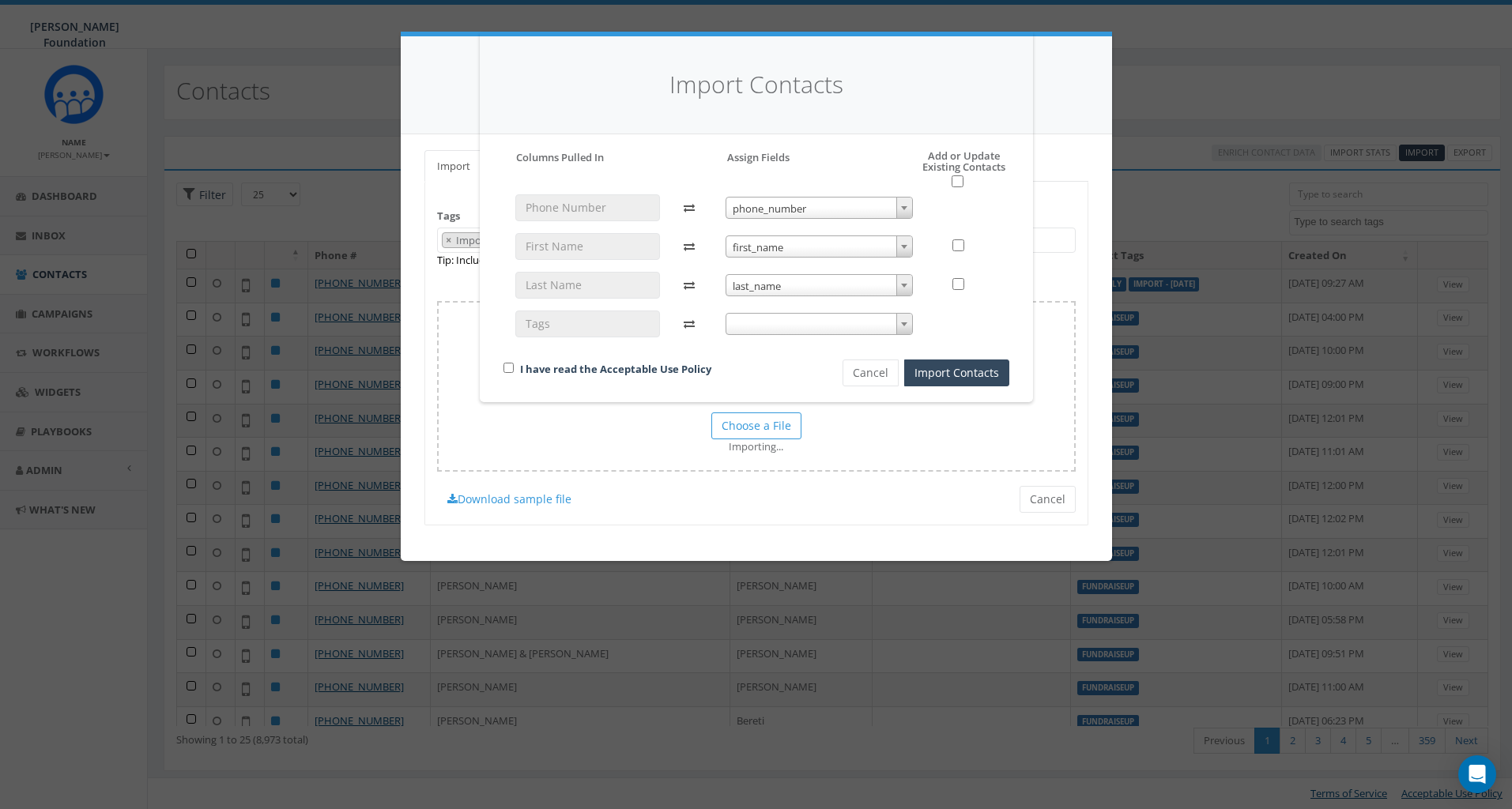
click at [798, 335] on div "phone_number phone_number first_name first_name last_name last_name" at bounding box center [819, 273] width 211 height 157
click at [784, 324] on span at bounding box center [819, 324] width 187 height 22
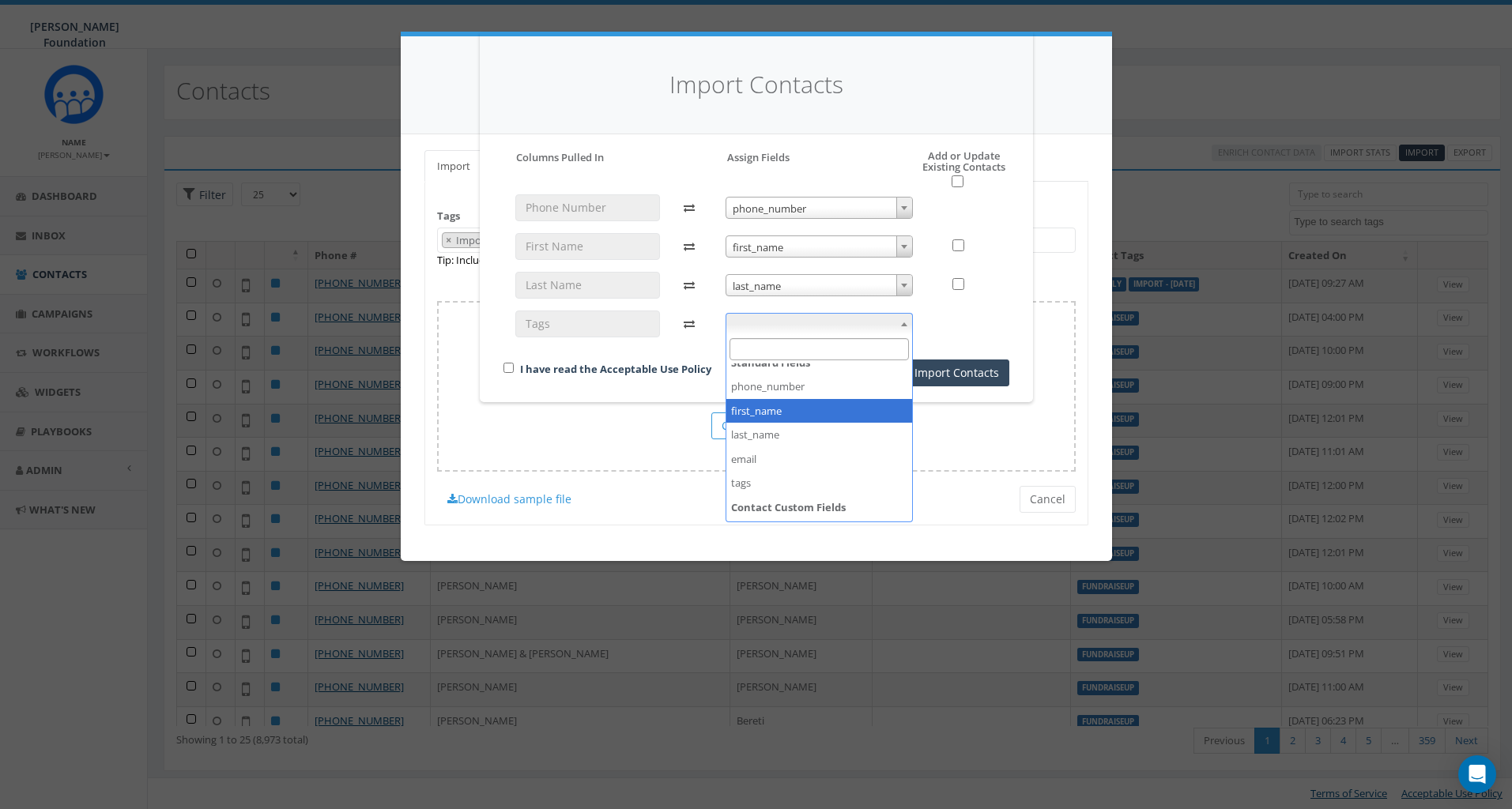
scroll to position [46, 0]
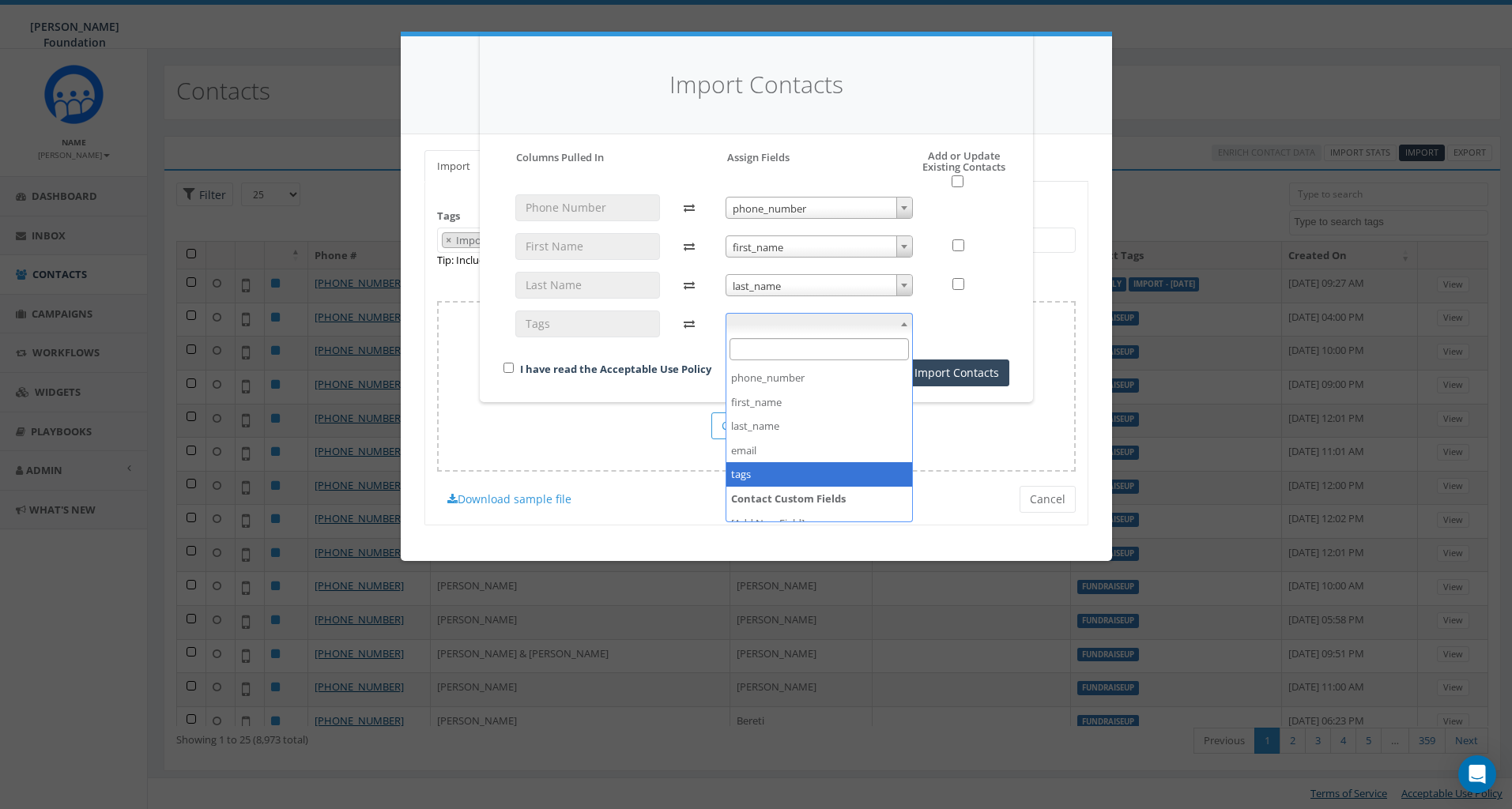
select select "tags"
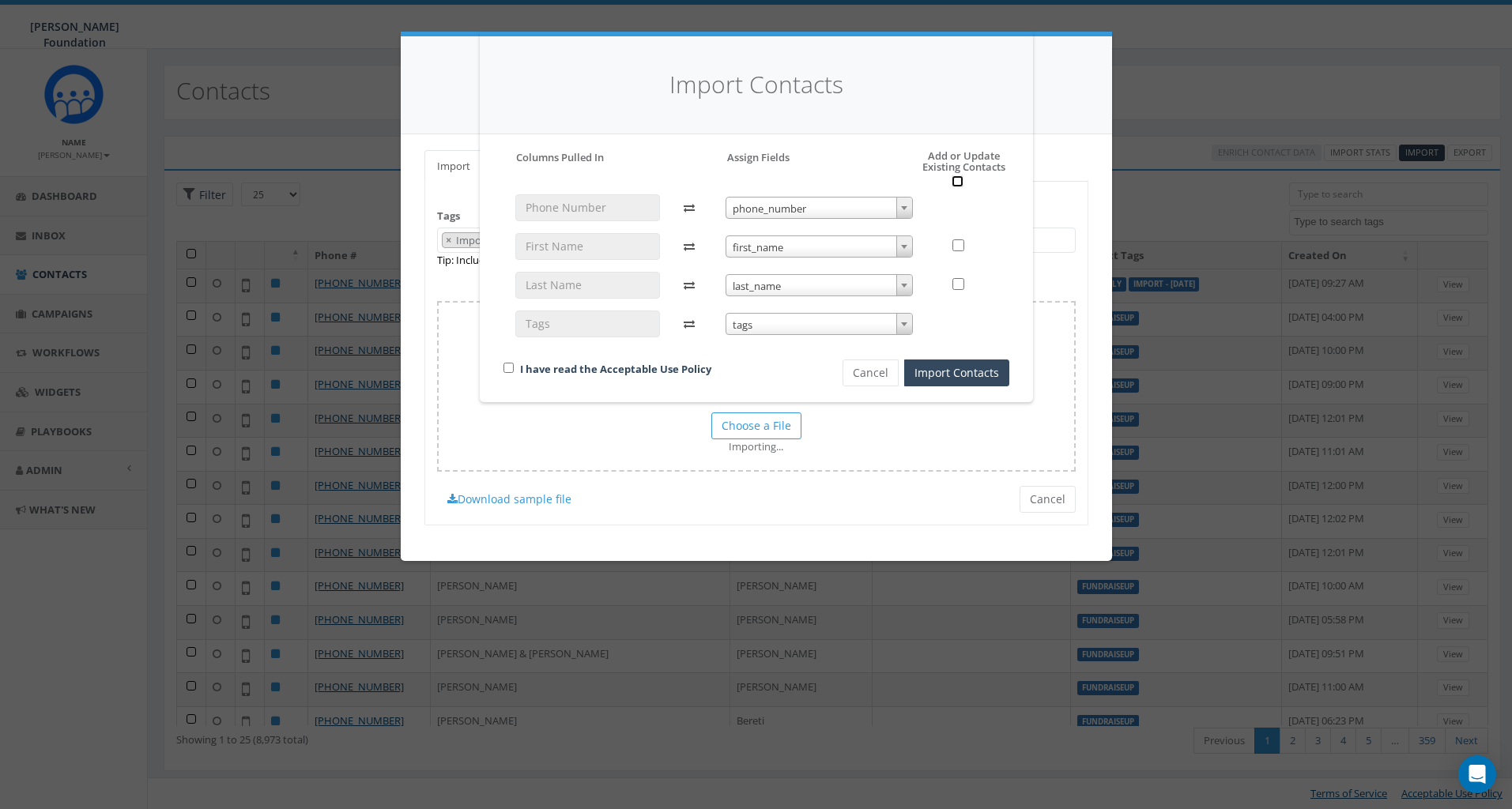
click at [955, 183] on input "checkbox" at bounding box center [957, 181] width 12 height 12
checkbox input "true"
click at [508, 367] on input "checkbox" at bounding box center [509, 368] width 10 height 10
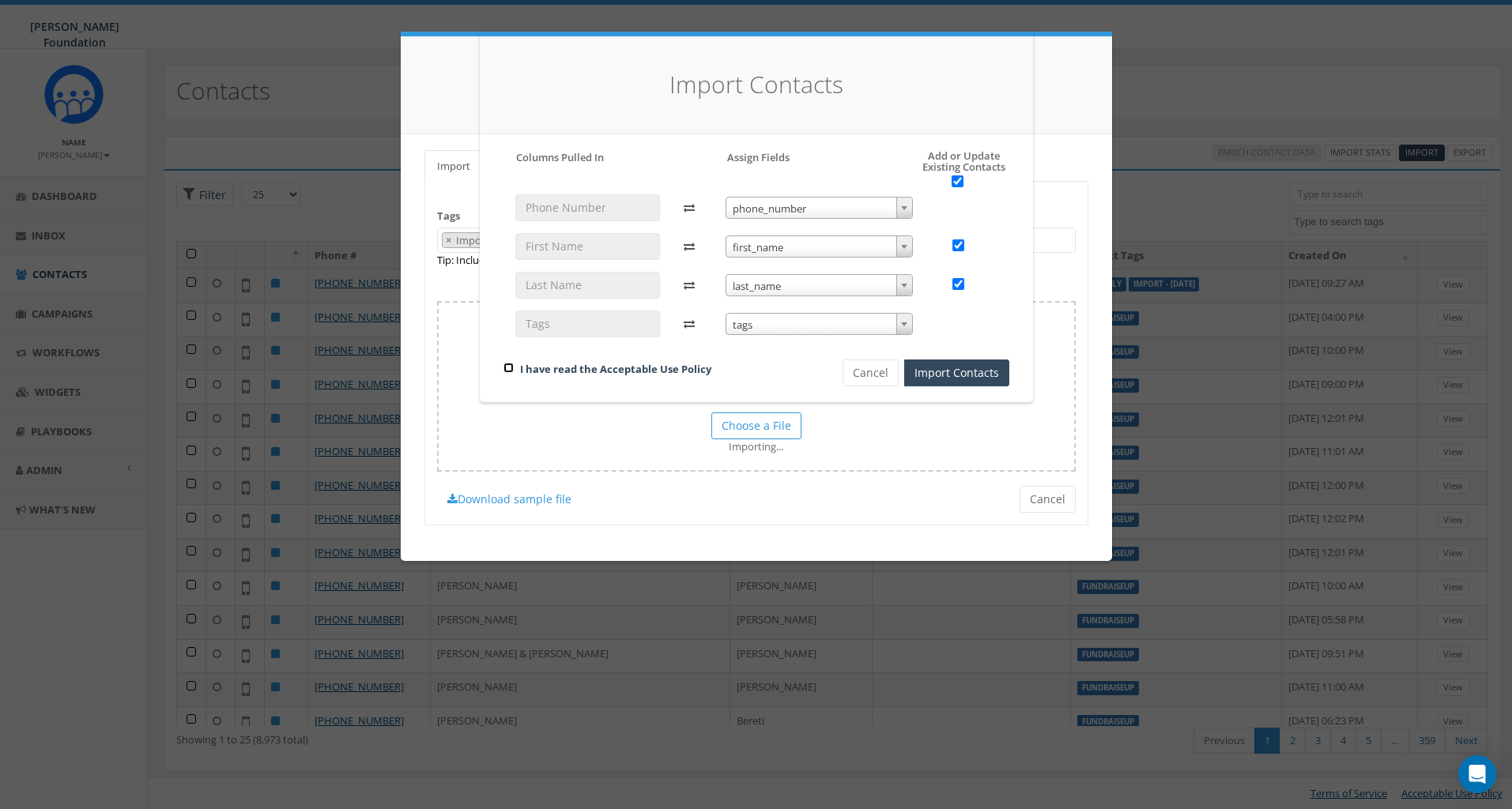
checkbox input "true"
click at [937, 371] on button "Import Contacts" at bounding box center [956, 372] width 105 height 26
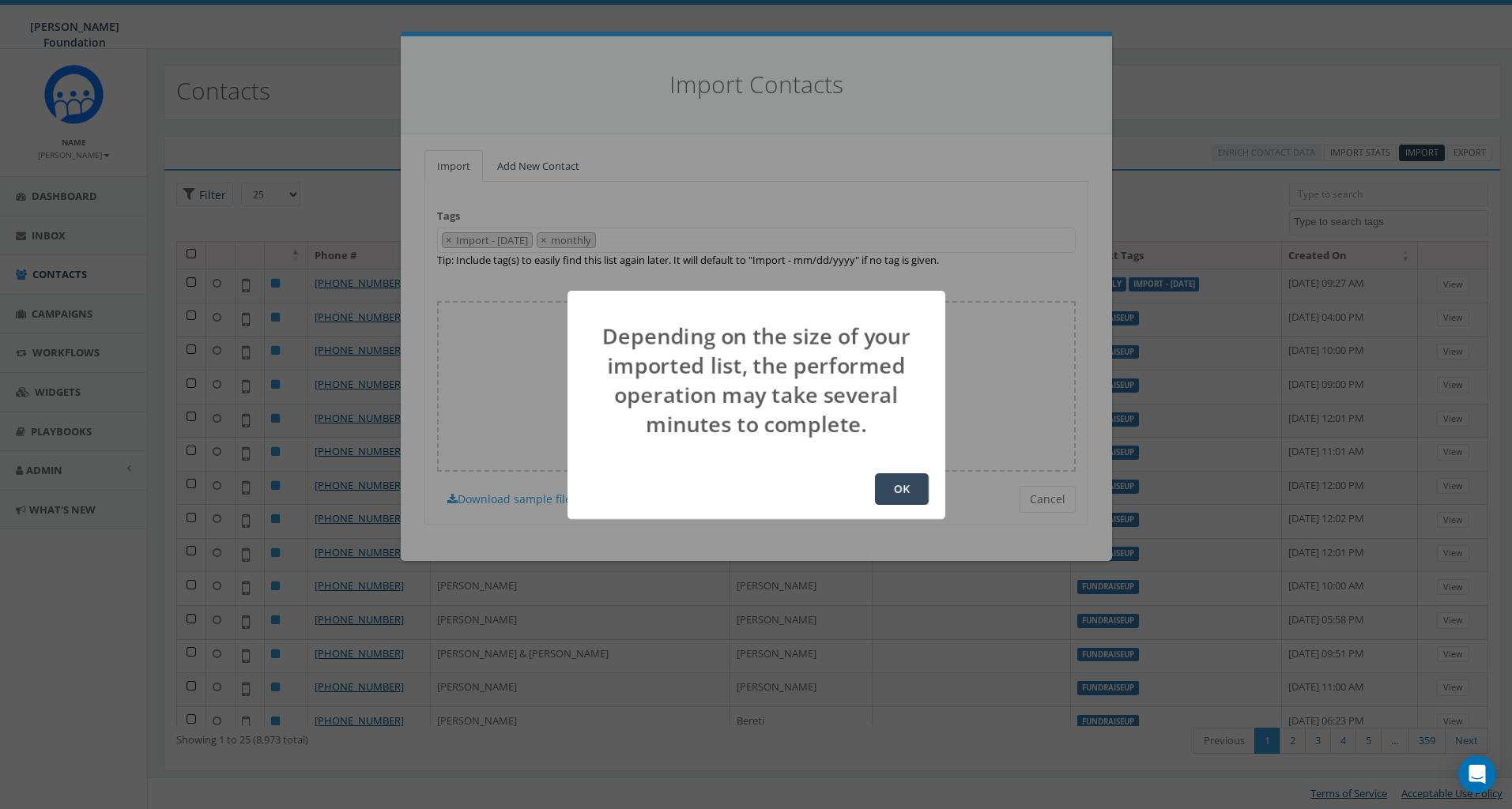
click at [902, 484] on button "OK" at bounding box center [902, 488] width 54 height 32
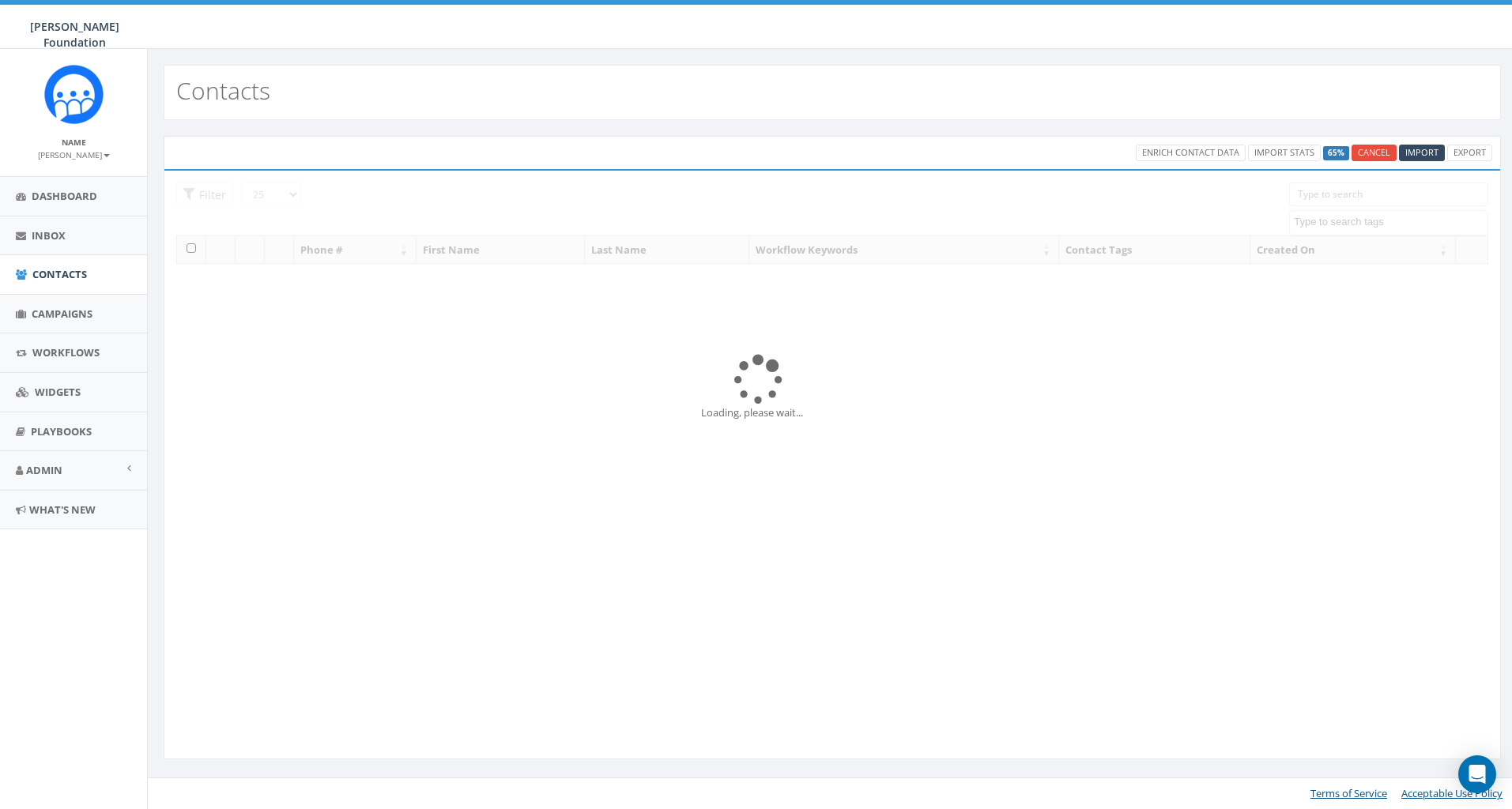
select select
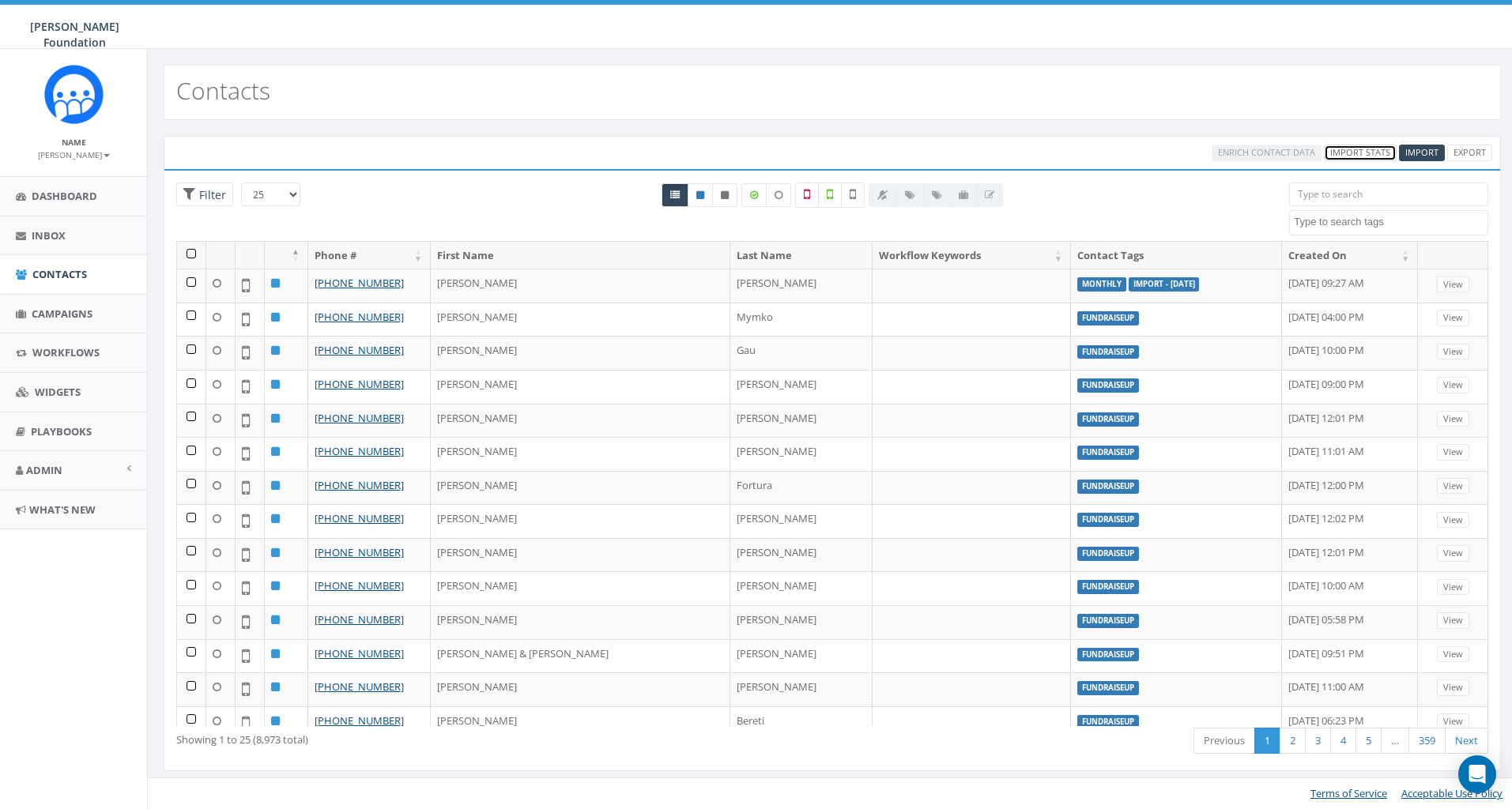
click at [1342, 155] on link "Import Stats" at bounding box center [1359, 152] width 73 height 16
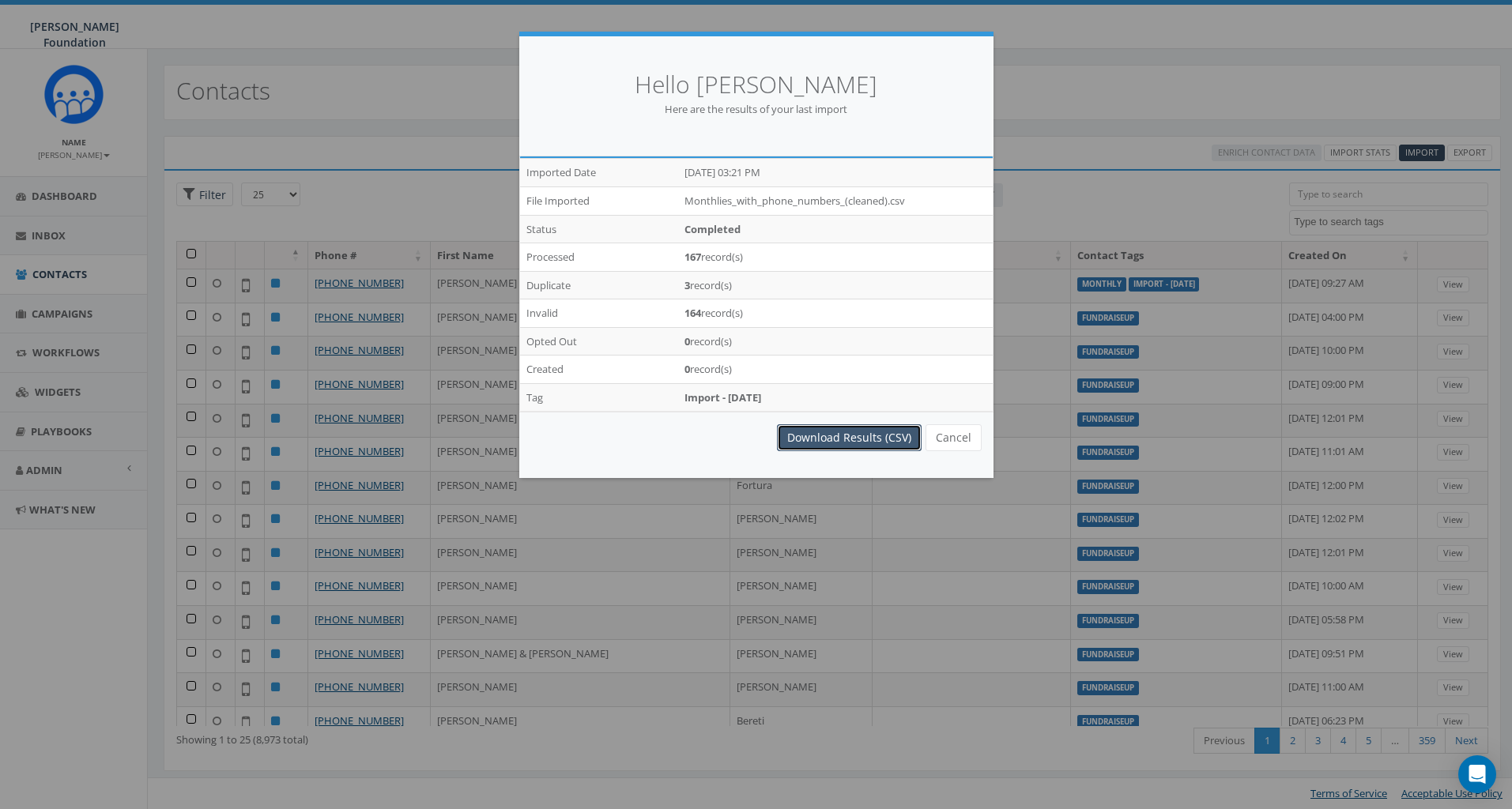
click at [876, 434] on link "Download Results (CSV)" at bounding box center [849, 437] width 144 height 26
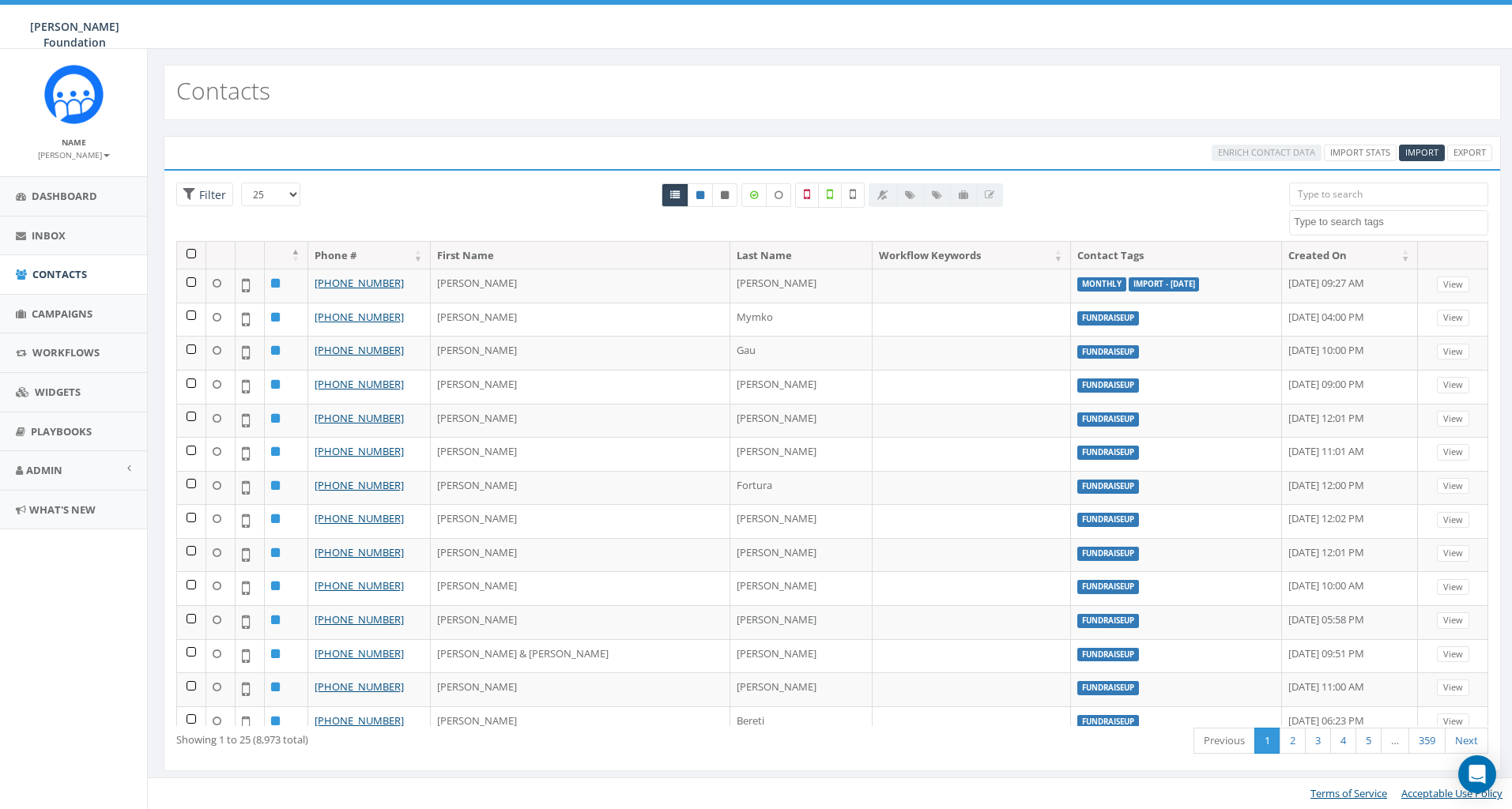
click at [1346, 10] on div "0.00 % of Available Amount Used You have used 0.00 % of your available amount." at bounding box center [1338, 27] width 371 height 44
click at [1362, 154] on link "Import Stats" at bounding box center [1359, 152] width 73 height 16
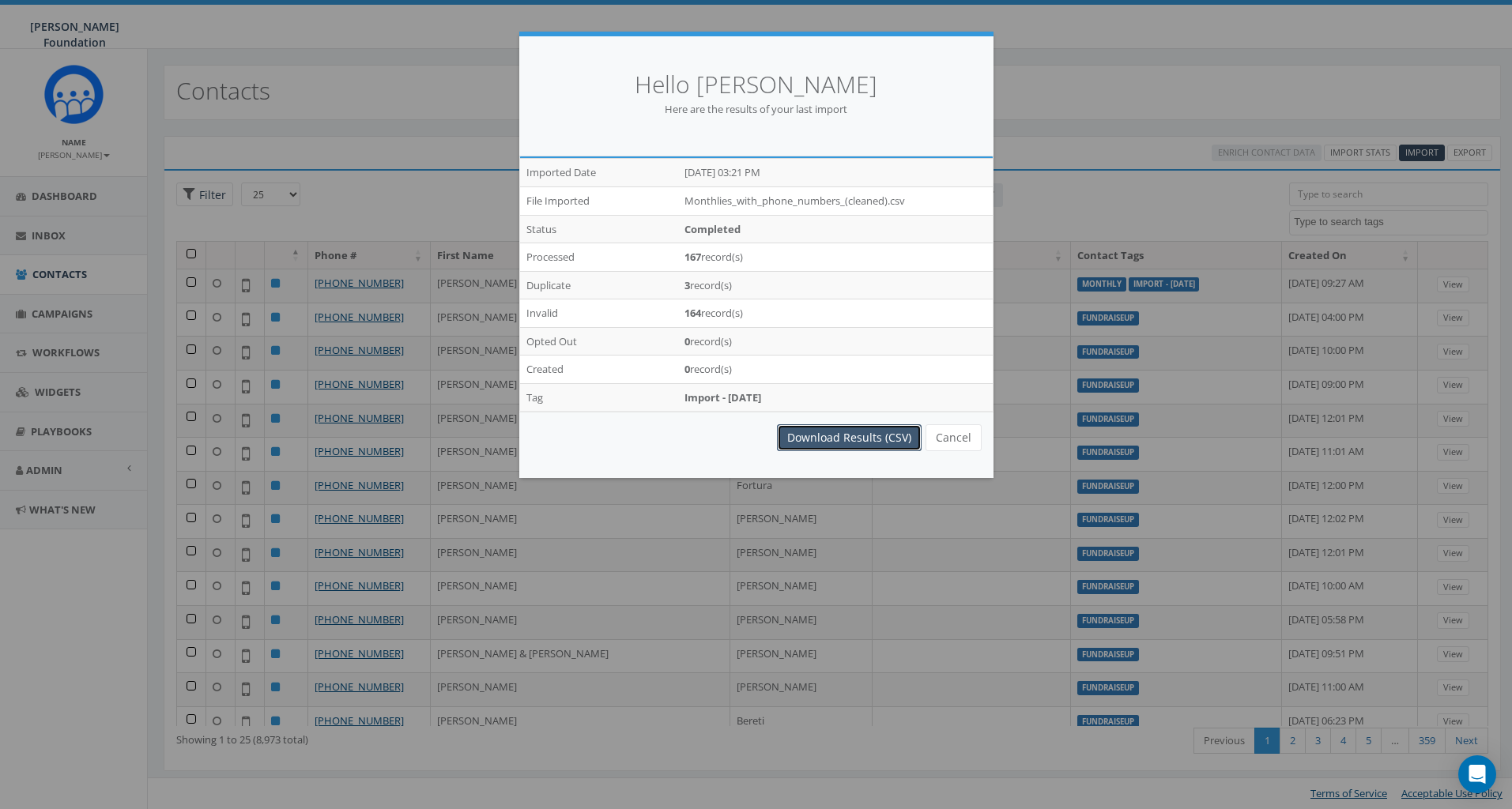
click at [819, 436] on link "Download Results (CSV)" at bounding box center [849, 437] width 144 height 26
